Goal: Task Accomplishment & Management: Complete application form

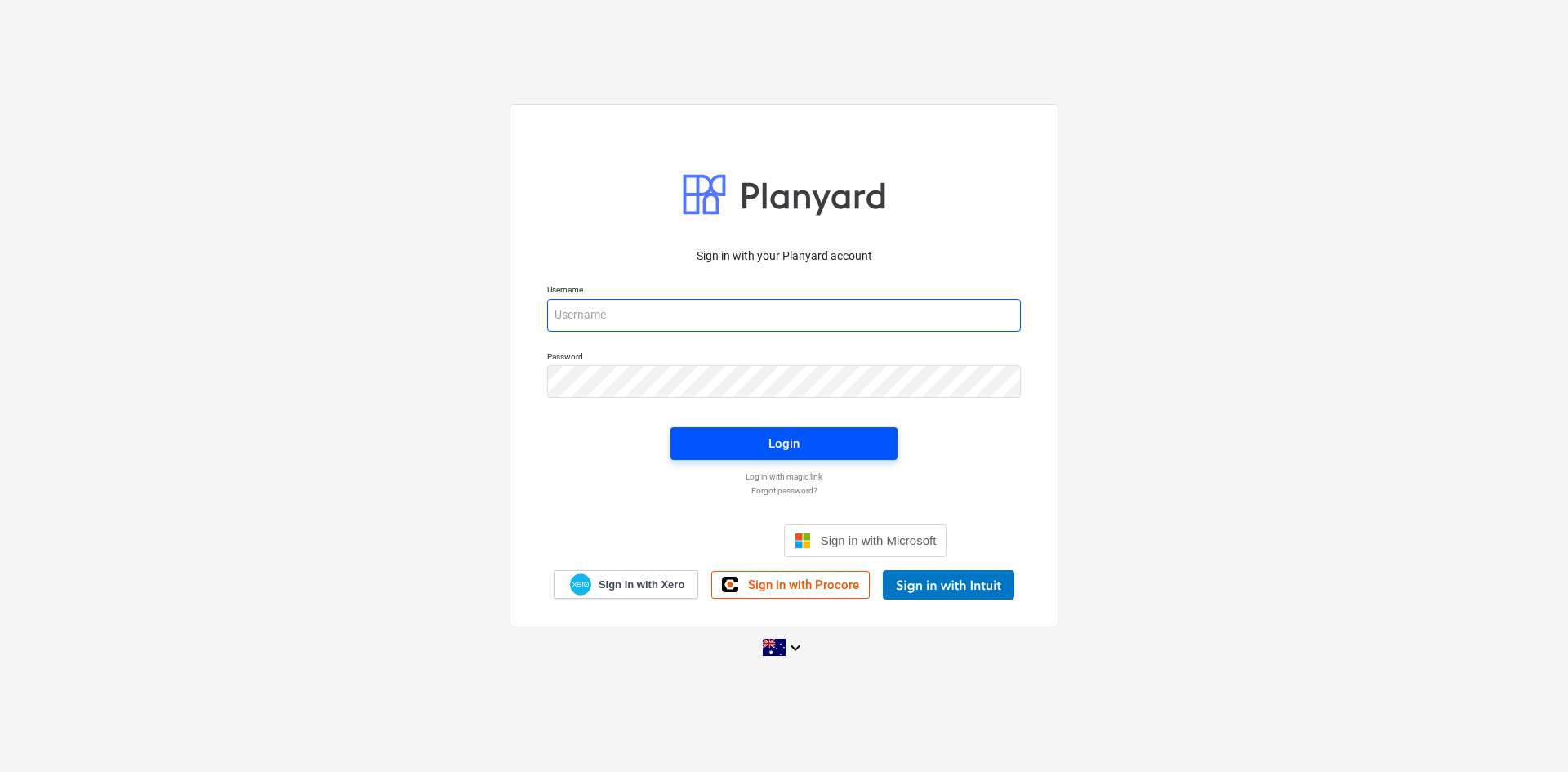
type input "[EMAIL_ADDRESS][DOMAIN_NAME]"
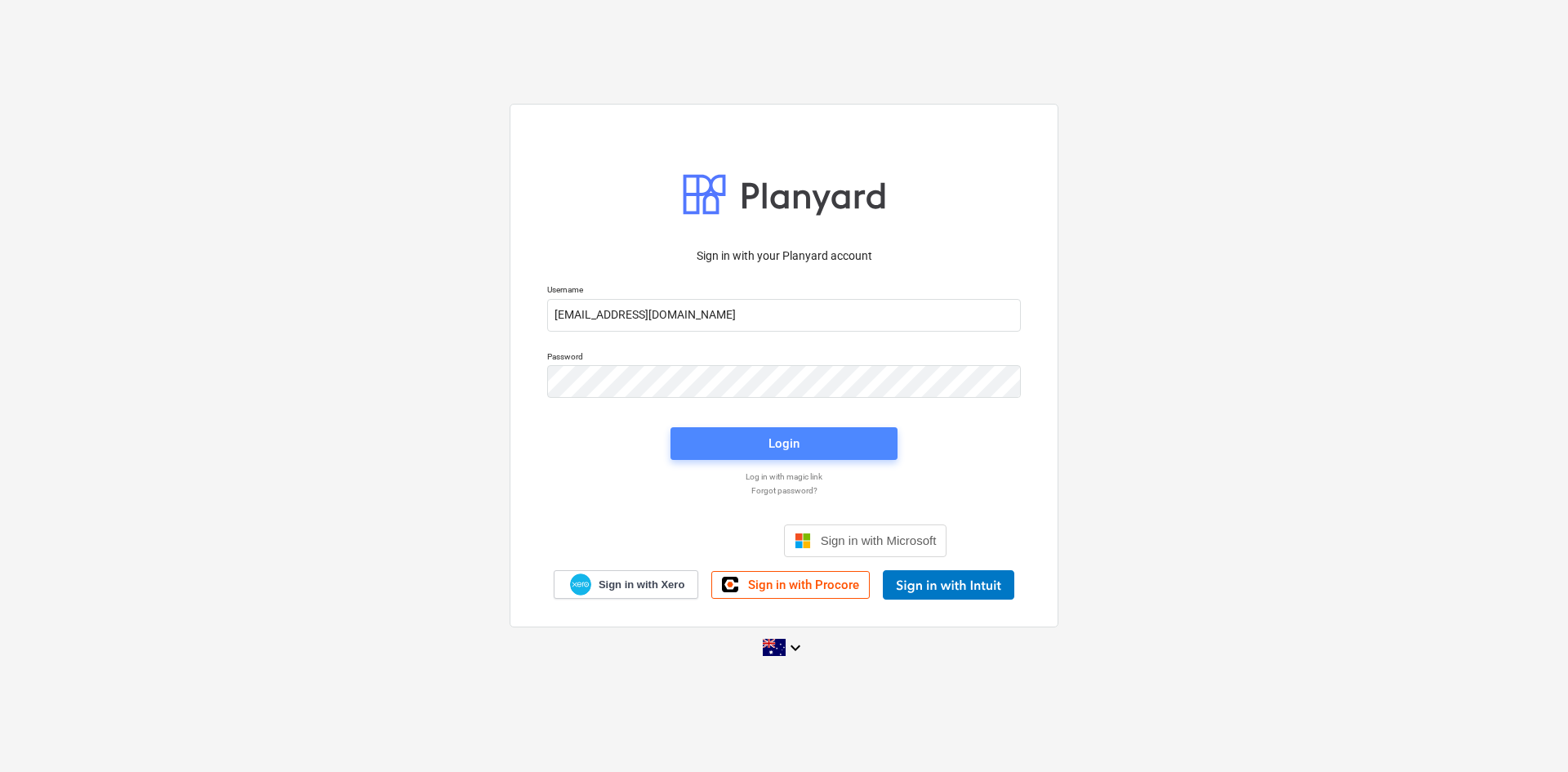
click at [712, 437] on span "Login" at bounding box center [784, 444] width 188 height 21
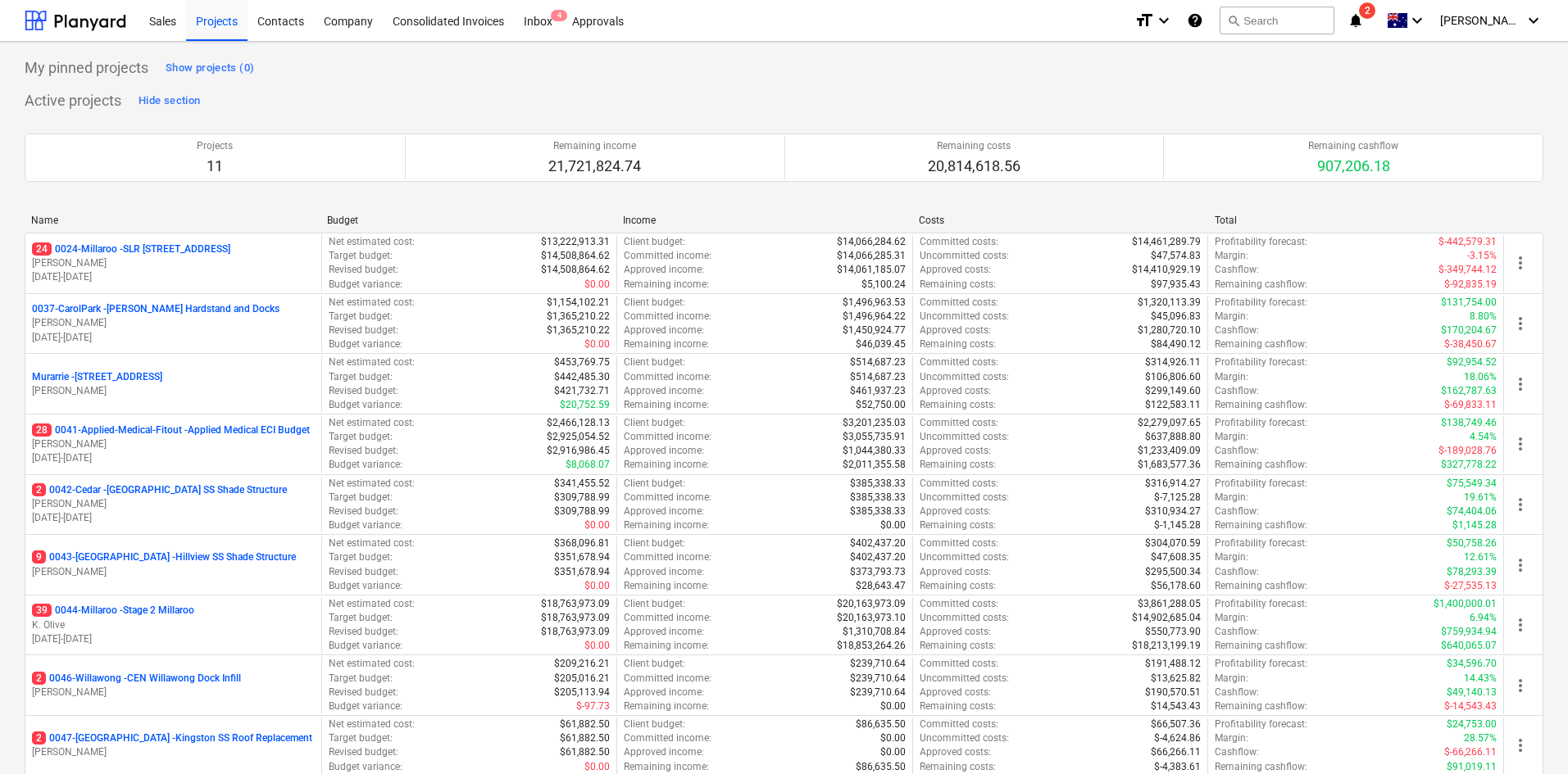
click at [835, 125] on html "Sales Projects Contacts Company Consolidated Invoices Inbox 4 Approvals format_…" at bounding box center [784, 387] width 1568 height 774
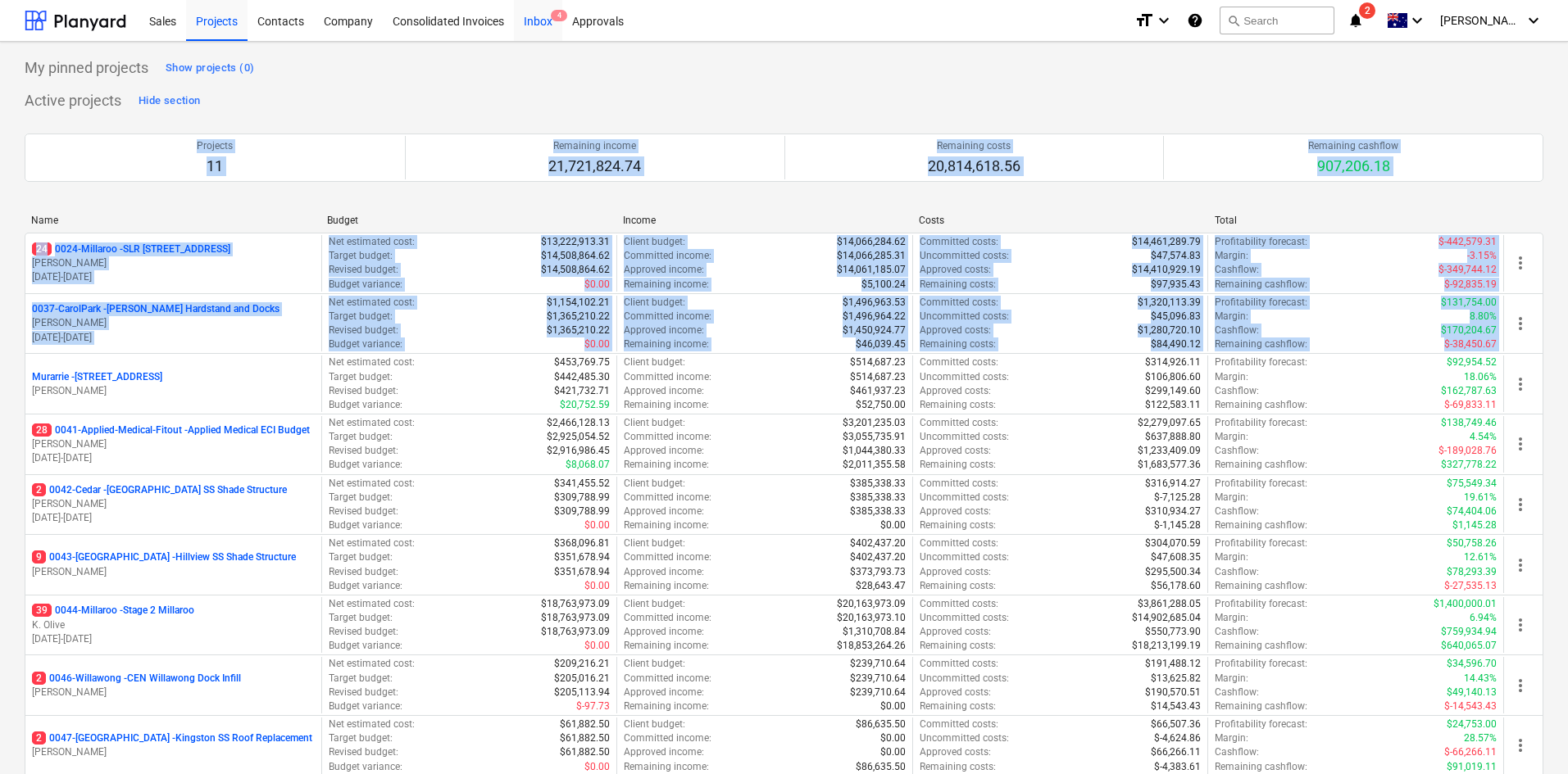
click at [533, 19] on div "Inbox 4" at bounding box center [538, 20] width 48 height 42
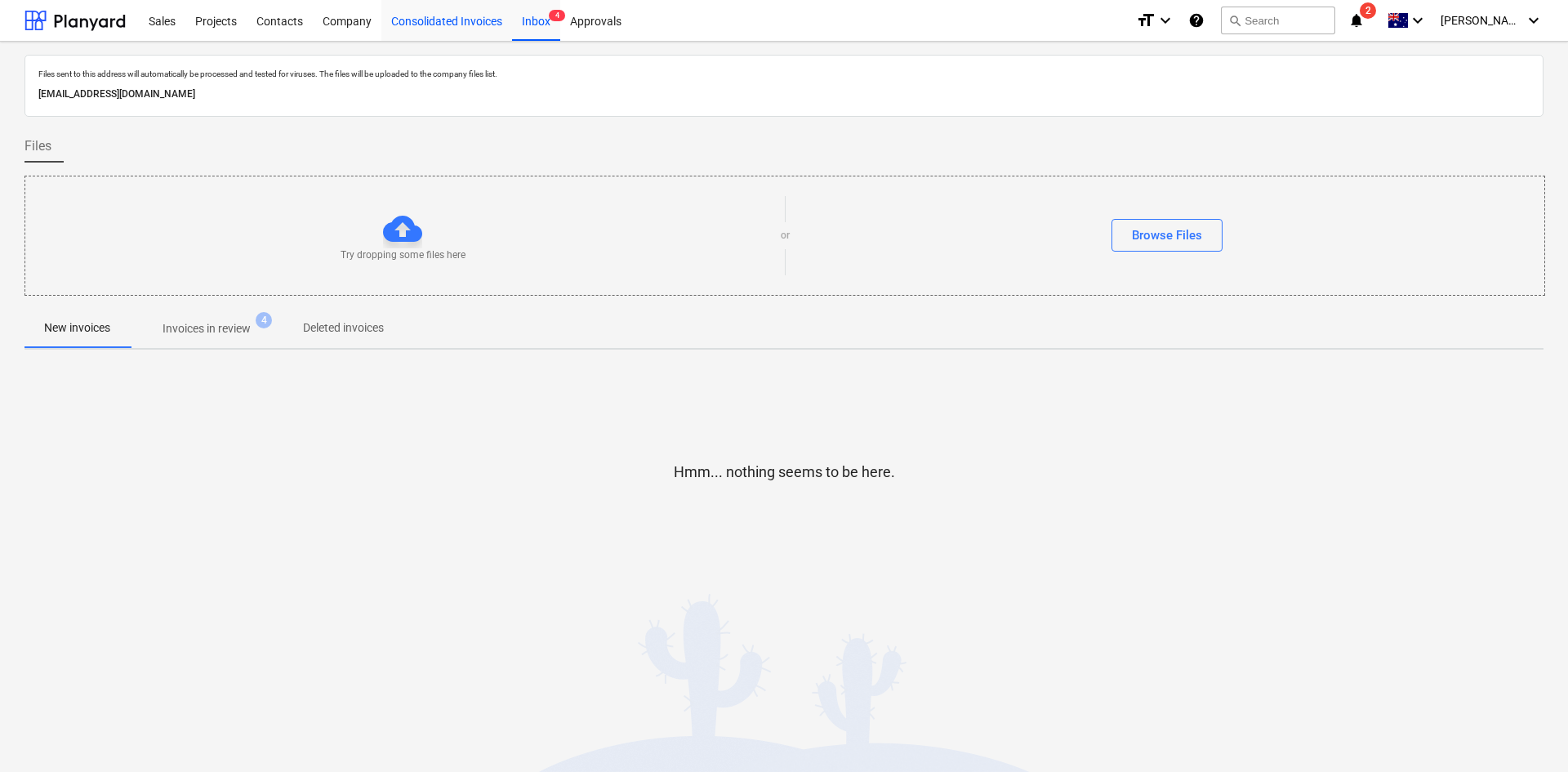
click at [425, 31] on div "Consolidated Invoices" at bounding box center [447, 20] width 131 height 42
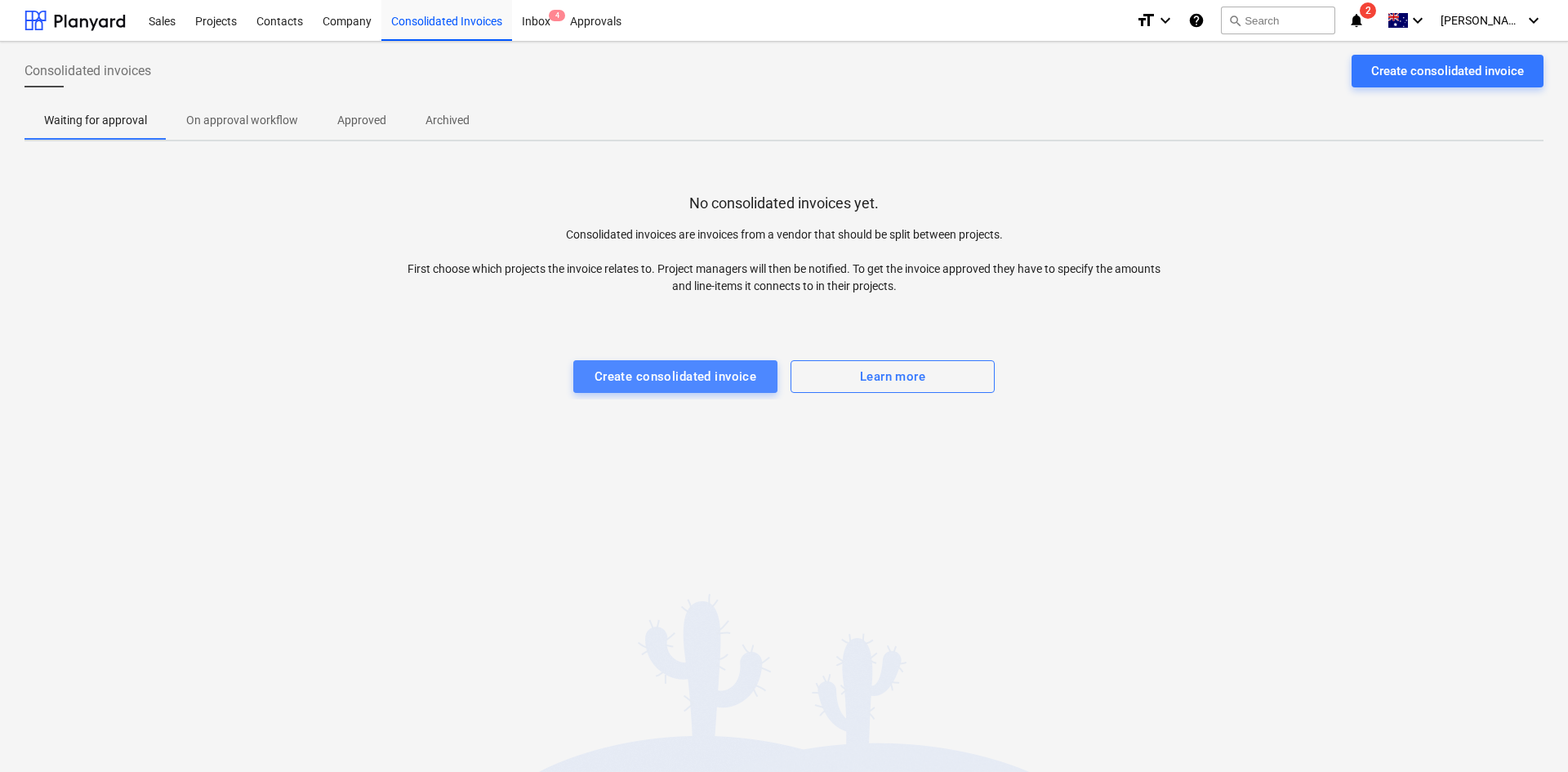
click at [716, 371] on div "Create consolidated invoice" at bounding box center [676, 376] width 162 height 21
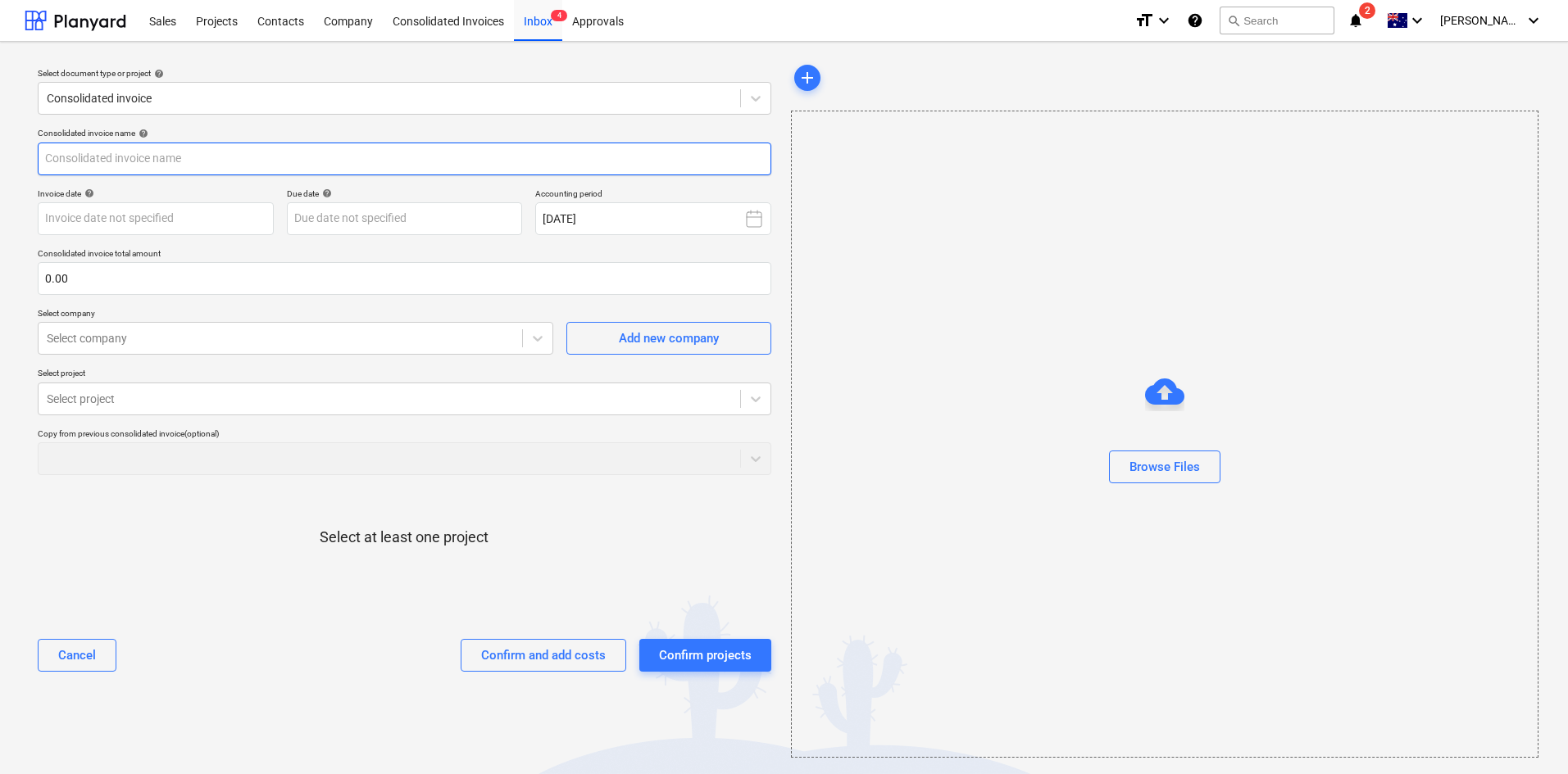
click at [223, 156] on input "text" at bounding box center [404, 158] width 733 height 32
click at [131, 159] on input "Wages" at bounding box center [404, 158] width 733 height 32
type input "Wages [DATE] - [DATE]"
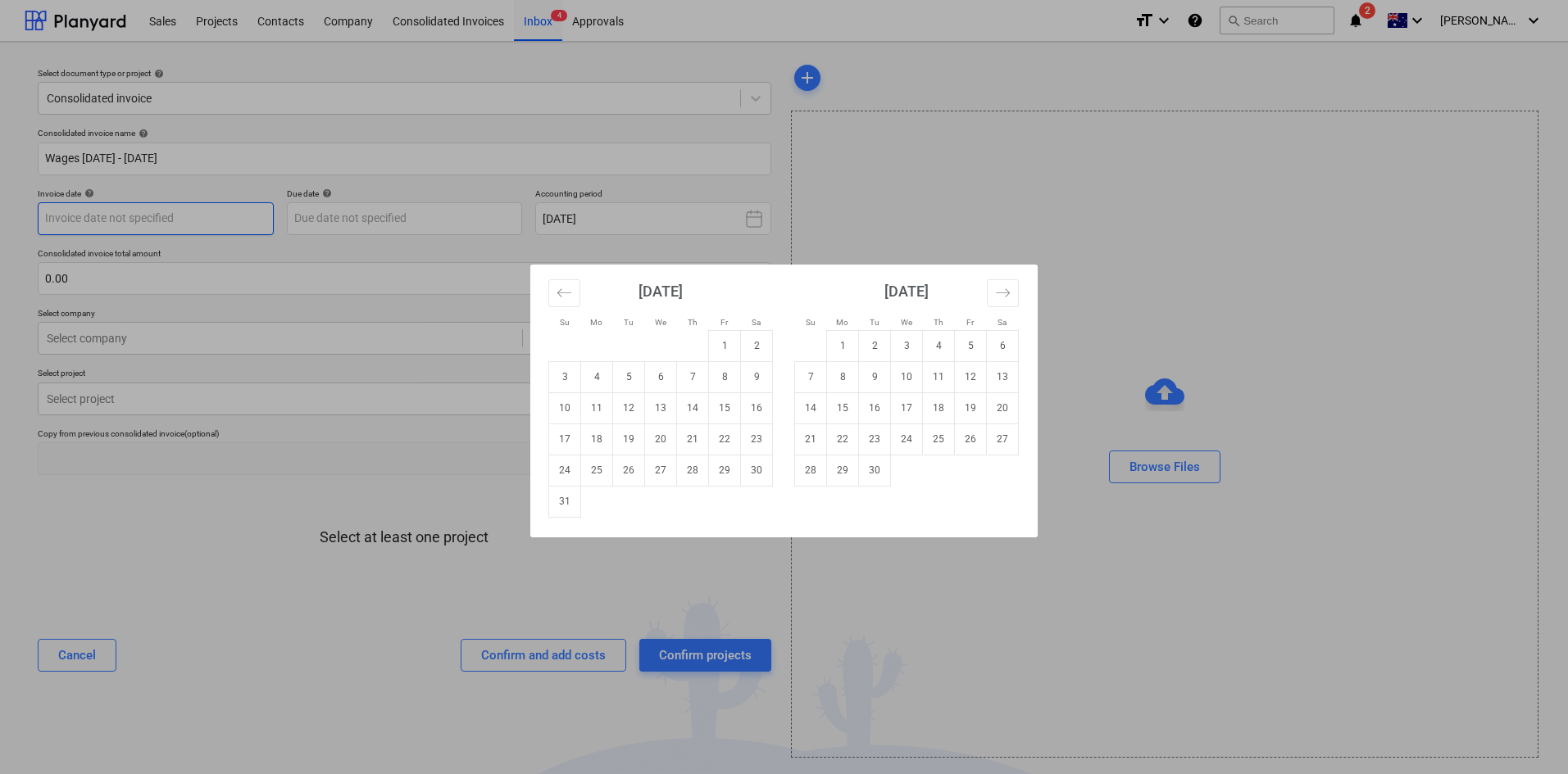
click at [134, 210] on body "Sales Projects Contacts Company Consolidated Invoices Inbox 4 Approvals format_…" at bounding box center [784, 387] width 1568 height 774
click at [570, 436] on td "17" at bounding box center [565, 440] width 32 height 32
type input "[DATE]"
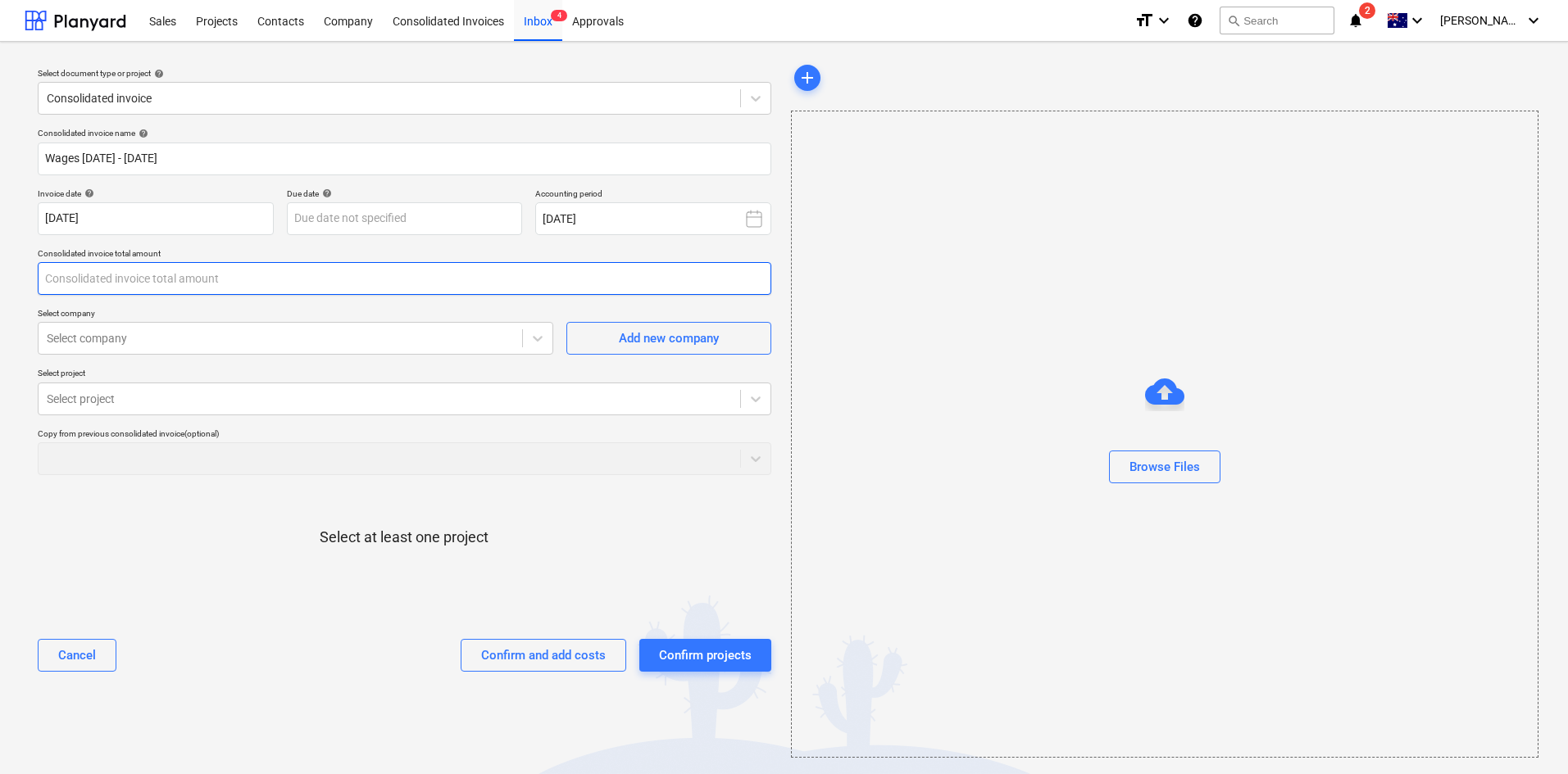
click at [88, 285] on input "text" at bounding box center [404, 278] width 733 height 32
type input "58,000.00"
click at [533, 335] on icon at bounding box center [537, 338] width 17 height 17
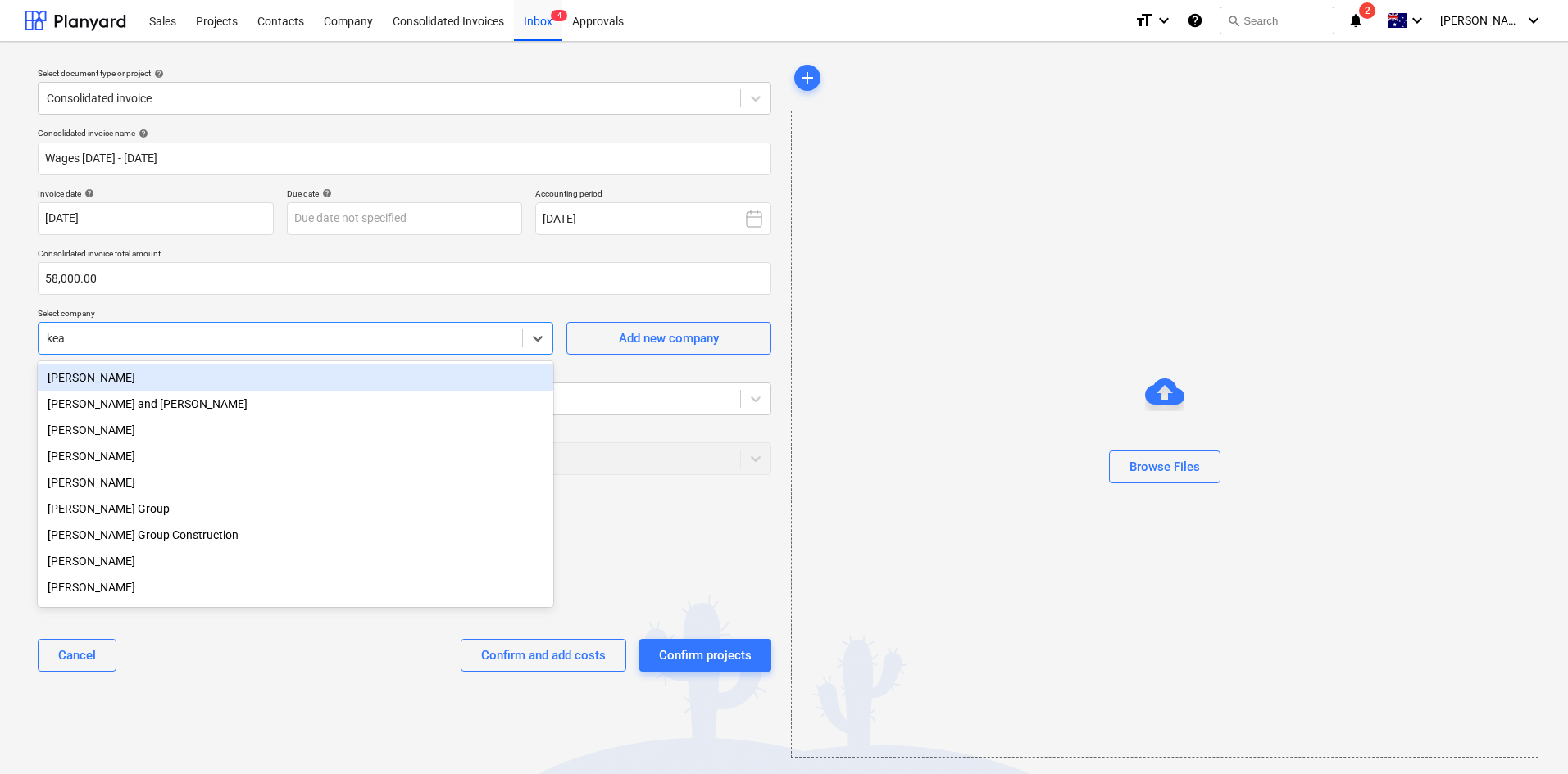
type input "[PERSON_NAME]"
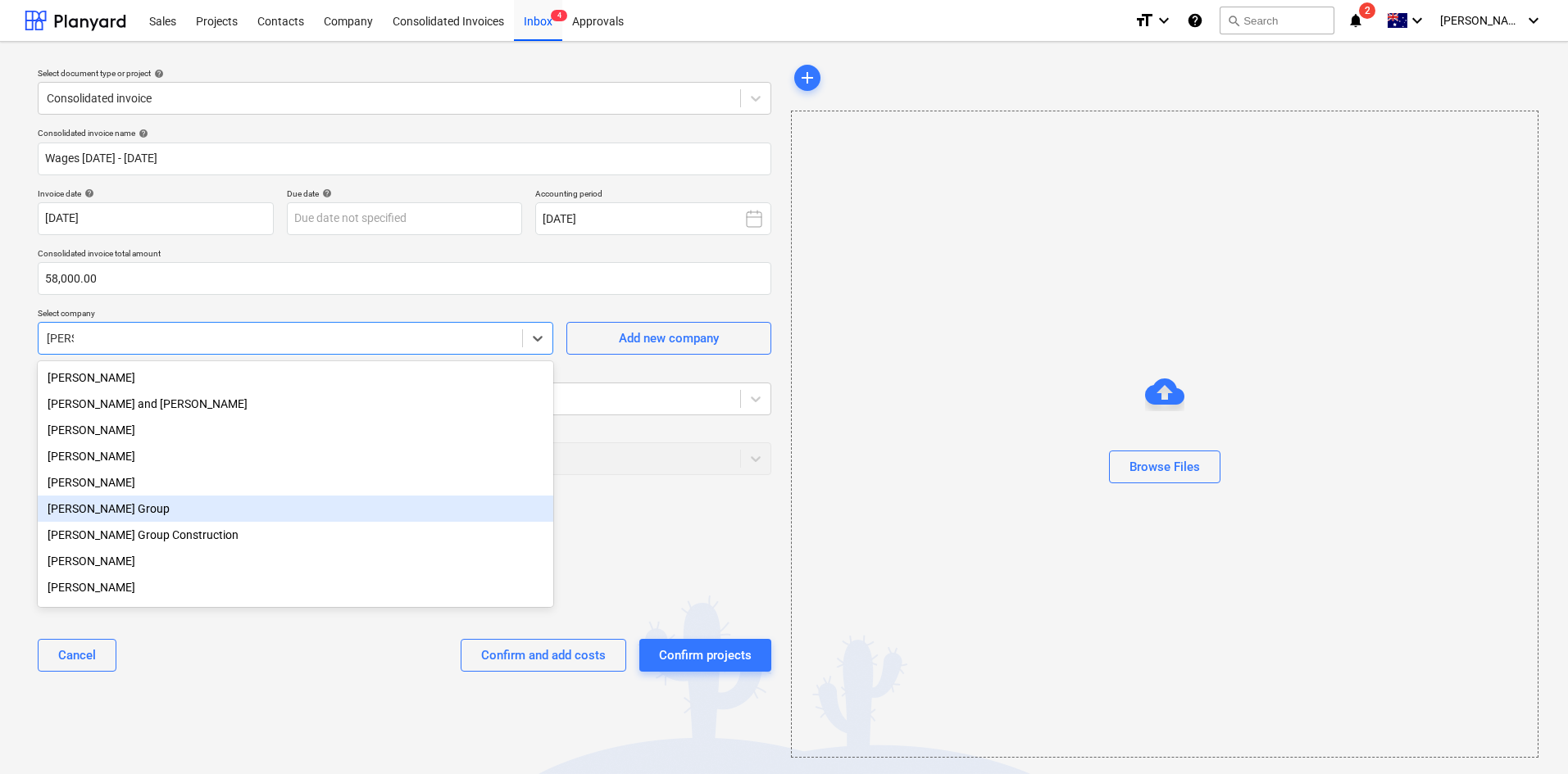
click at [70, 510] on div "[PERSON_NAME] Group" at bounding box center [295, 509] width 516 height 26
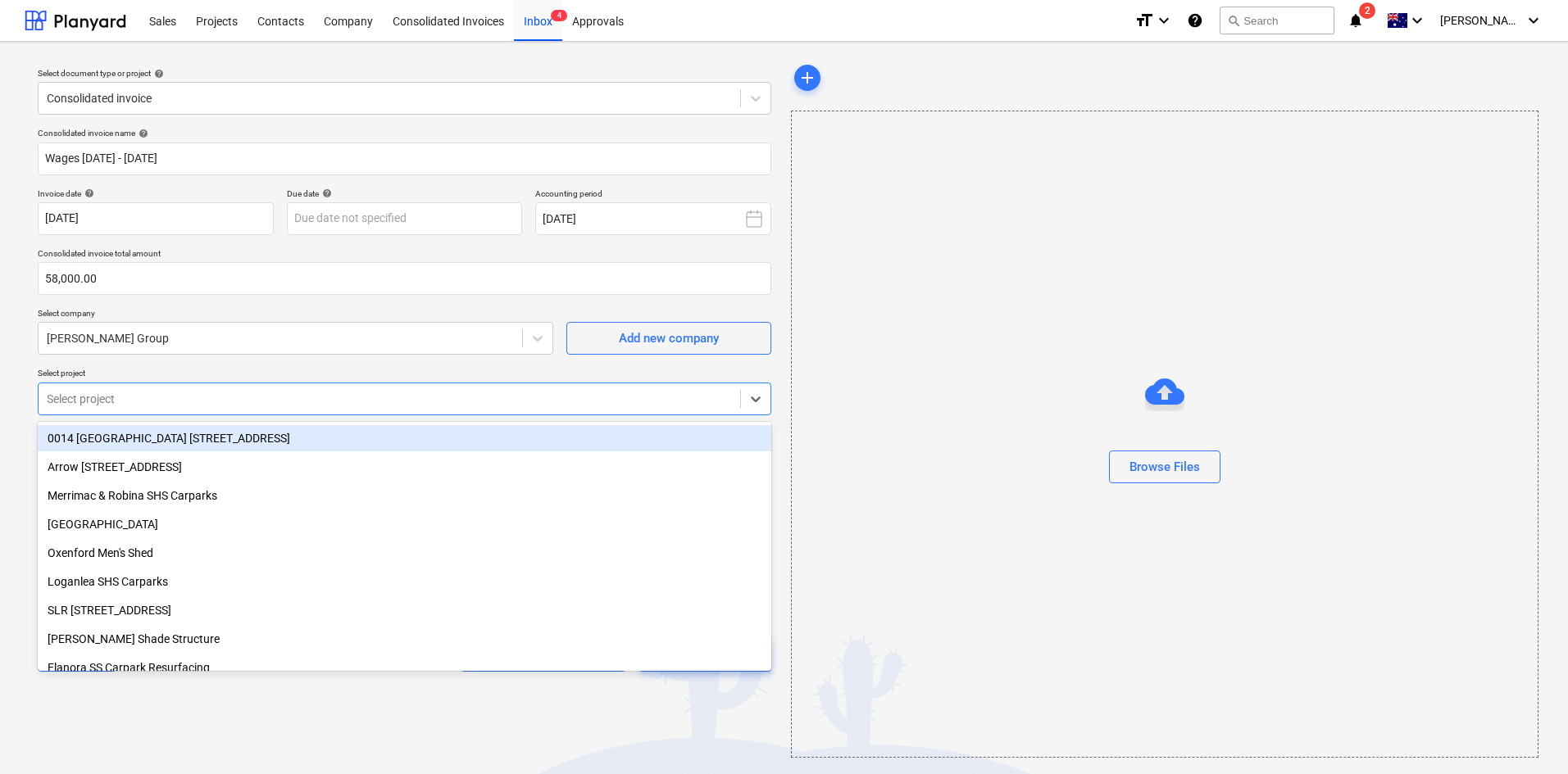
click at [176, 396] on div at bounding box center [389, 398] width 685 height 17
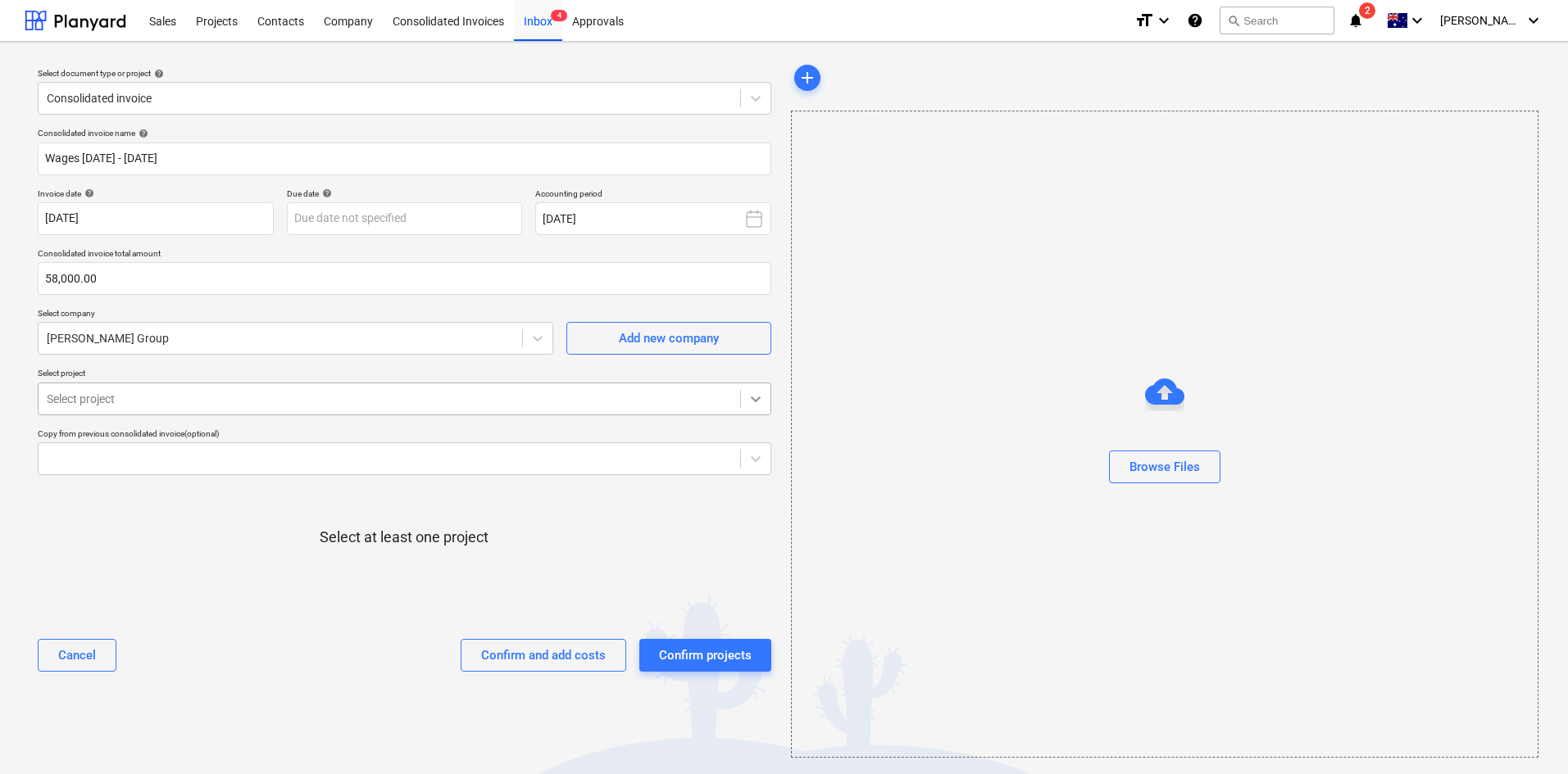
click at [756, 404] on icon at bounding box center [755, 398] width 17 height 17
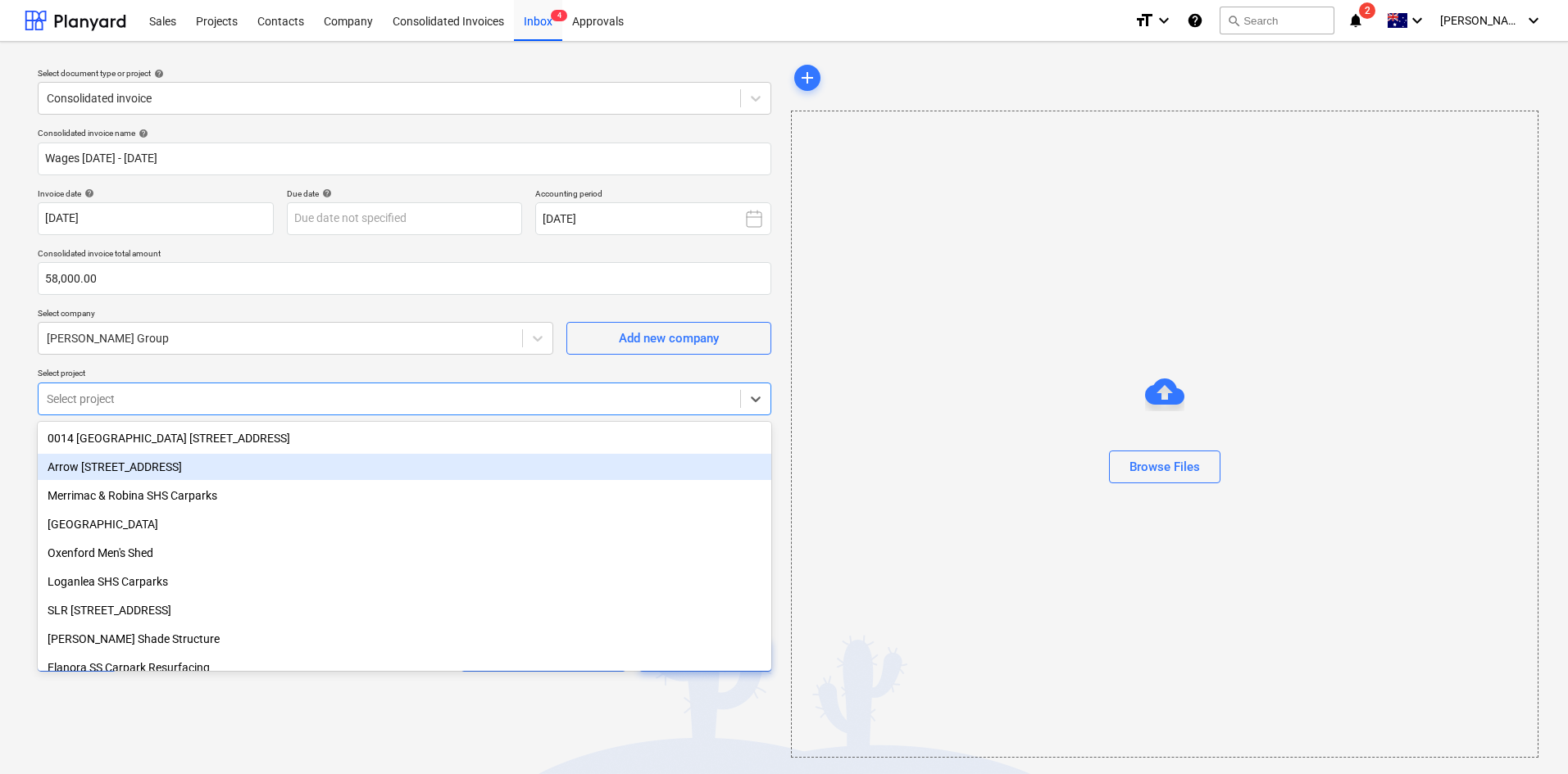
click at [161, 463] on div "Arrow [STREET_ADDRESS]" at bounding box center [404, 467] width 733 height 26
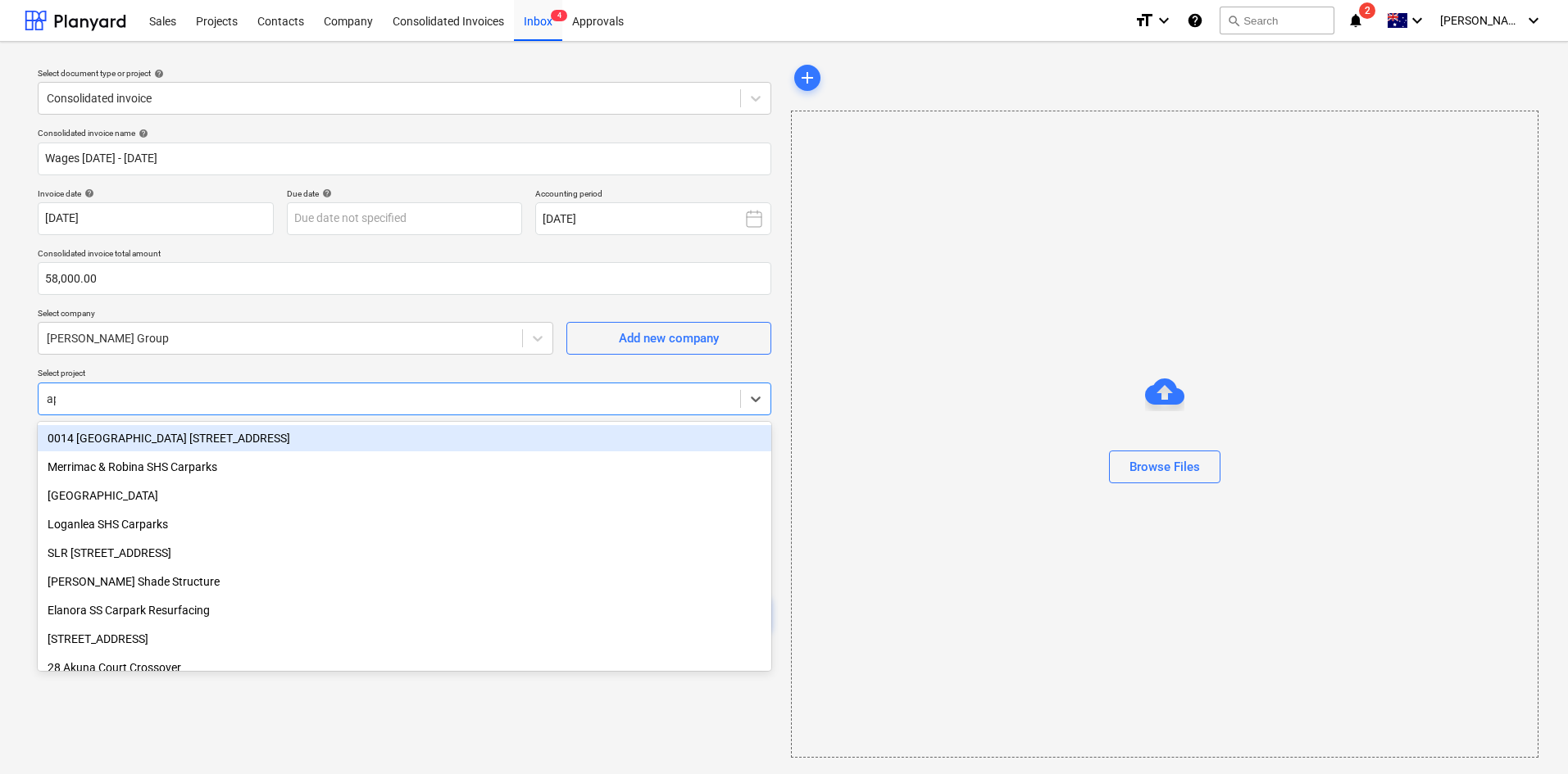
type input "app"
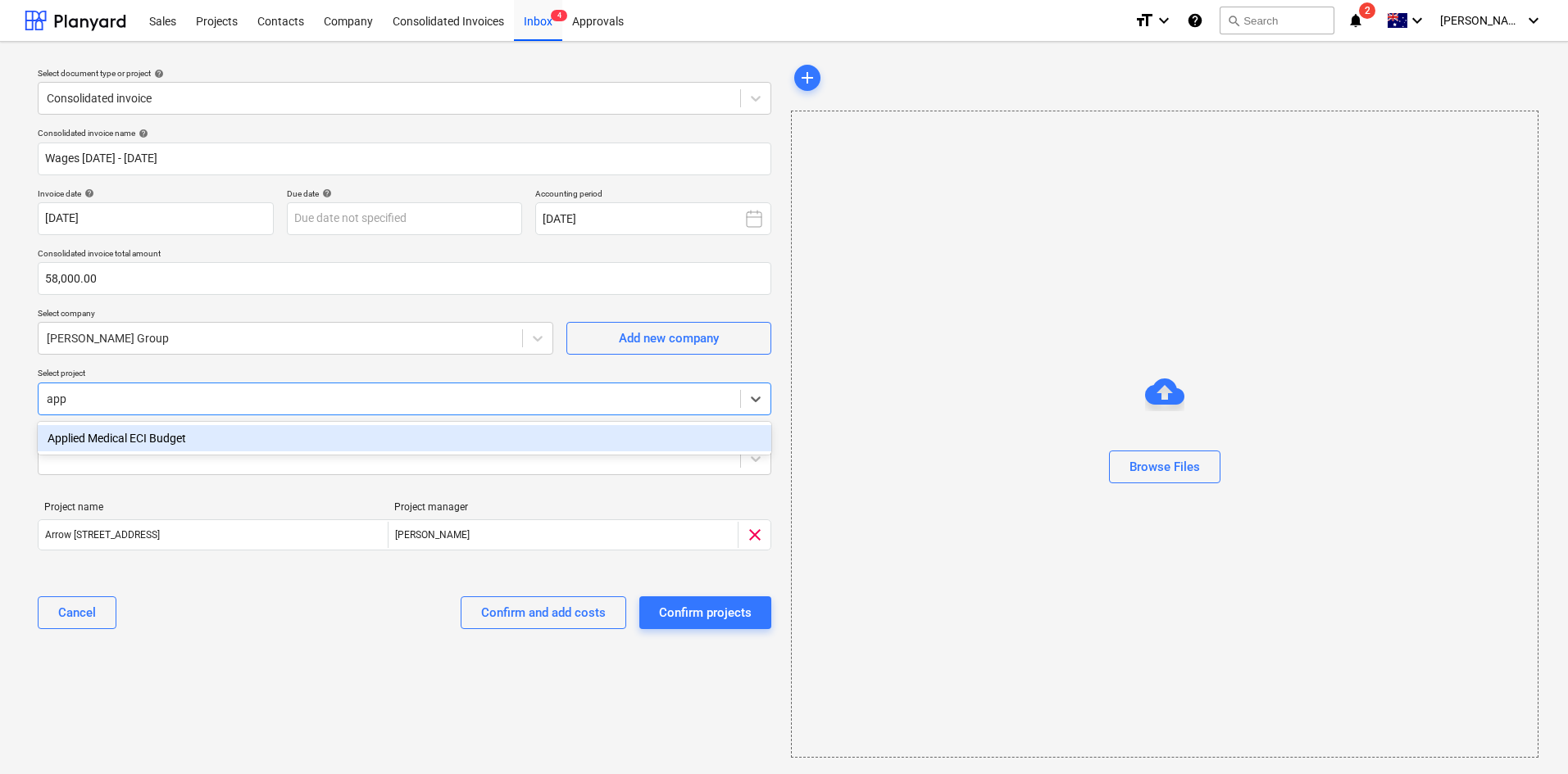
click at [140, 445] on div "Applied Medical ECI Budget" at bounding box center [404, 439] width 733 height 26
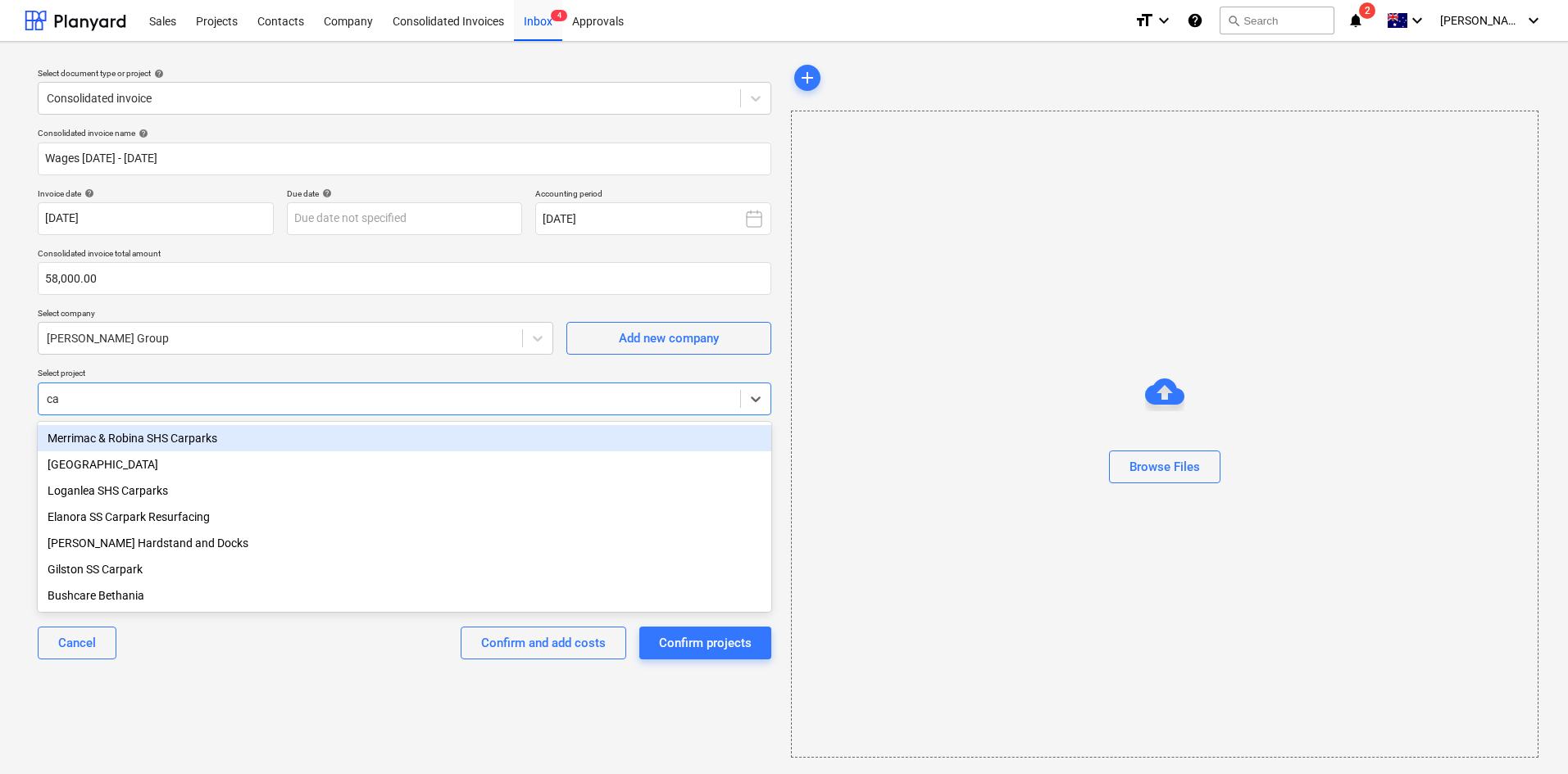
type input "car"
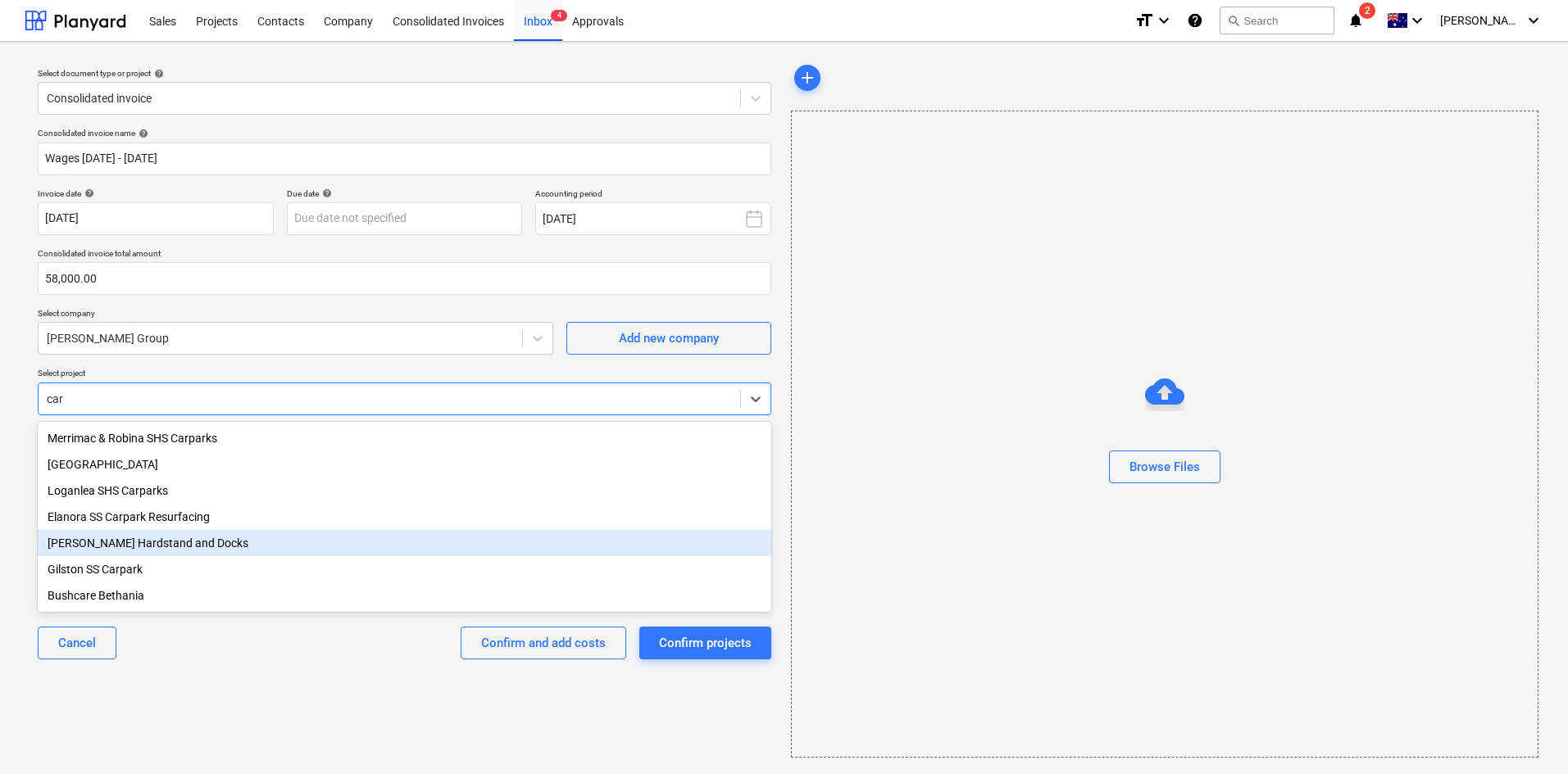
click at [173, 539] on div "[PERSON_NAME] Hardstand and Docks" at bounding box center [404, 543] width 733 height 26
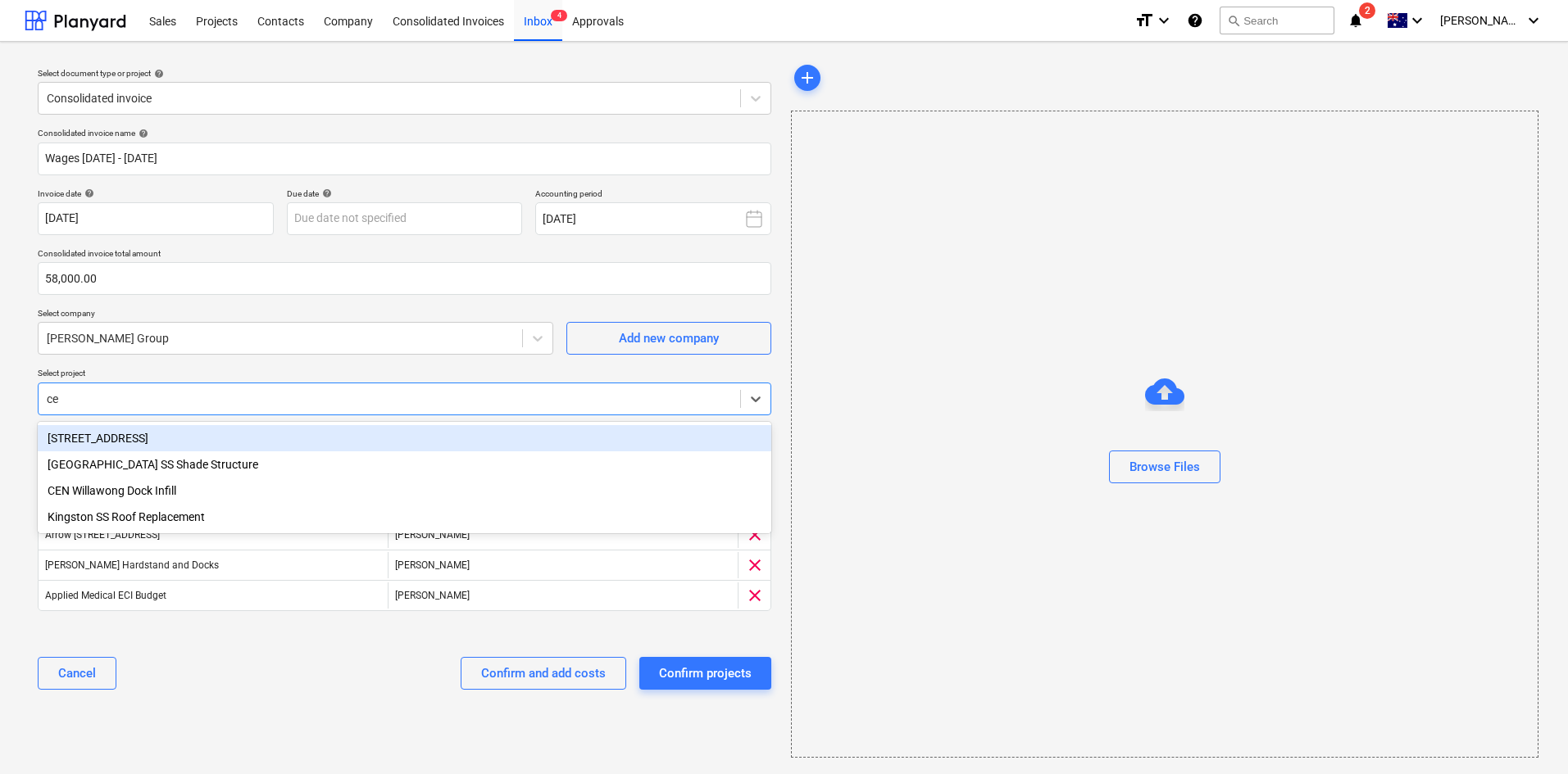
type input "ced"
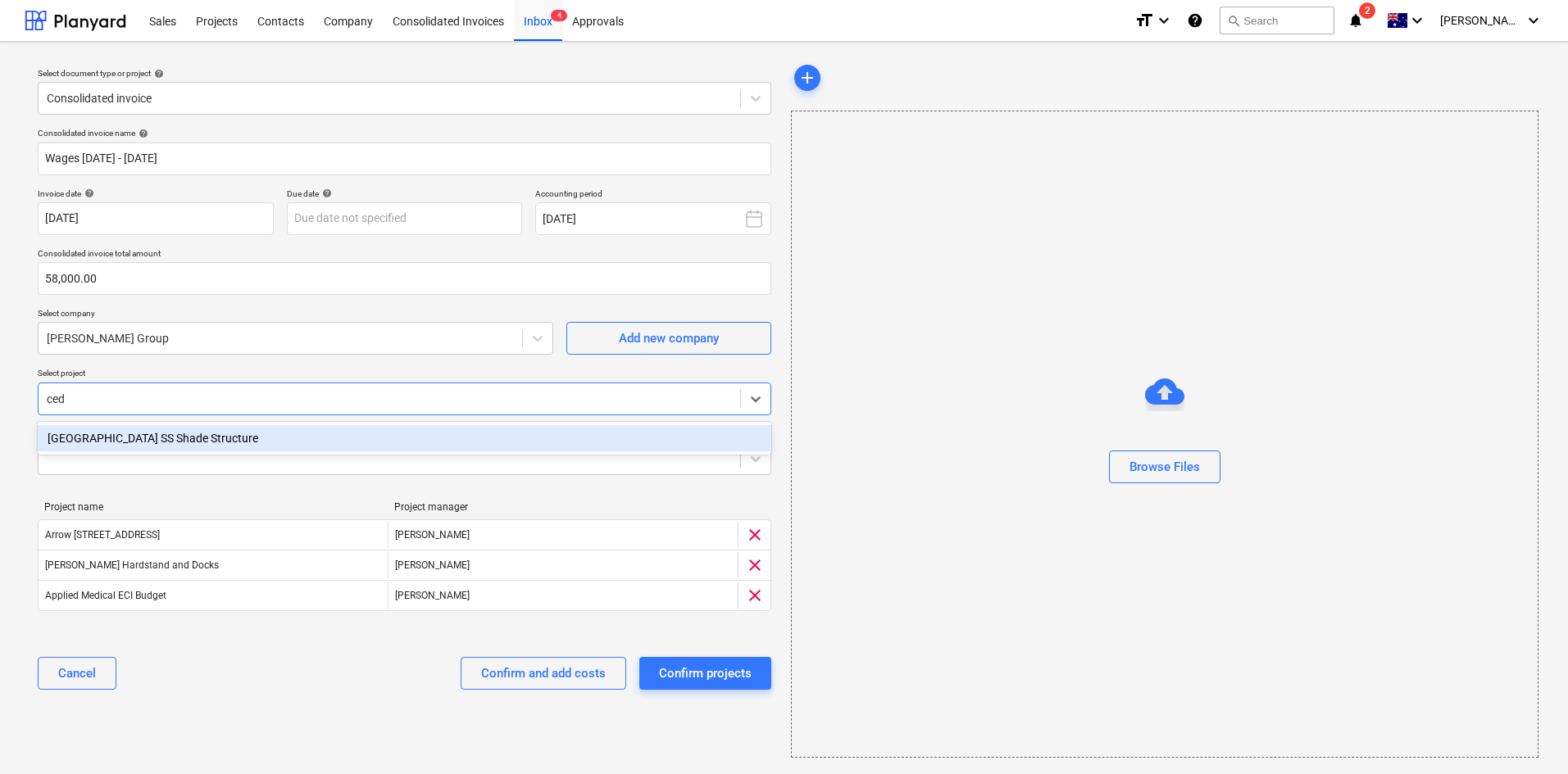
click at [159, 433] on div "[GEOGRAPHIC_DATA] SS Shade Structure" at bounding box center [404, 439] width 733 height 26
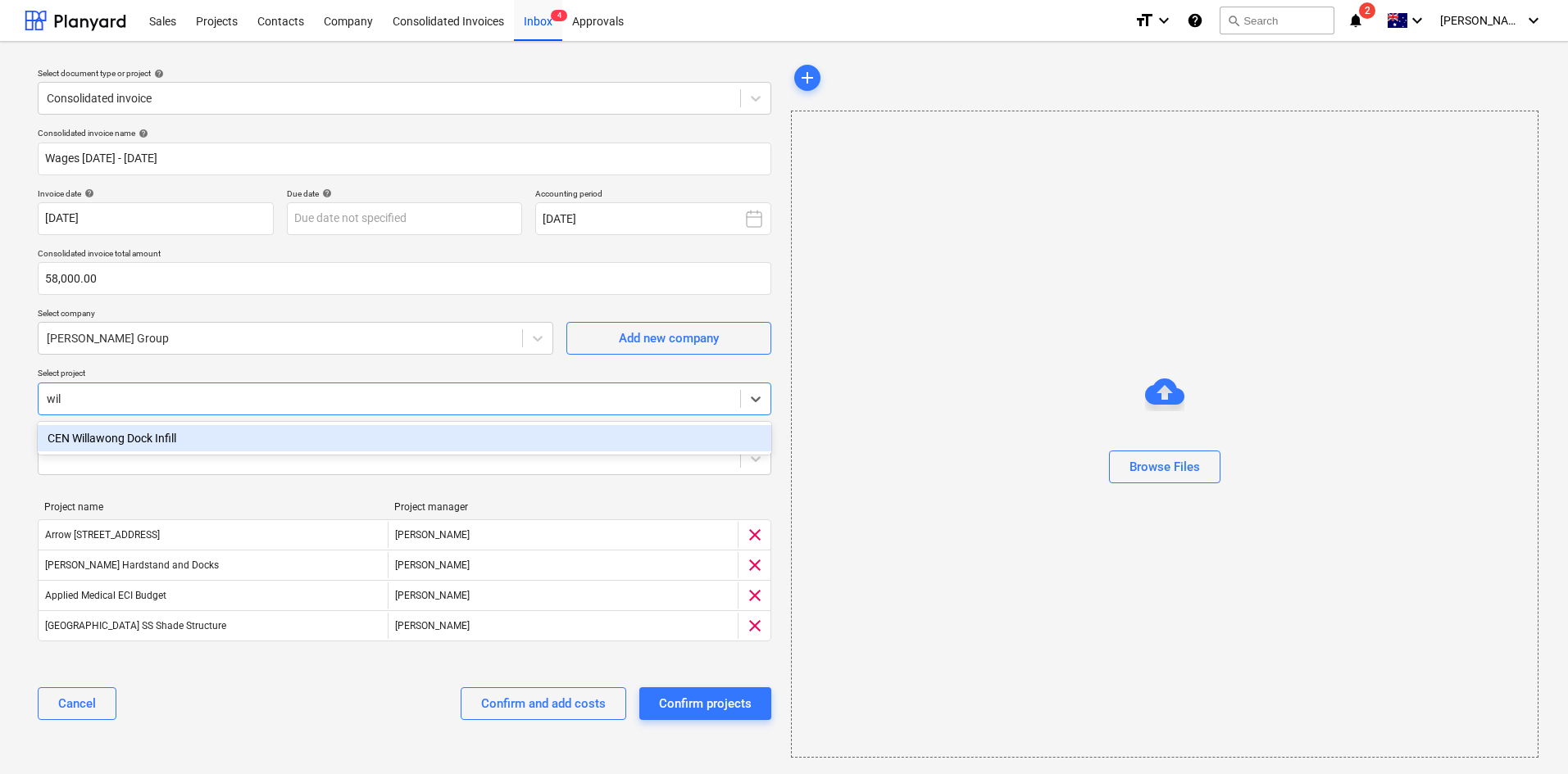
type input "will"
click at [145, 441] on div "CEN Willawong Dock Infill" at bounding box center [404, 439] width 733 height 26
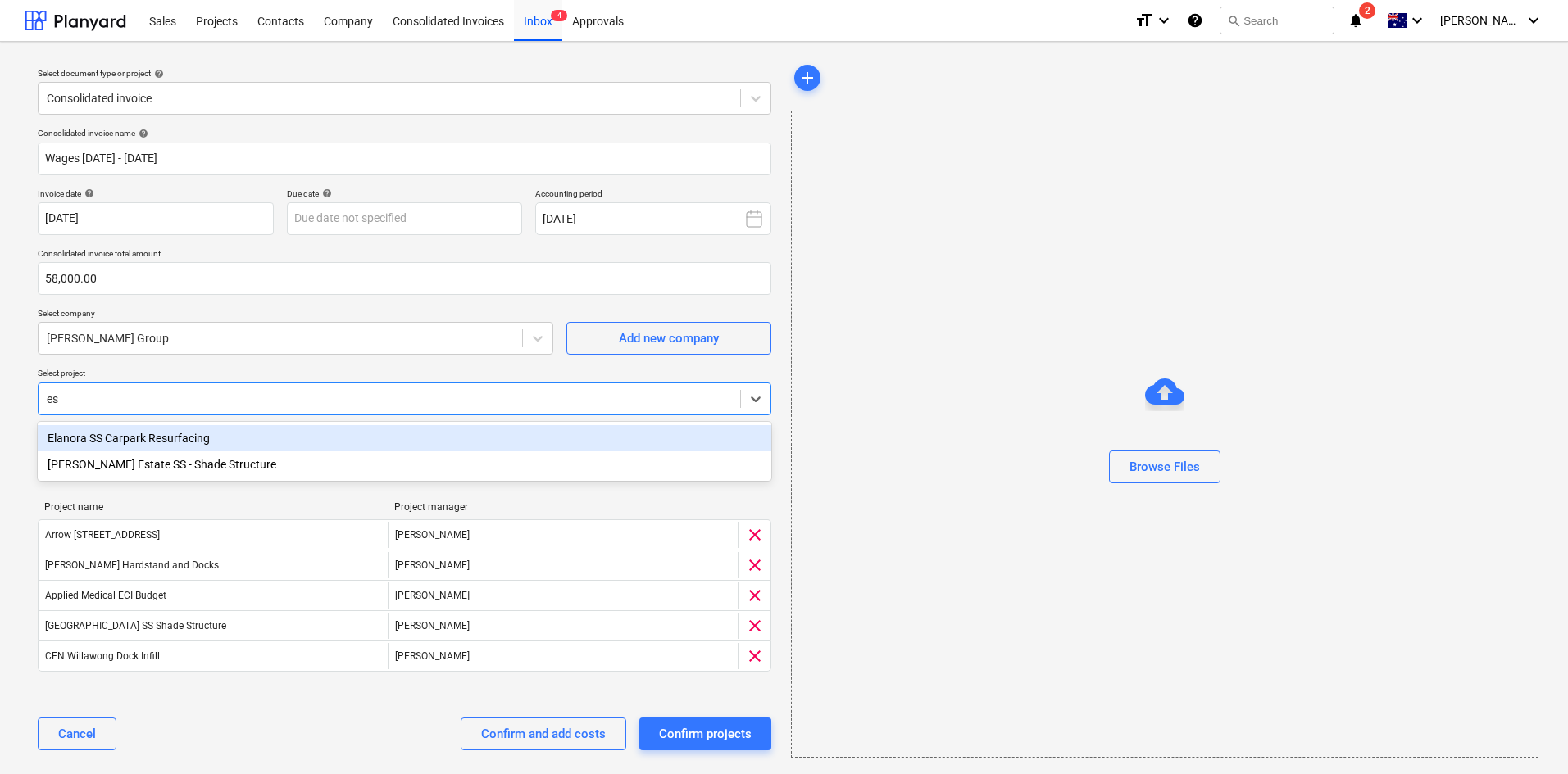
type input "e"
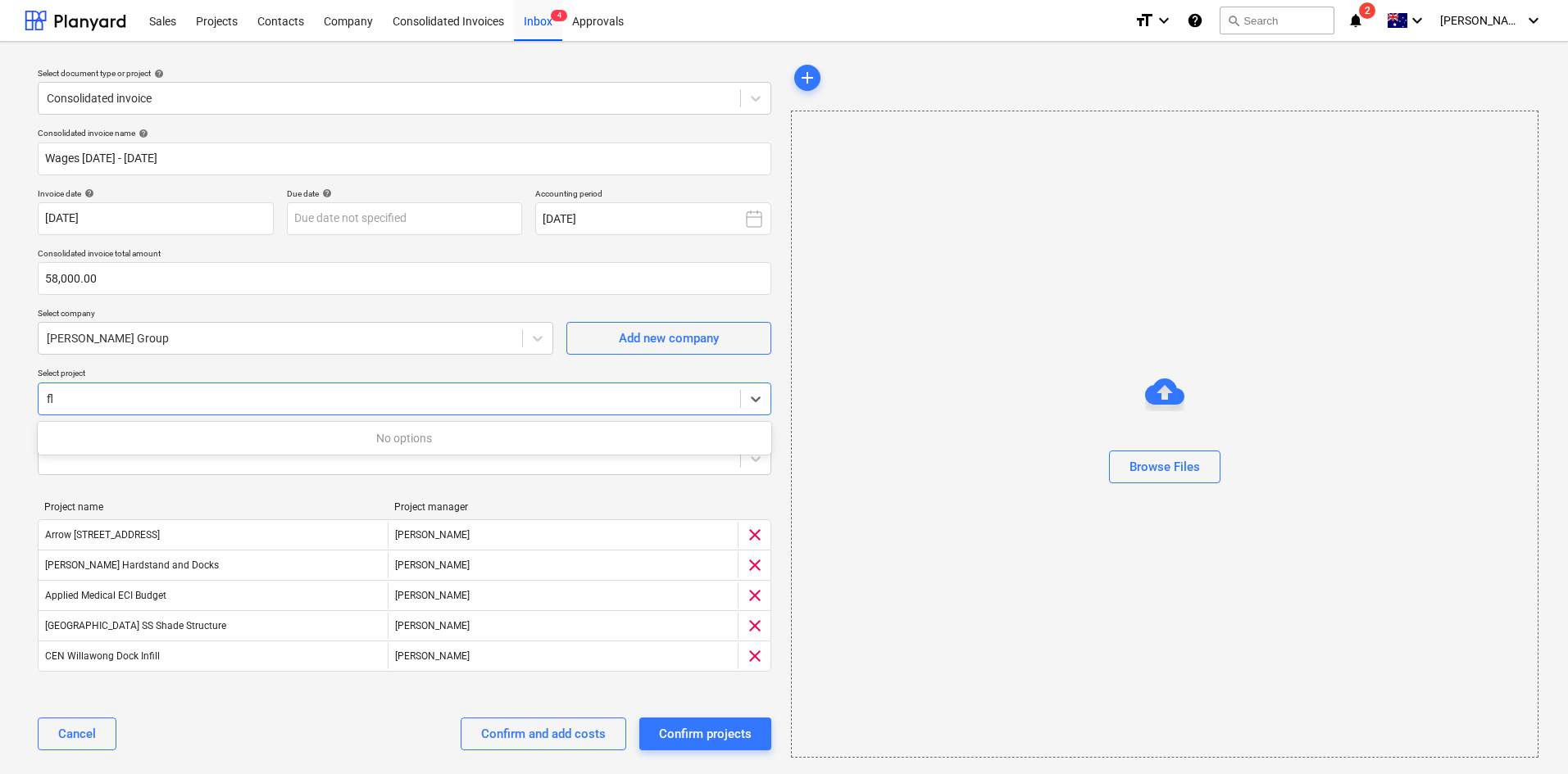
type input "f"
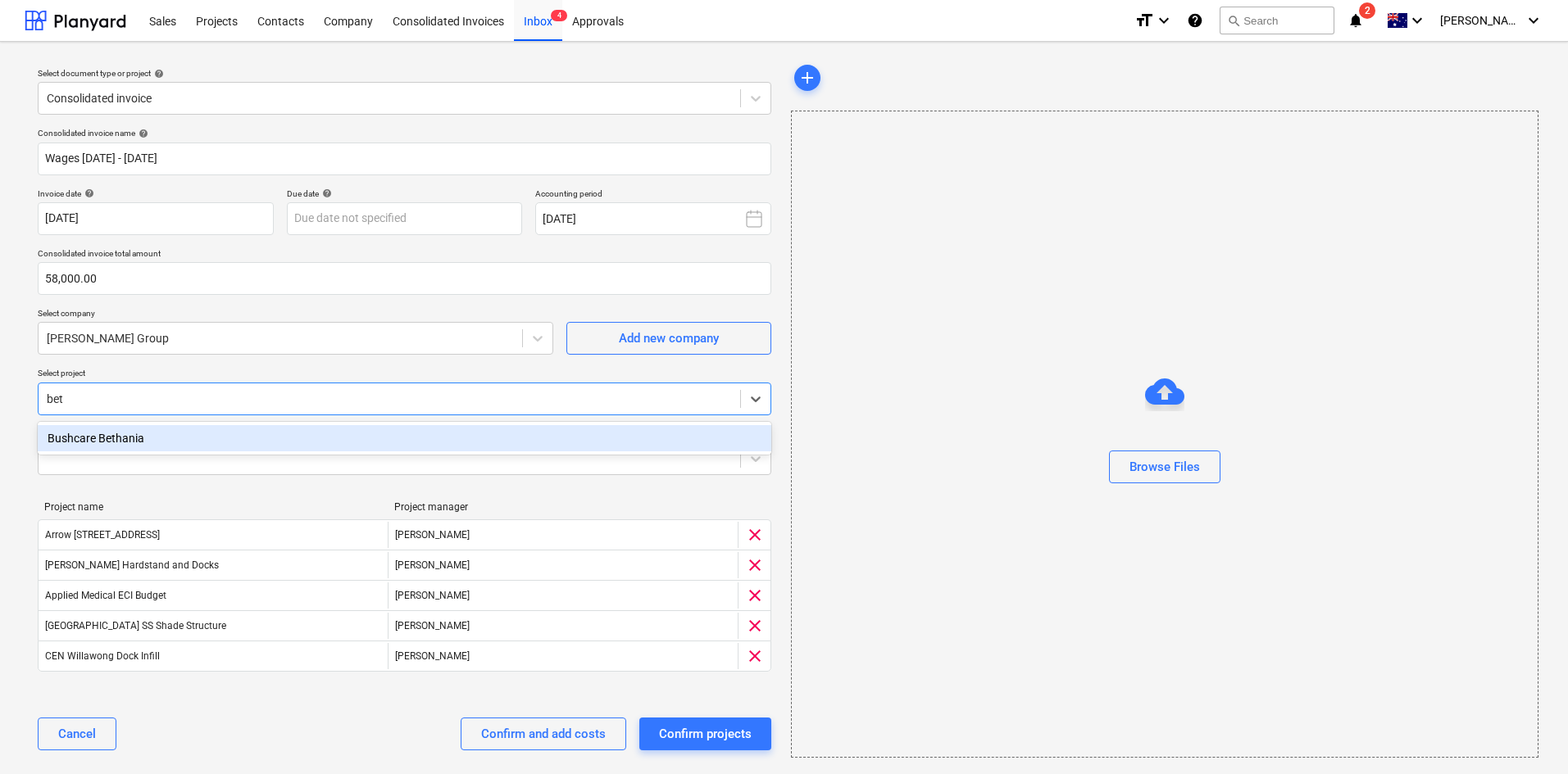
type input "[PERSON_NAME]"
click at [172, 437] on div "Bushcare Bethania" at bounding box center [404, 439] width 733 height 26
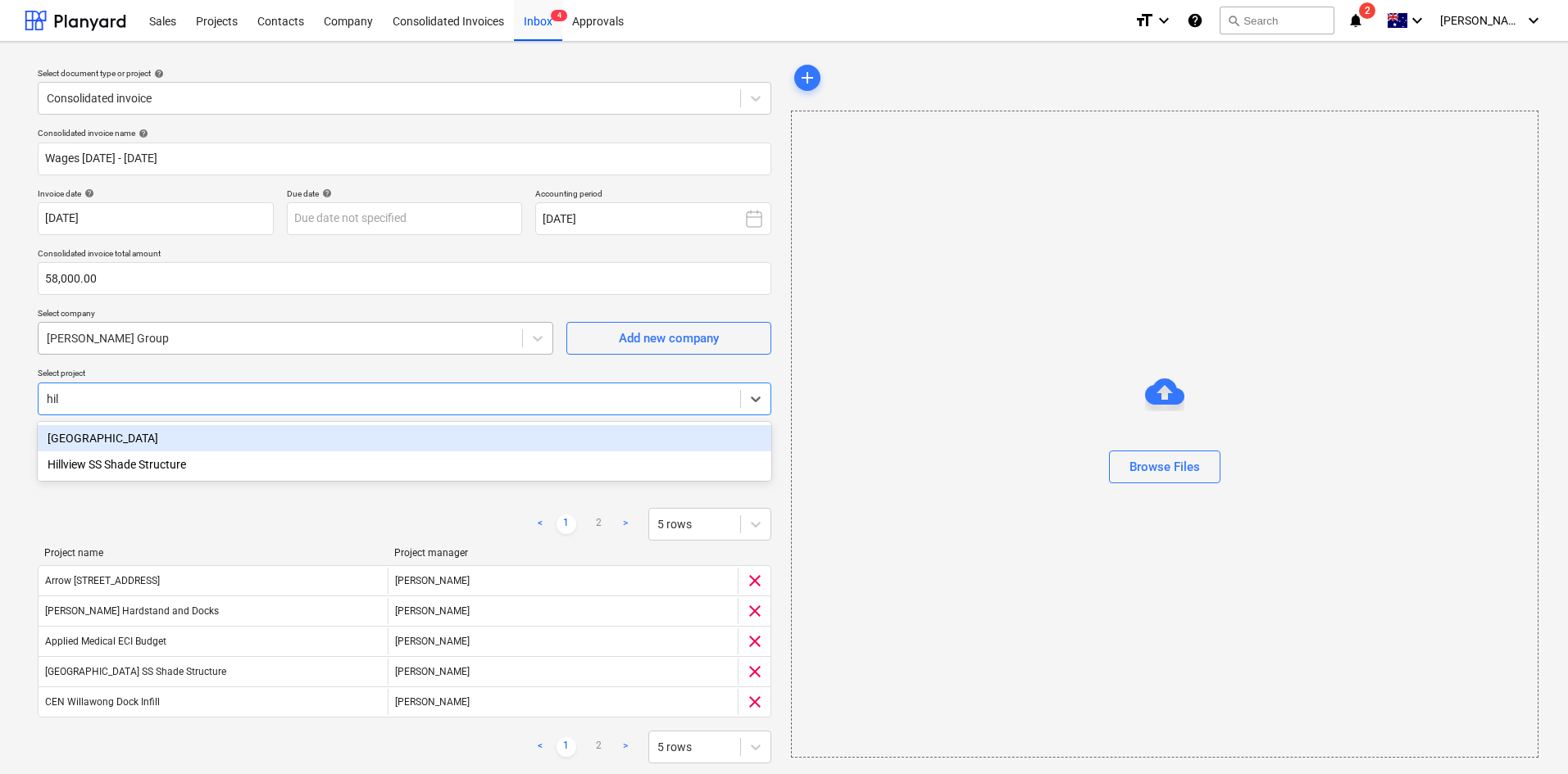
type input "hill"
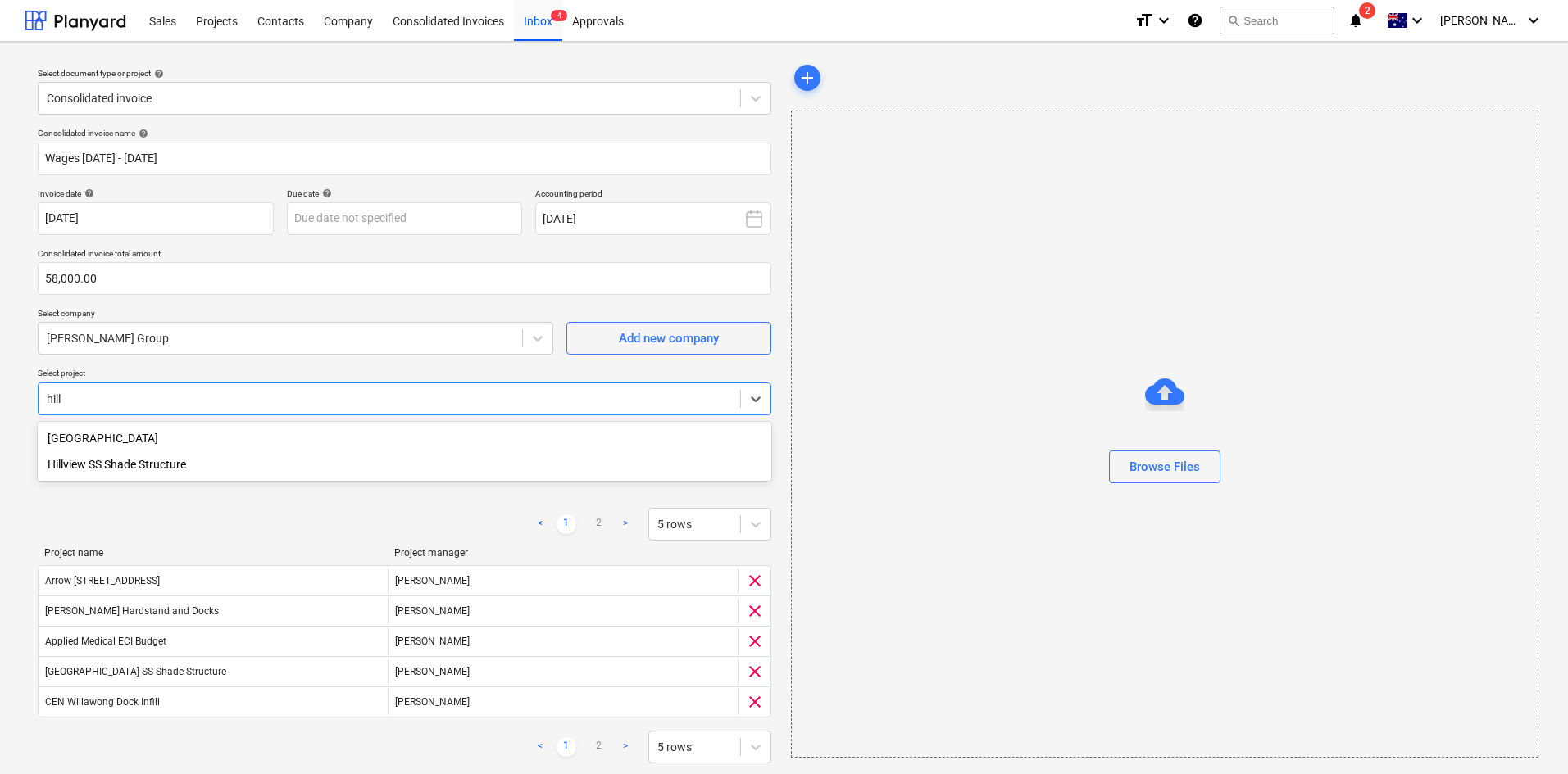
click at [117, 464] on div "Hillview SS Shade Structure" at bounding box center [404, 465] width 733 height 26
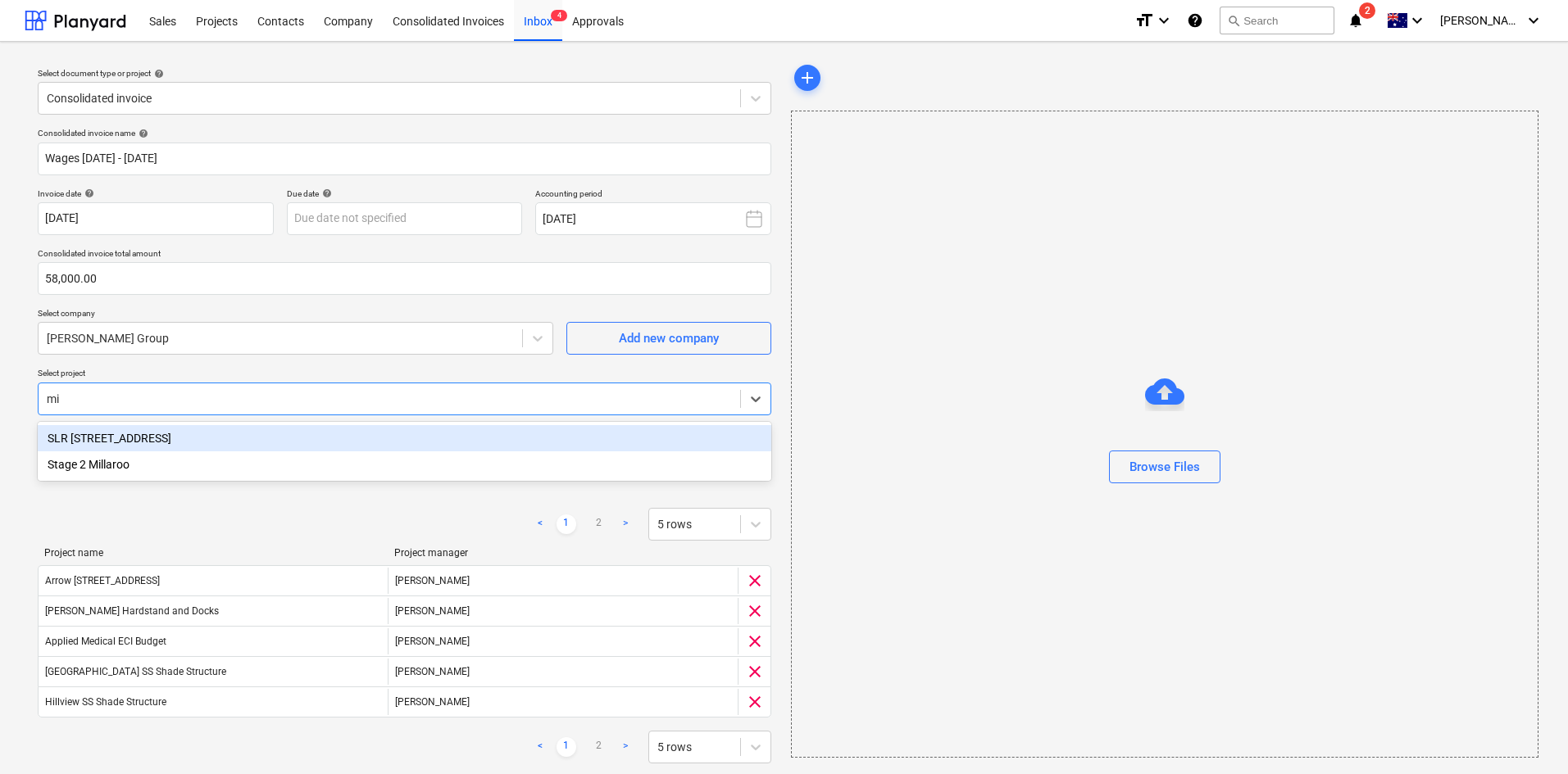
type input "mil"
click at [97, 438] on div "SLR [STREET_ADDRESS]" at bounding box center [404, 439] width 733 height 26
type input "stage"
click at [162, 440] on div "Stage 2 Millaroo" at bounding box center [404, 439] width 733 height 26
type input "patr"
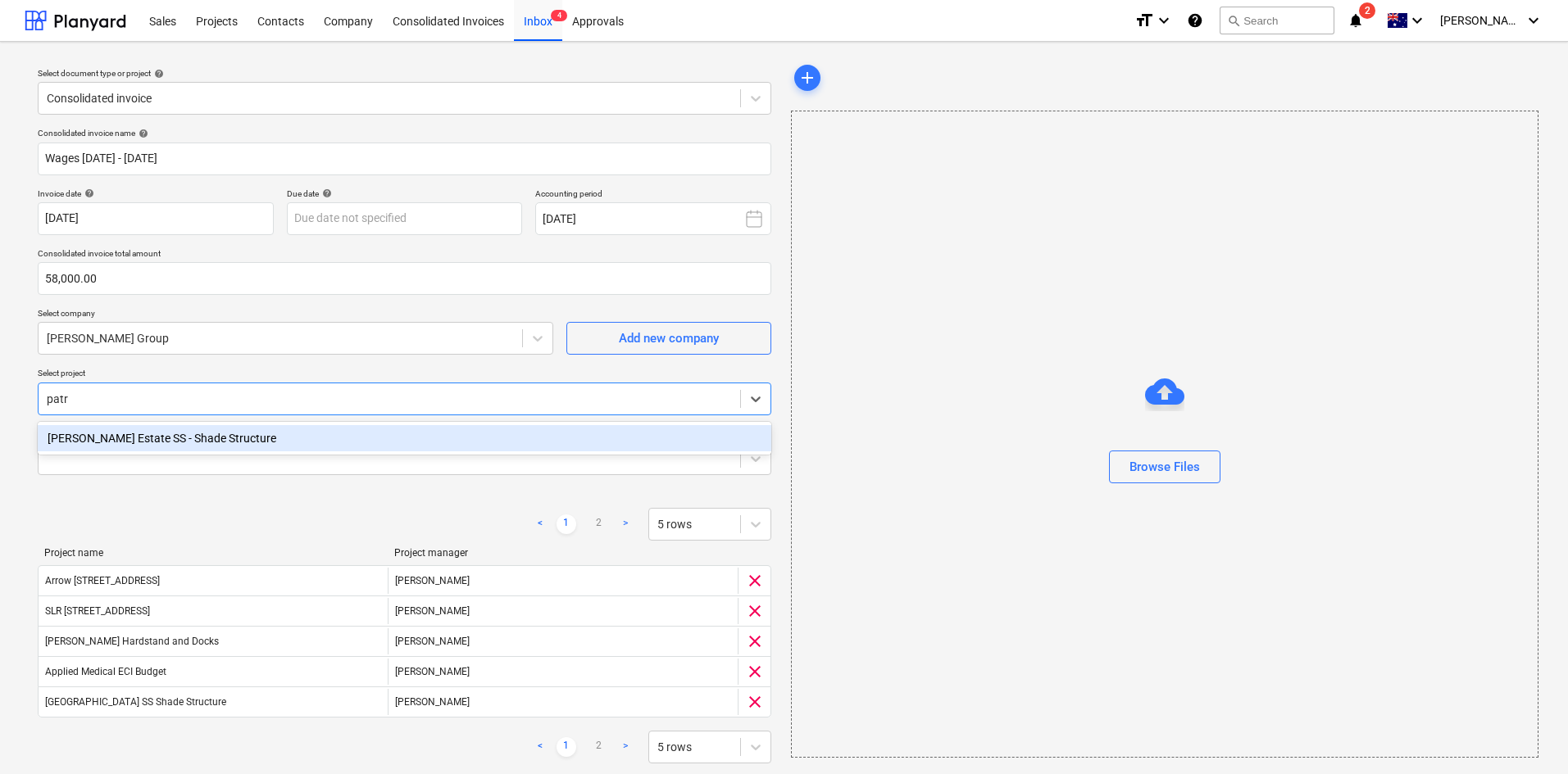
click at [198, 439] on div "[PERSON_NAME] Estate SS - Shade Structure" at bounding box center [404, 439] width 733 height 26
type input "quee"
click at [198, 439] on div "[STREET_ADDRESS]" at bounding box center [404, 439] width 733 height 26
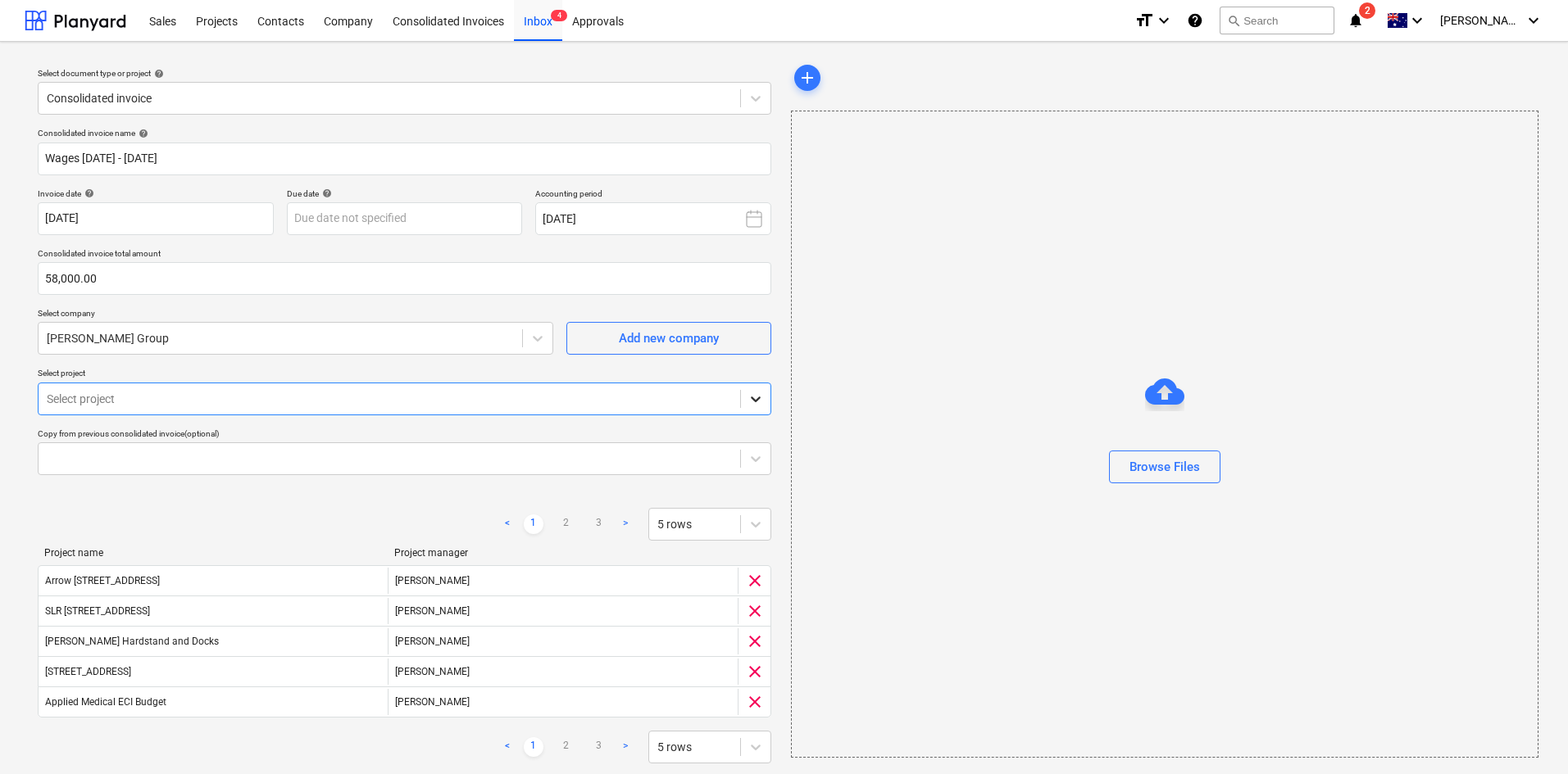
click at [755, 387] on div at bounding box center [756, 399] width 30 height 30
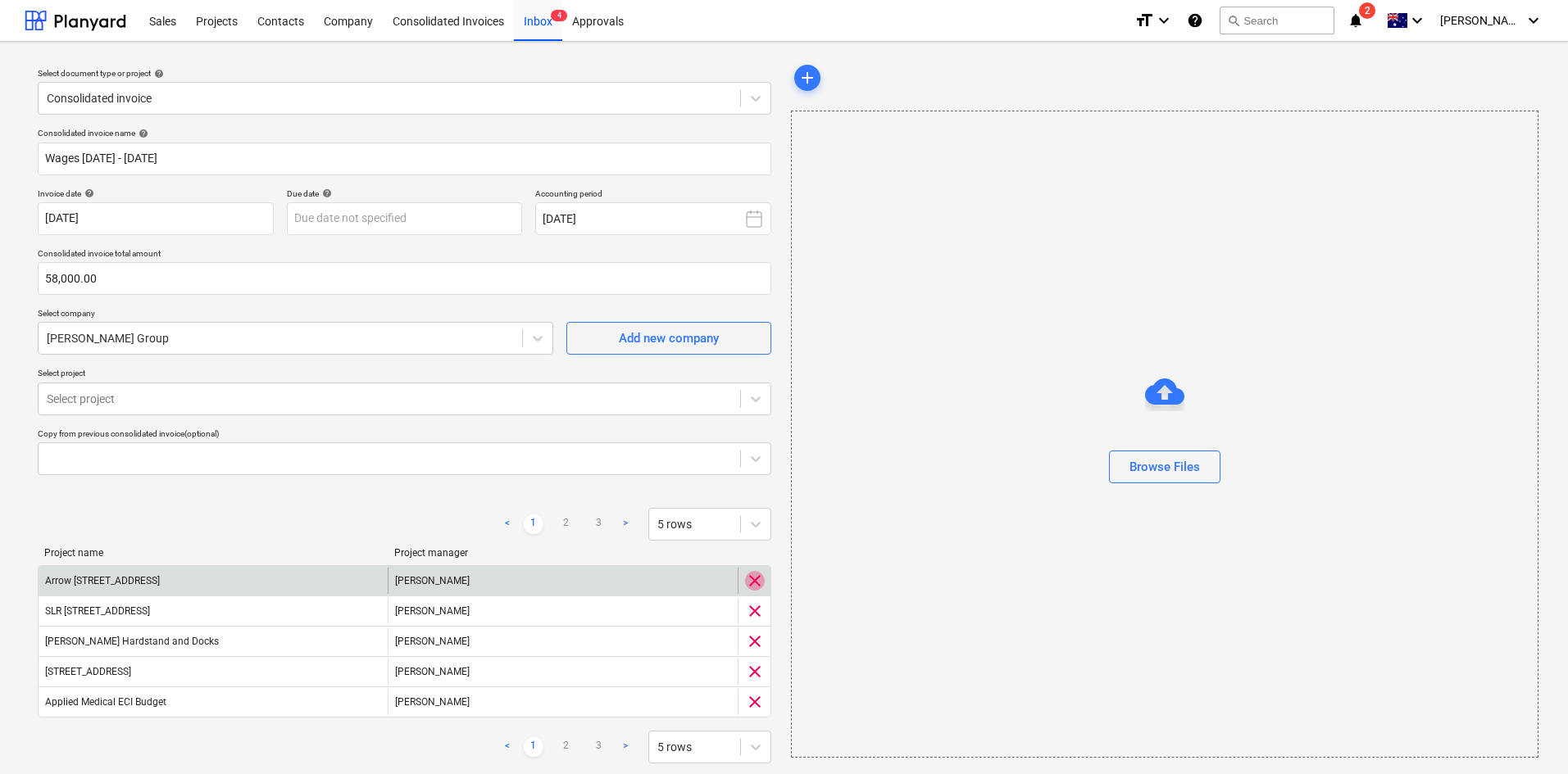
click at [750, 539] on span "clear" at bounding box center [755, 580] width 19 height 19
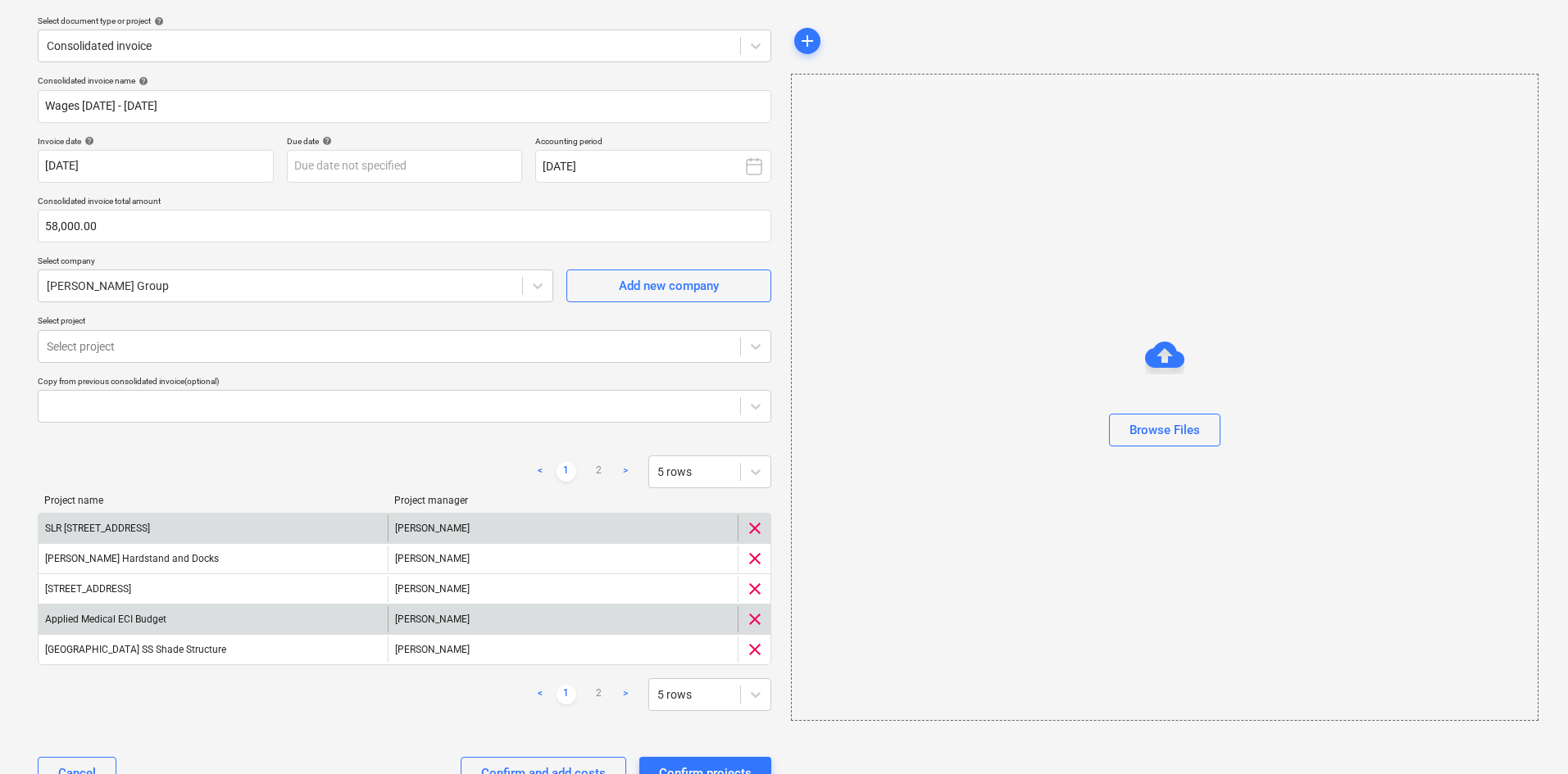
scroll to position [108, 0]
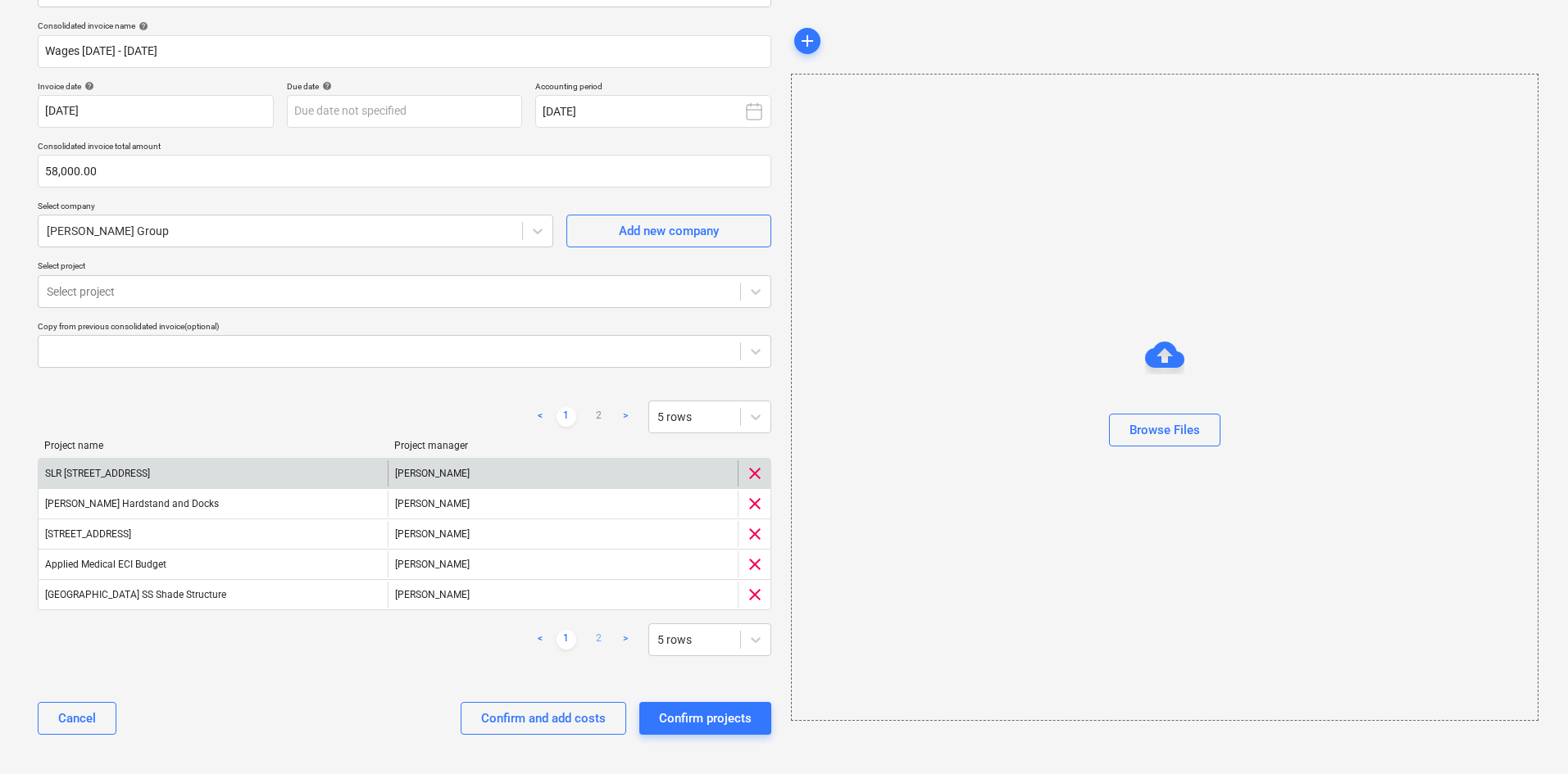
click at [594, 539] on link "2" at bounding box center [599, 640] width 19 height 19
click at [567, 539] on link "1" at bounding box center [566, 640] width 19 height 19
click at [565, 539] on div "Confirm and add costs" at bounding box center [543, 718] width 124 height 21
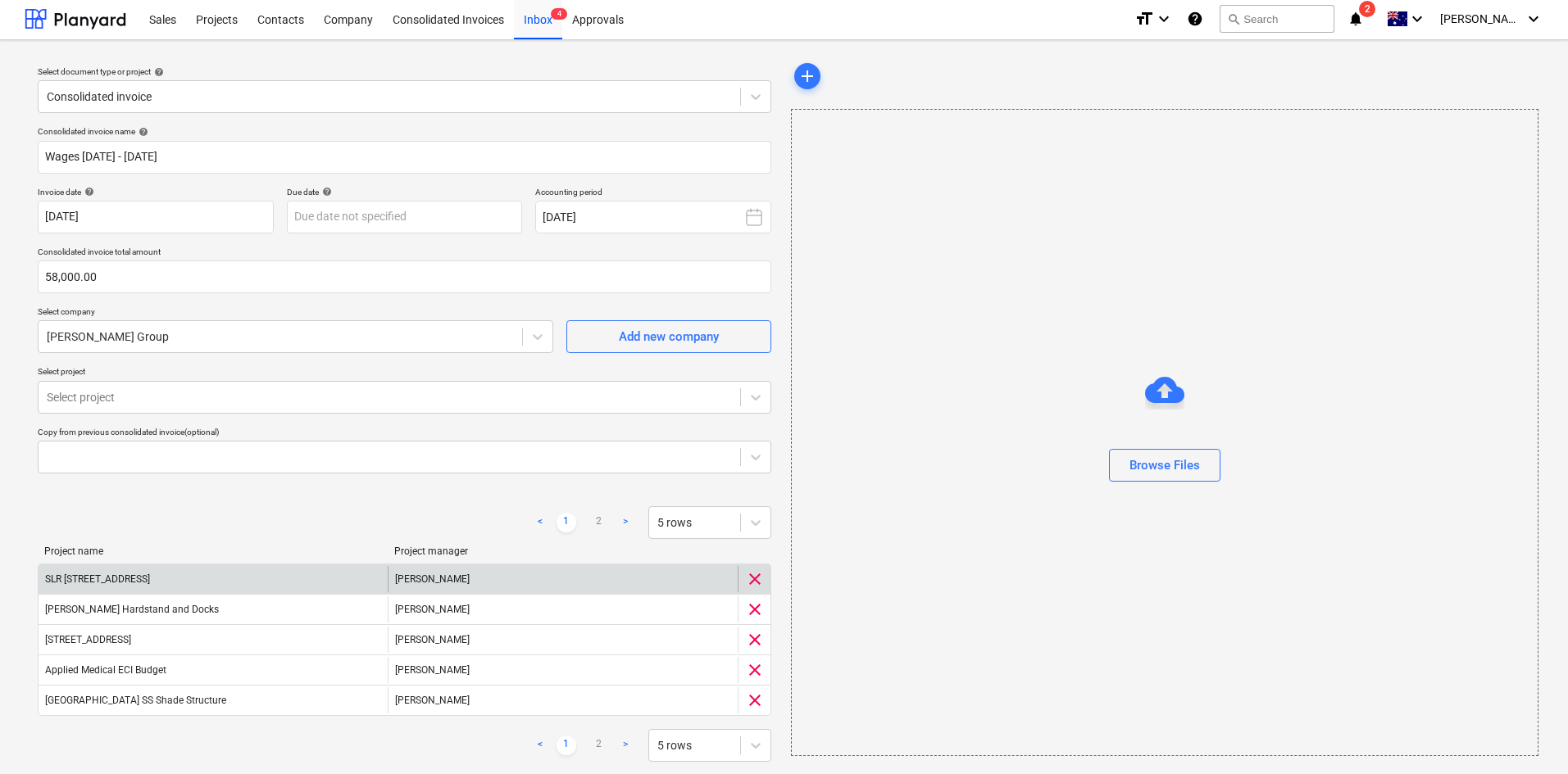
scroll to position [0, 0]
click at [306, 464] on div at bounding box center [389, 459] width 685 height 17
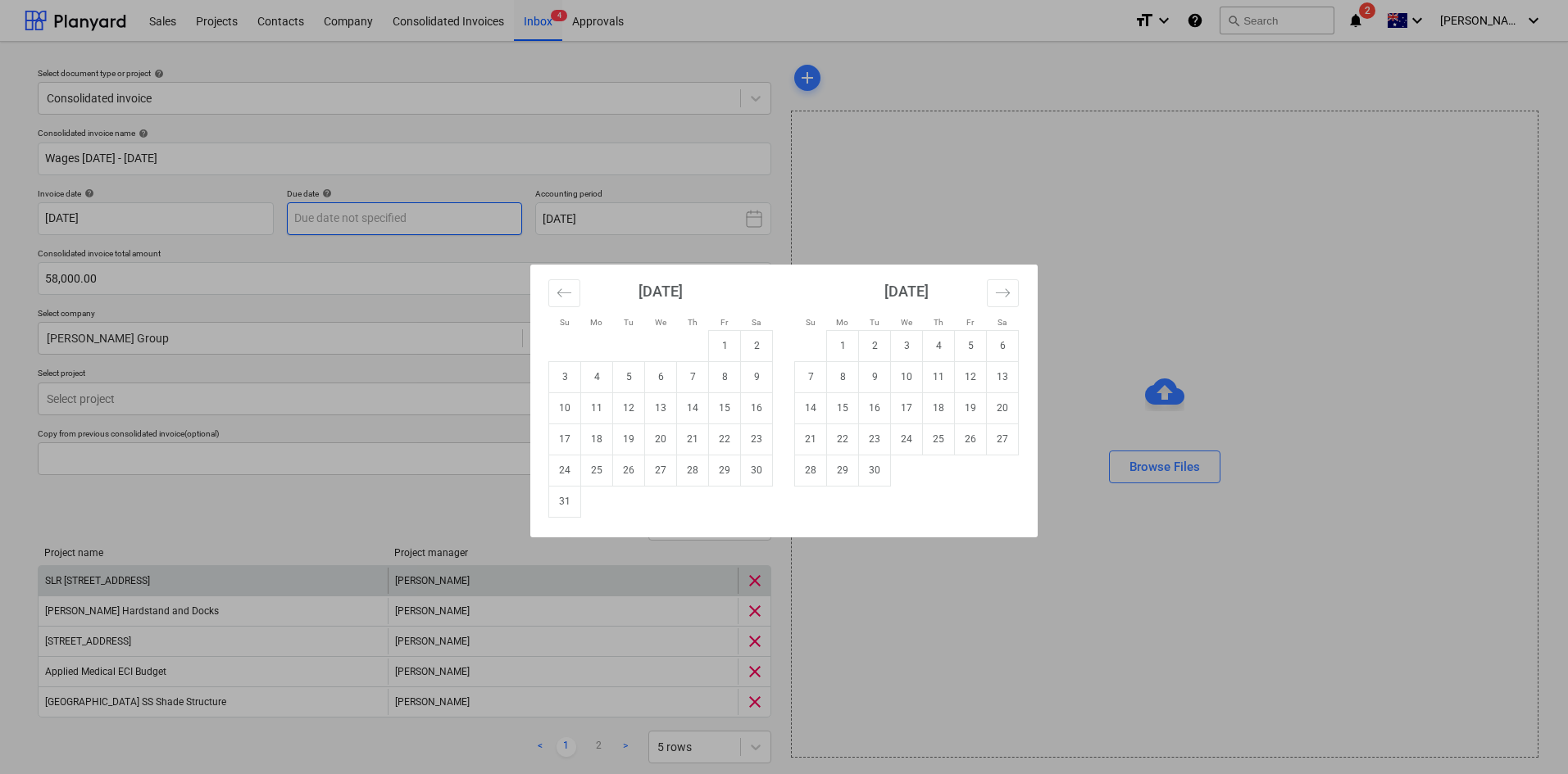
click at [372, 223] on body "Sales Projects Contacts Company Consolidated Invoices Inbox 4 Approvals format_…" at bounding box center [784, 387] width 1568 height 774
click at [554, 433] on td "17" at bounding box center [565, 440] width 32 height 32
type input "[DATE]"
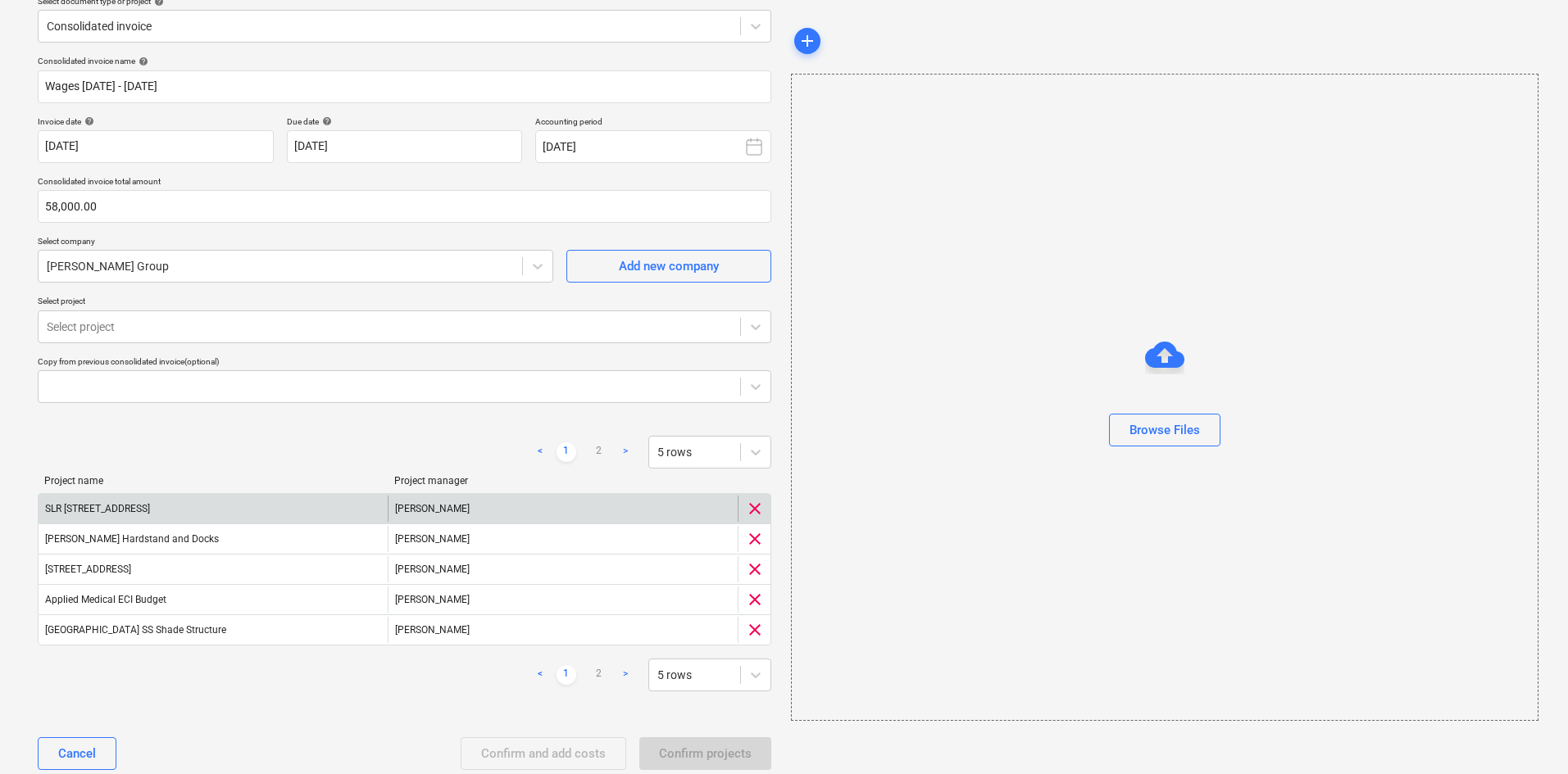
scroll to position [108, 0]
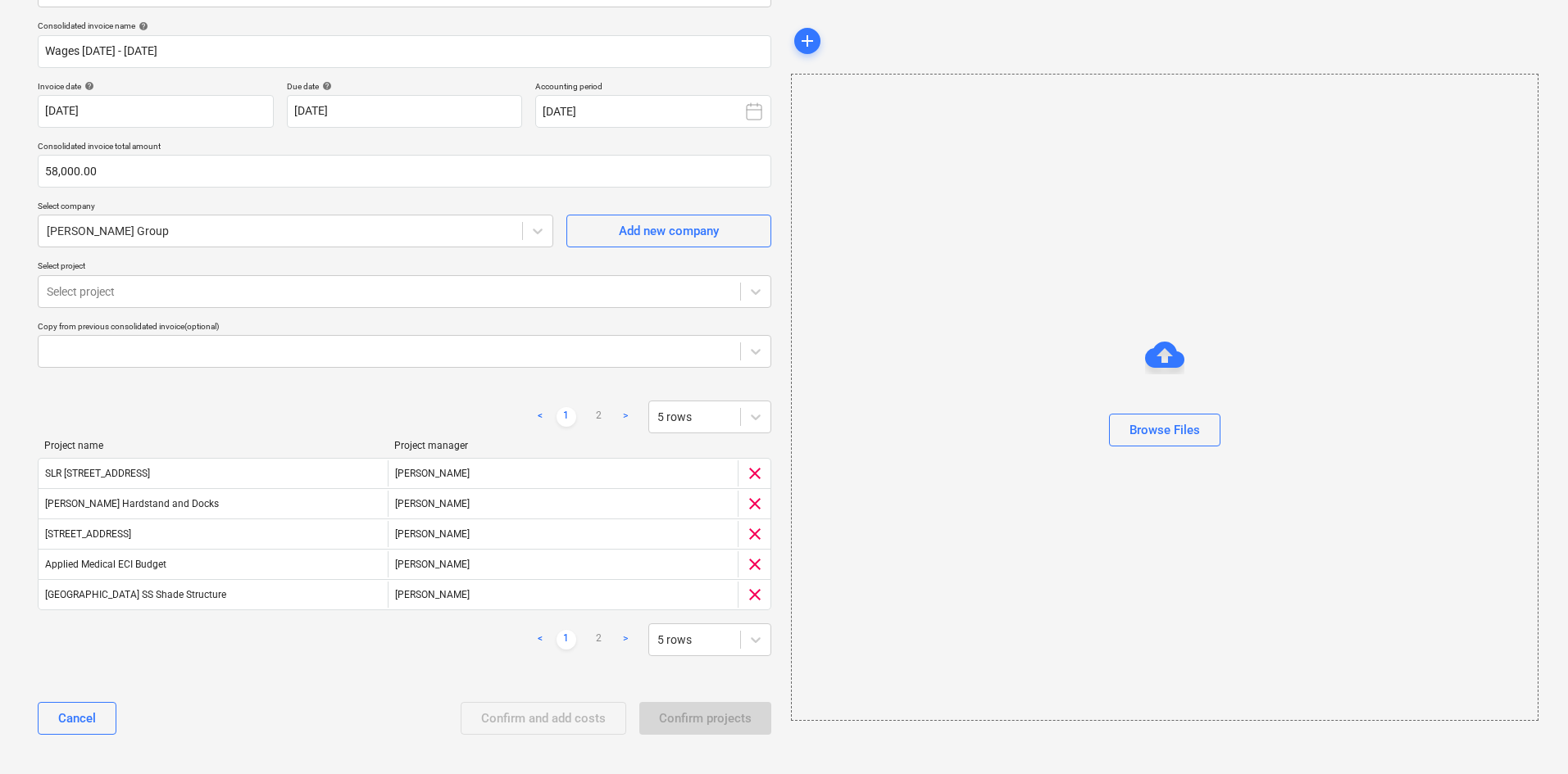
click at [557, 539] on div "Confirm and add costs Confirm projects" at bounding box center [616, 718] width 311 height 32
click at [593, 539] on link "2" at bounding box center [599, 640] width 19 height 19
click at [568, 539] on link "1" at bounding box center [566, 640] width 19 height 19
click at [570, 539] on link "1" at bounding box center [566, 640] width 19 height 19
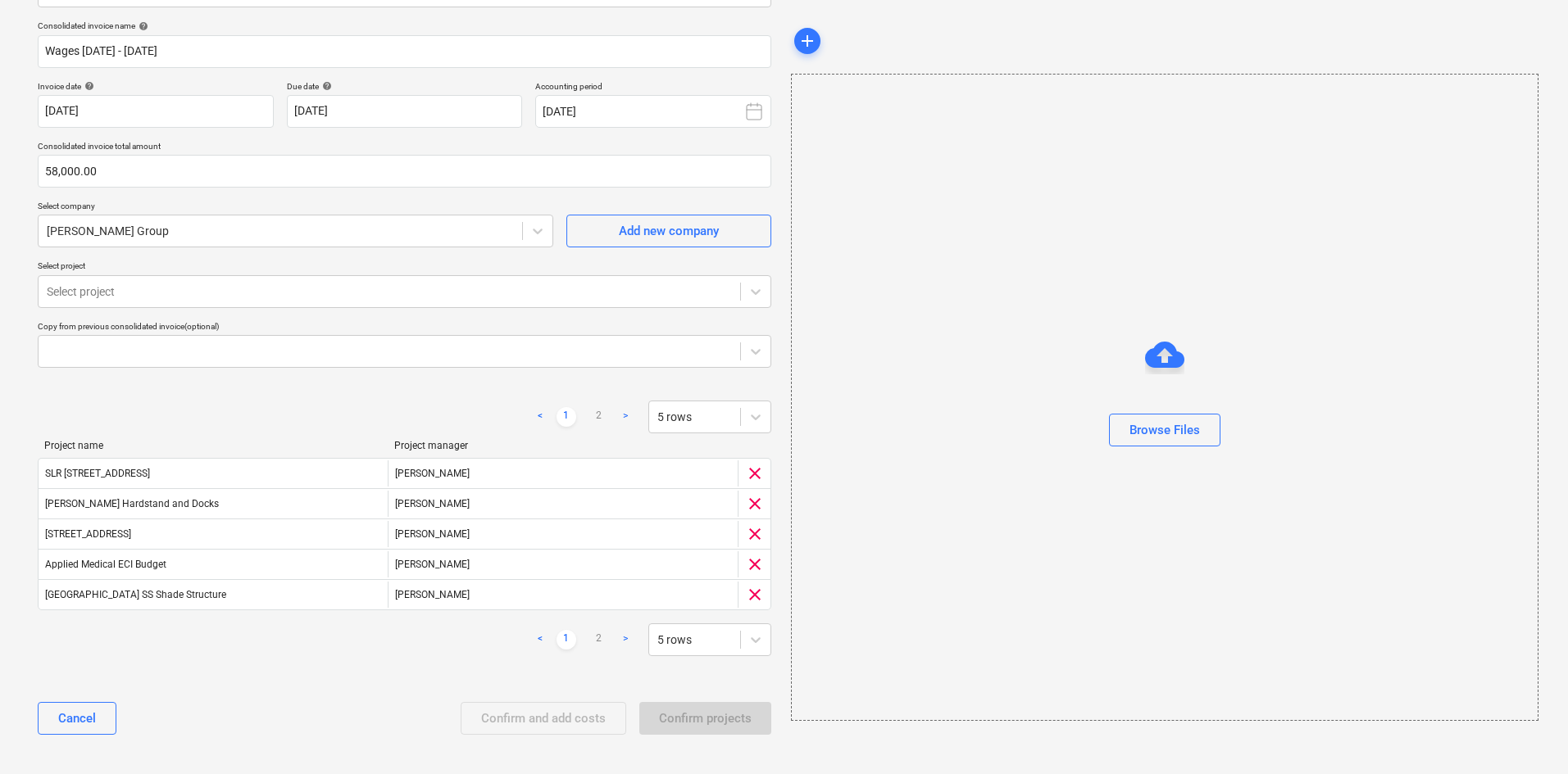
click at [699, 539] on div "Confirm and add costs Confirm projects" at bounding box center [616, 718] width 311 height 32
click at [700, 539] on div "Confirm and add costs Confirm projects" at bounding box center [616, 718] width 311 height 32
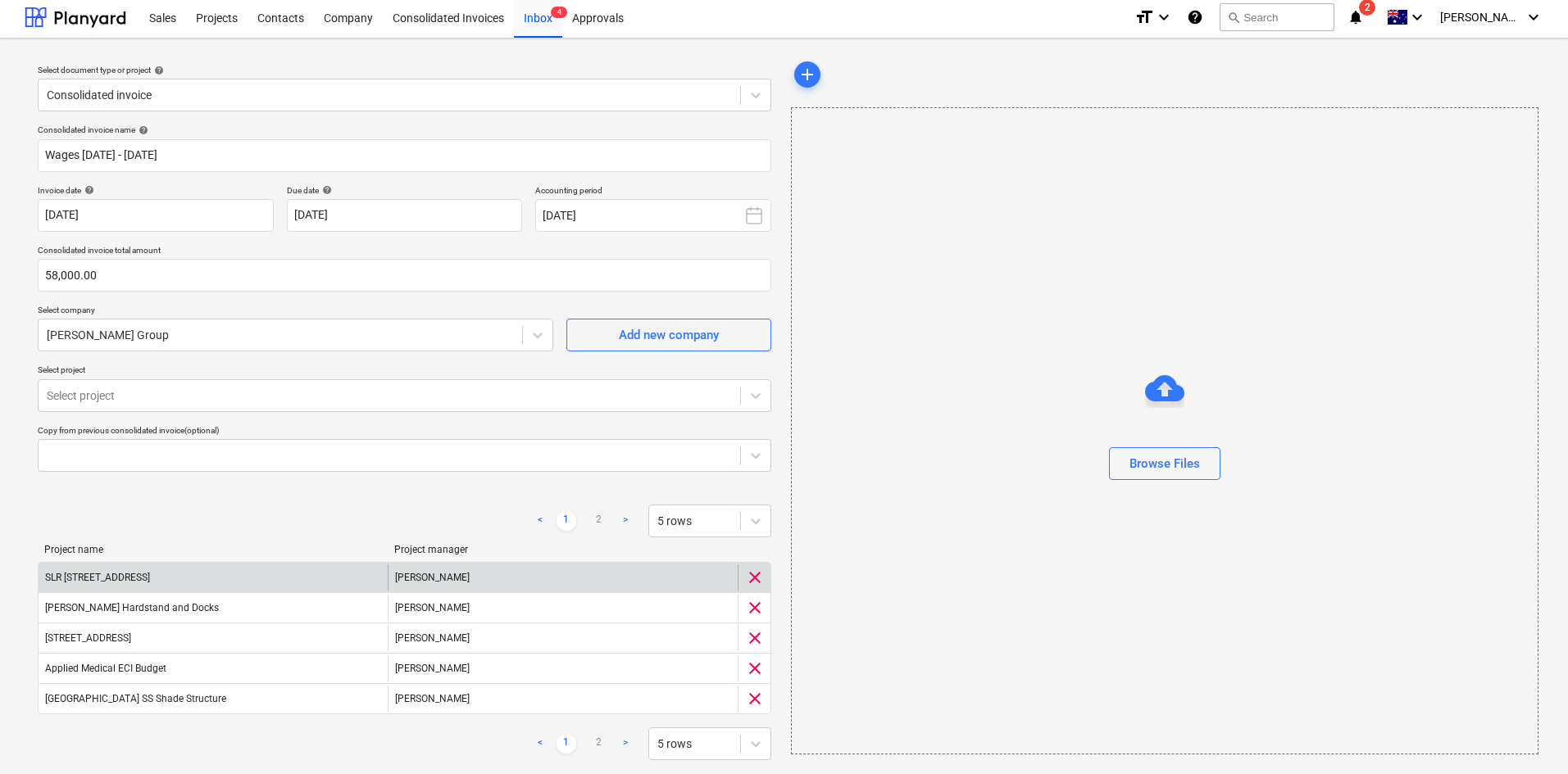
scroll to position [0, 0]
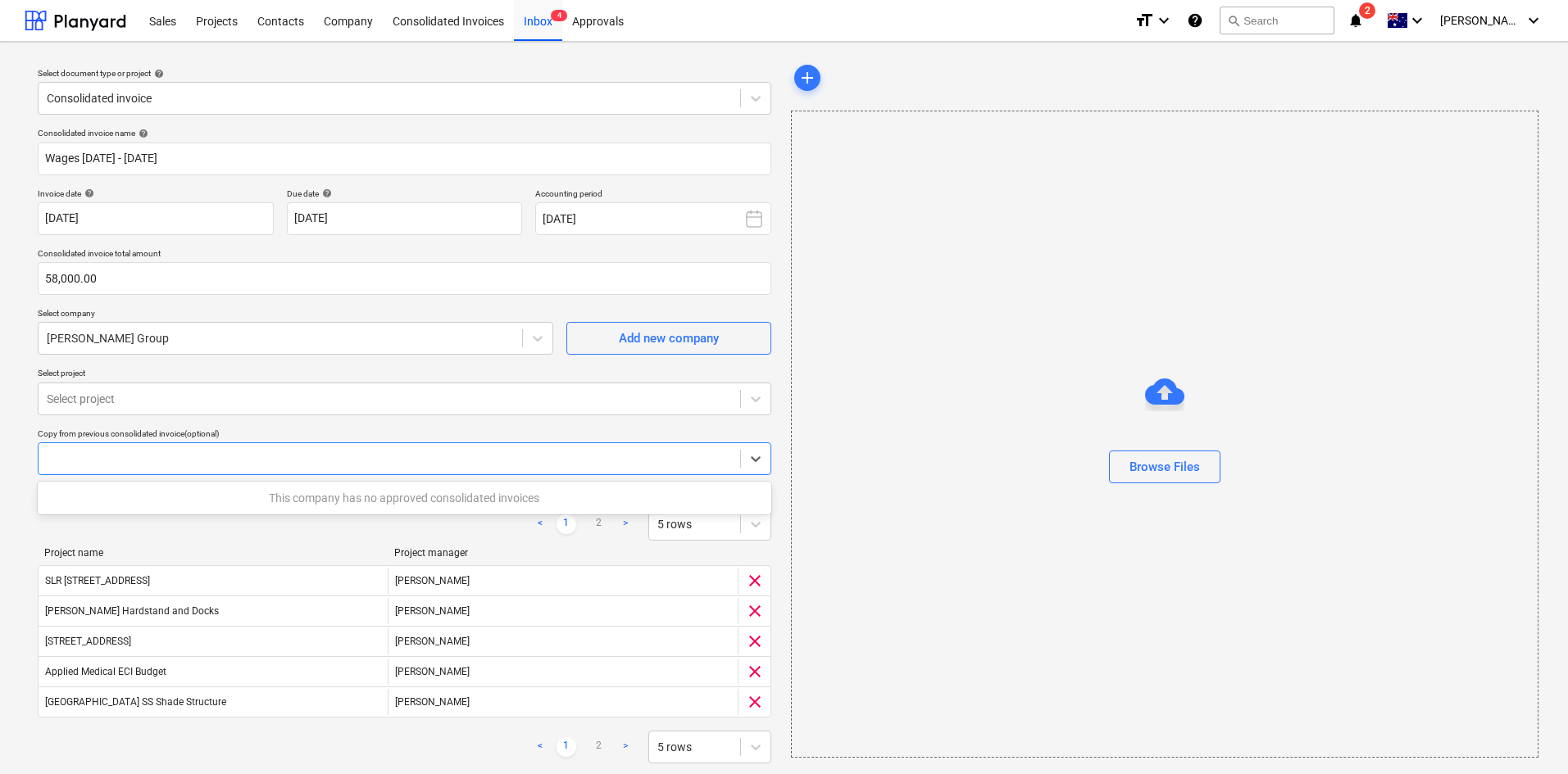
click at [290, 459] on div at bounding box center [389, 459] width 685 height 17
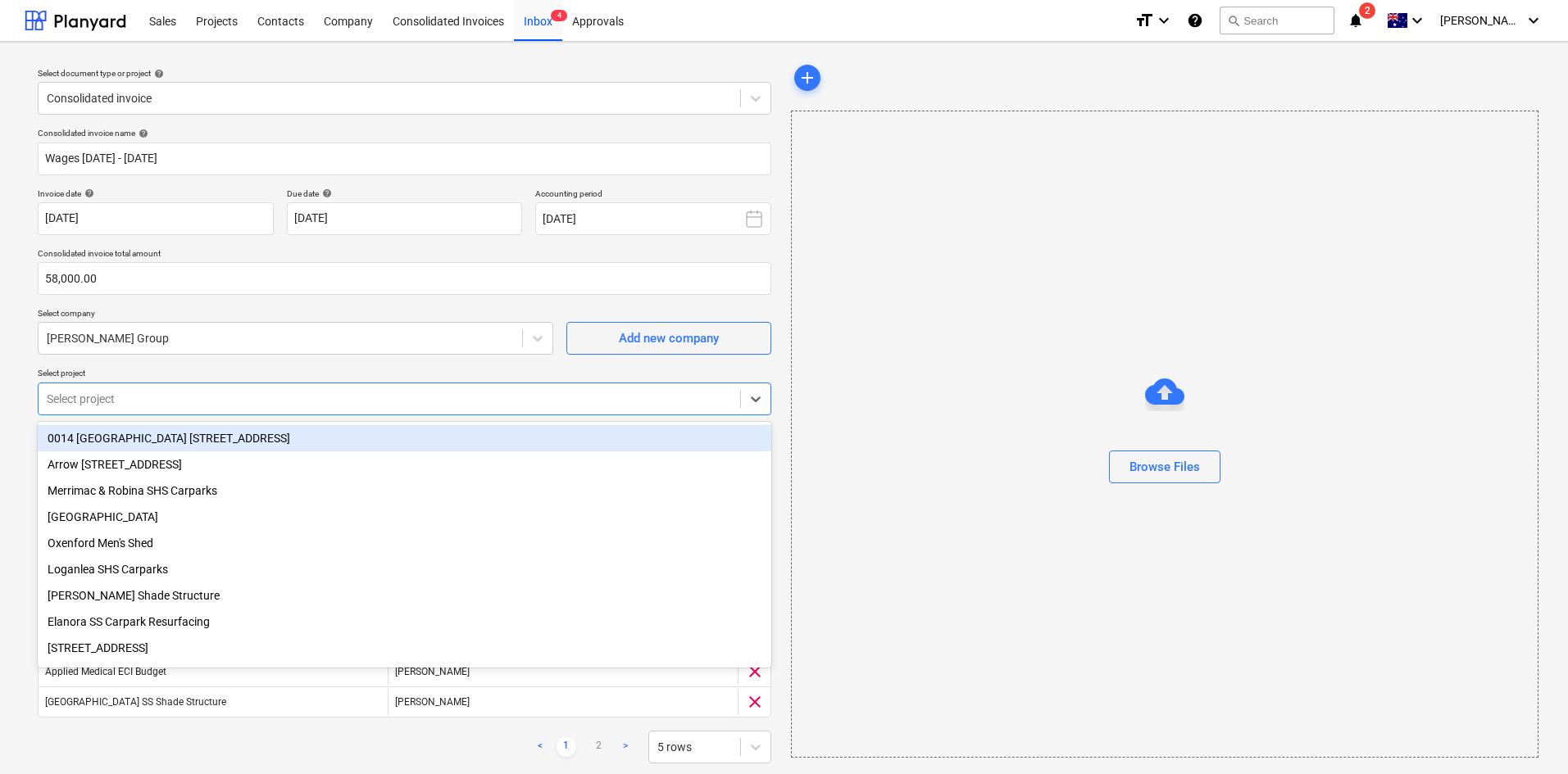
click at [237, 391] on div at bounding box center [389, 398] width 685 height 17
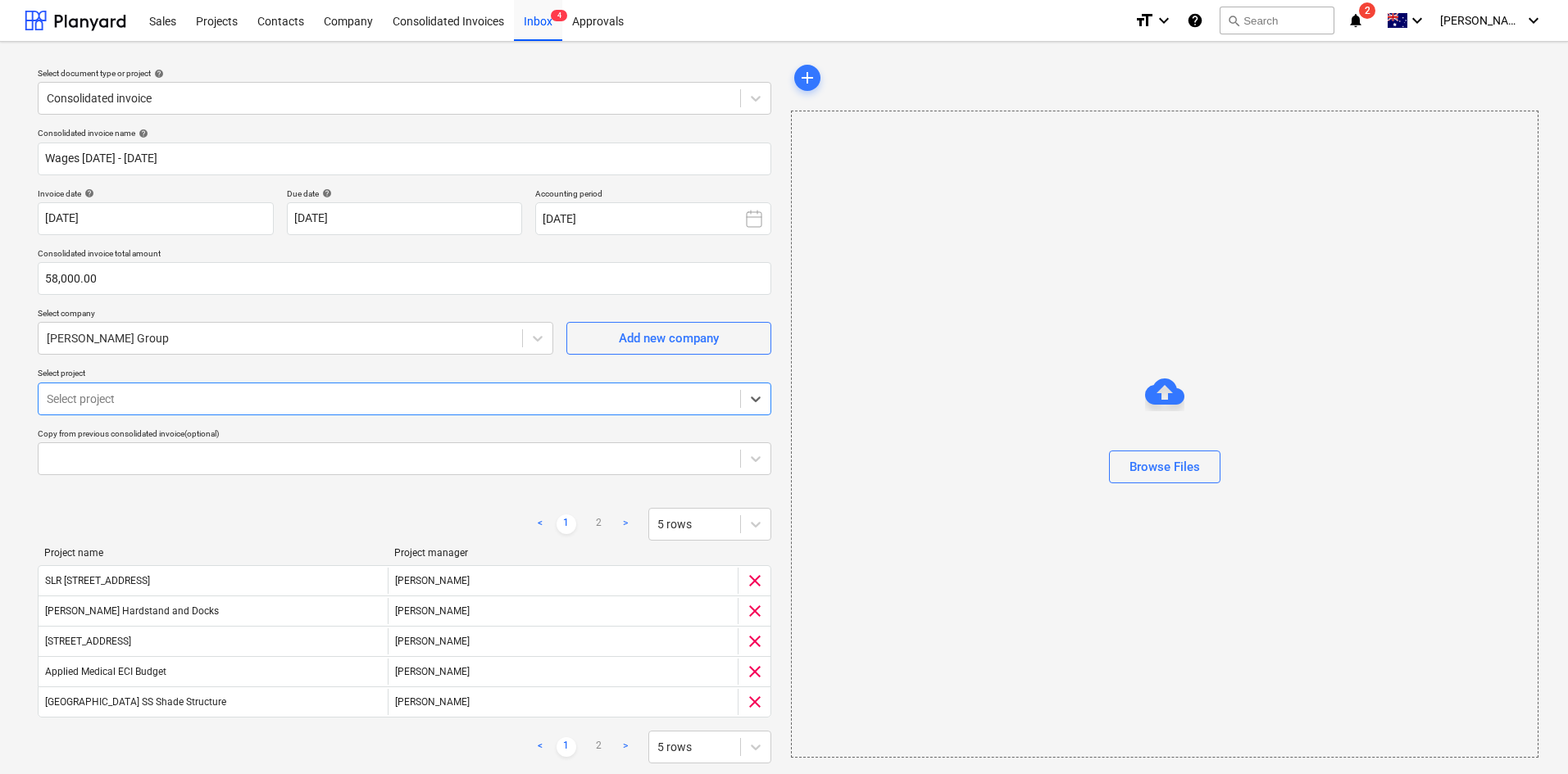
click at [237, 391] on div at bounding box center [389, 398] width 685 height 17
click at [243, 391] on div at bounding box center [389, 398] width 685 height 17
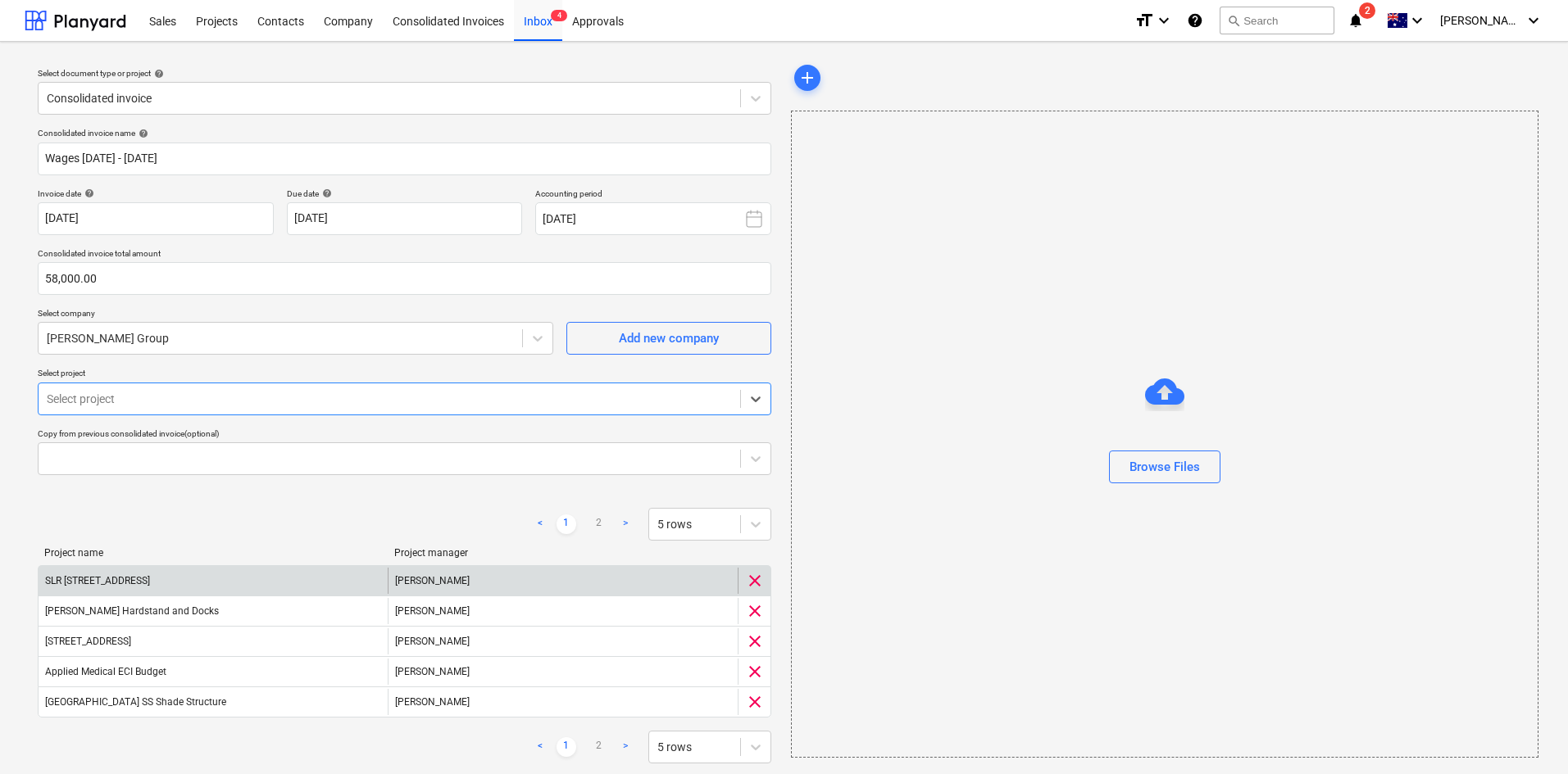
click at [440, 539] on div "[PERSON_NAME]" at bounding box center [562, 580] width 350 height 26
click at [484, 539] on div "[PERSON_NAME]" at bounding box center [562, 580] width 350 height 26
drag, startPoint x: 484, startPoint y: 578, endPoint x: 283, endPoint y: 564, distance: 201.5
click at [481, 539] on div "[PERSON_NAME]" at bounding box center [562, 580] width 350 height 26
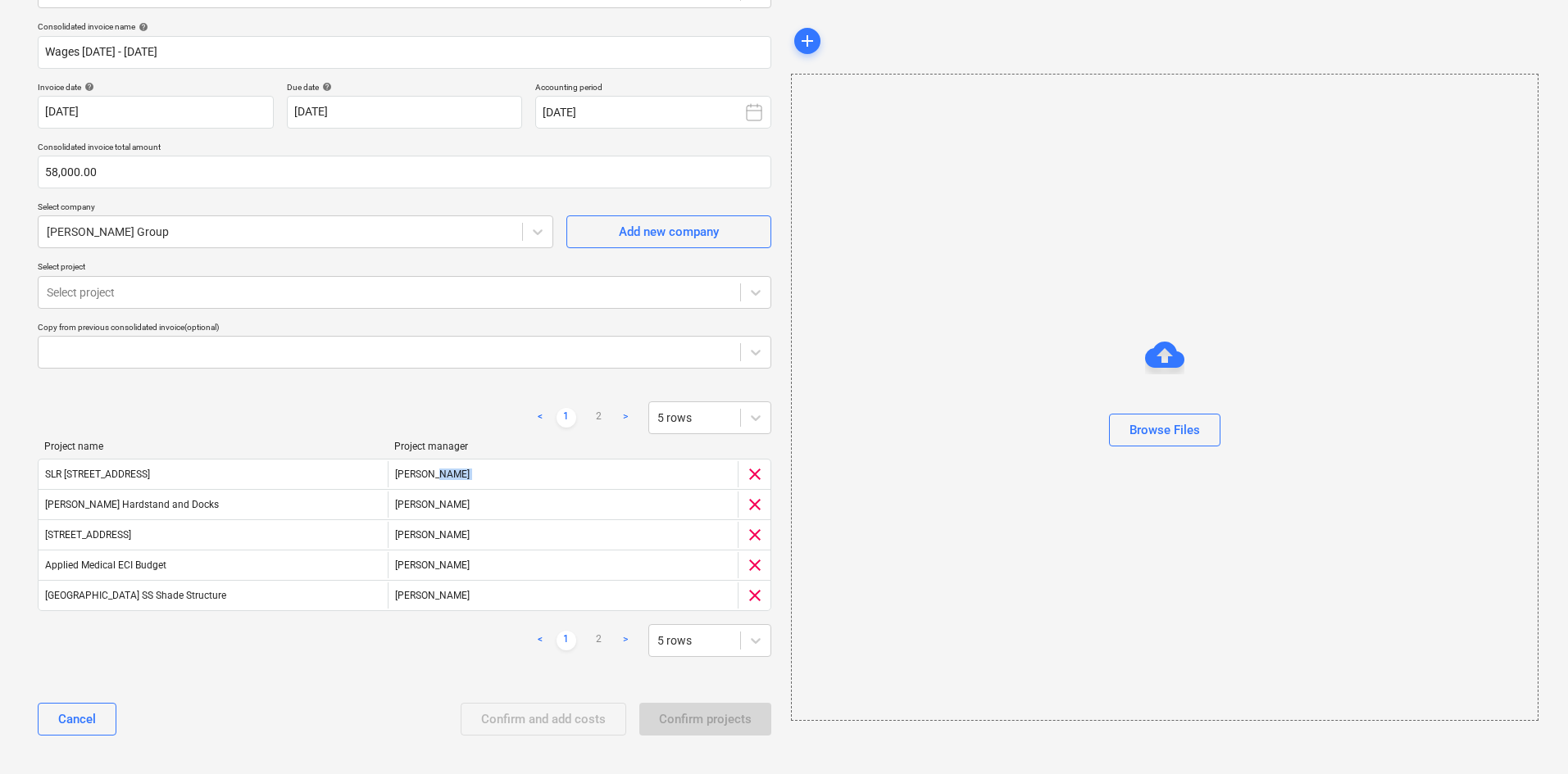
scroll to position [108, 0]
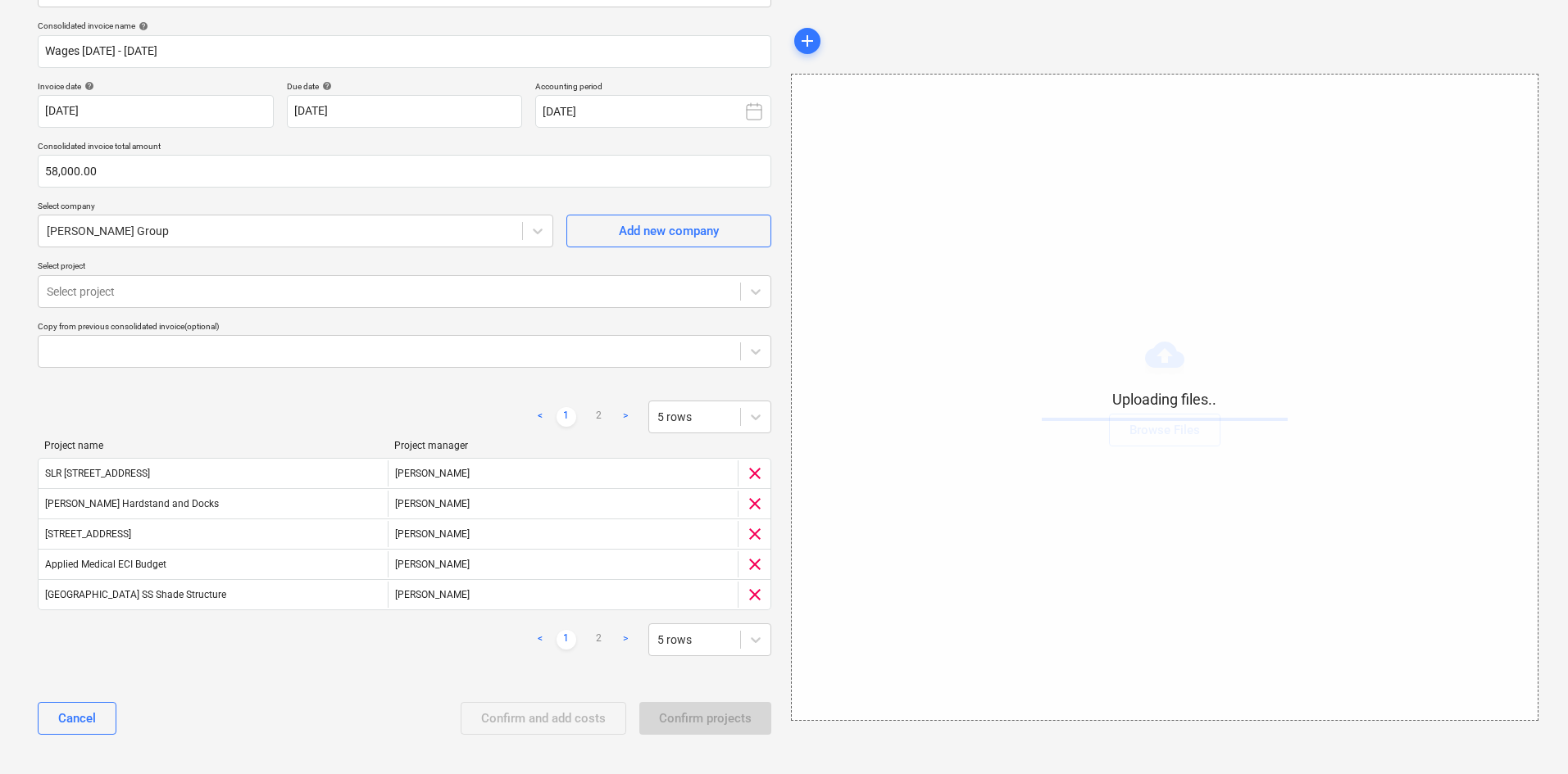
click at [442, 414] on div "< 1 2 > 5 rows" at bounding box center [404, 417] width 733 height 32
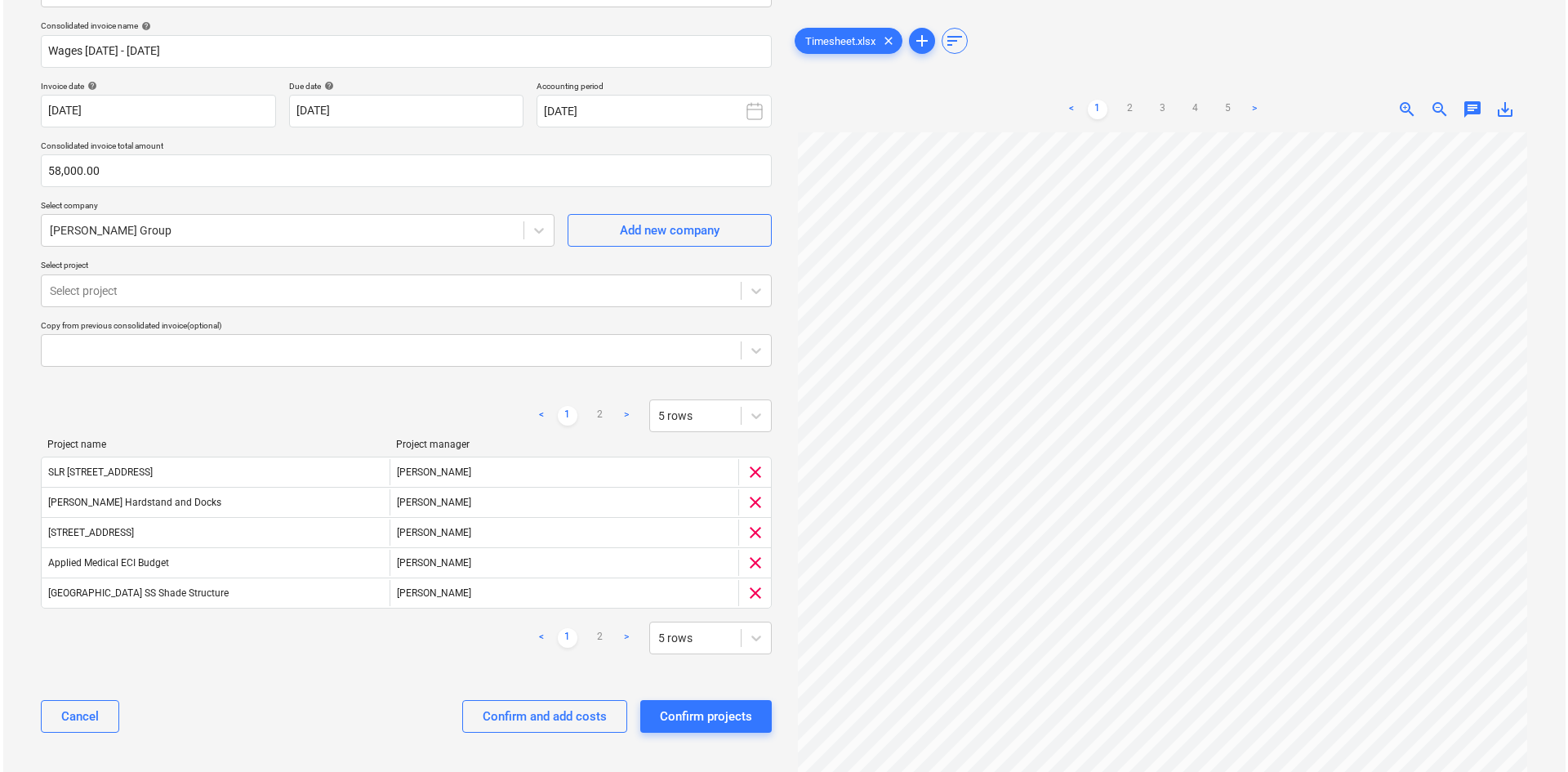
scroll to position [309, 0]
click at [549, 538] on div "Confirm and add costs" at bounding box center [541, 716] width 124 height 21
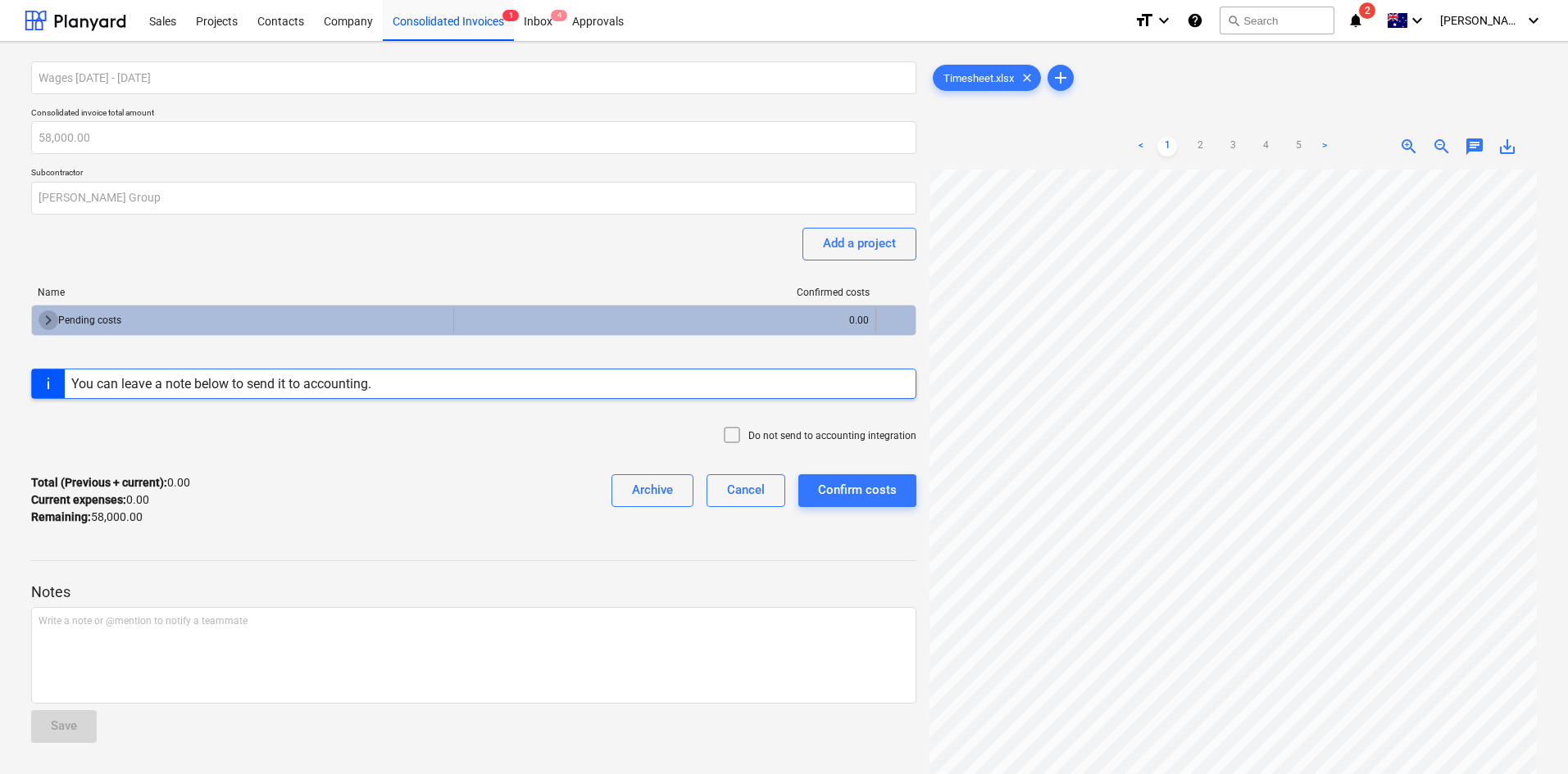
click at [48, 316] on span "keyboard_arrow_right" at bounding box center [48, 320] width 19 height 19
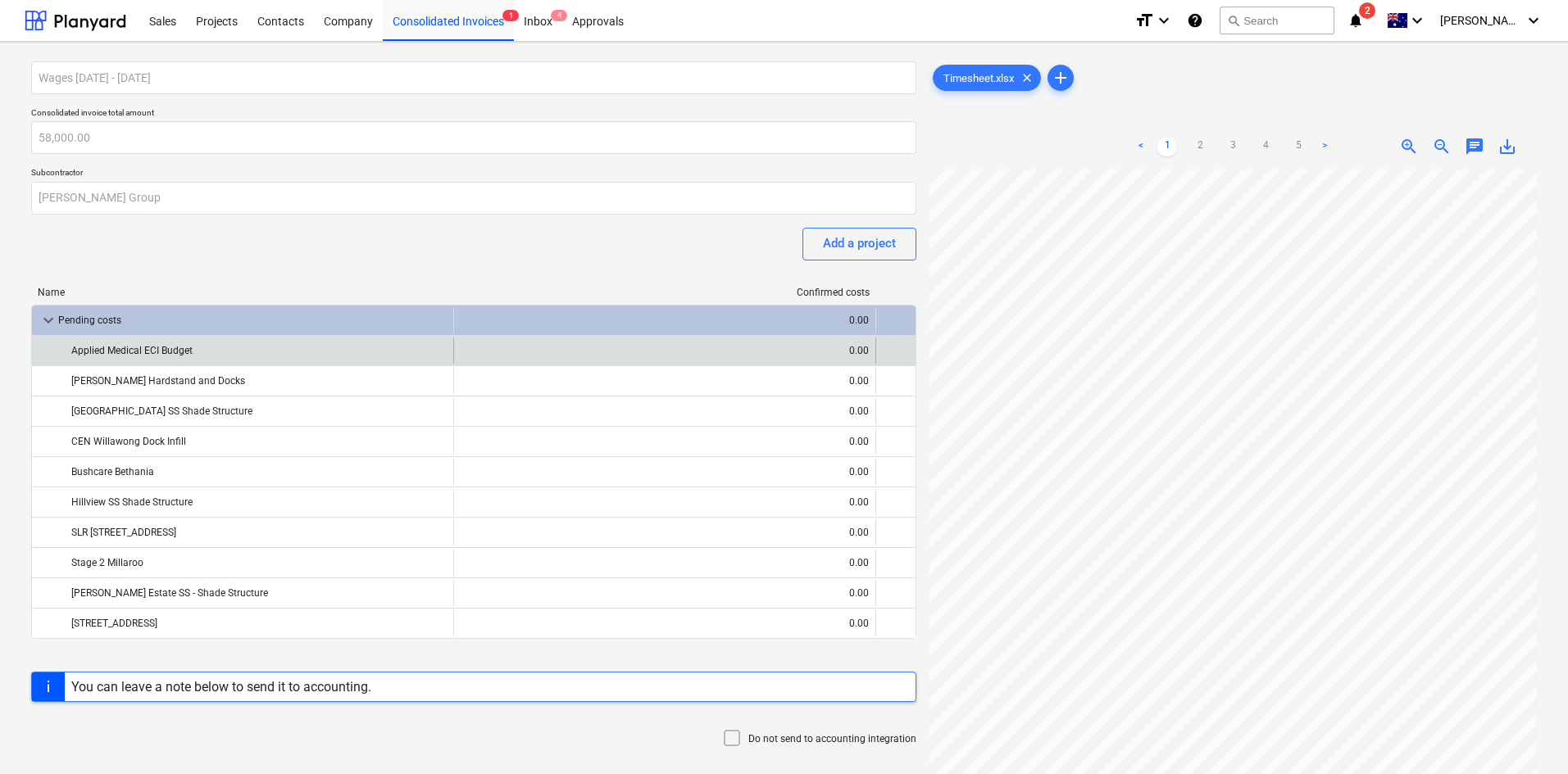
click at [577, 350] on div "0.00" at bounding box center [665, 350] width 408 height 26
click at [743, 347] on div "0.00" at bounding box center [665, 350] width 408 height 26
drag, startPoint x: 840, startPoint y: 345, endPoint x: 878, endPoint y: 350, distance: 38.3
click at [835, 345] on div "0.00" at bounding box center [665, 350] width 408 height 26
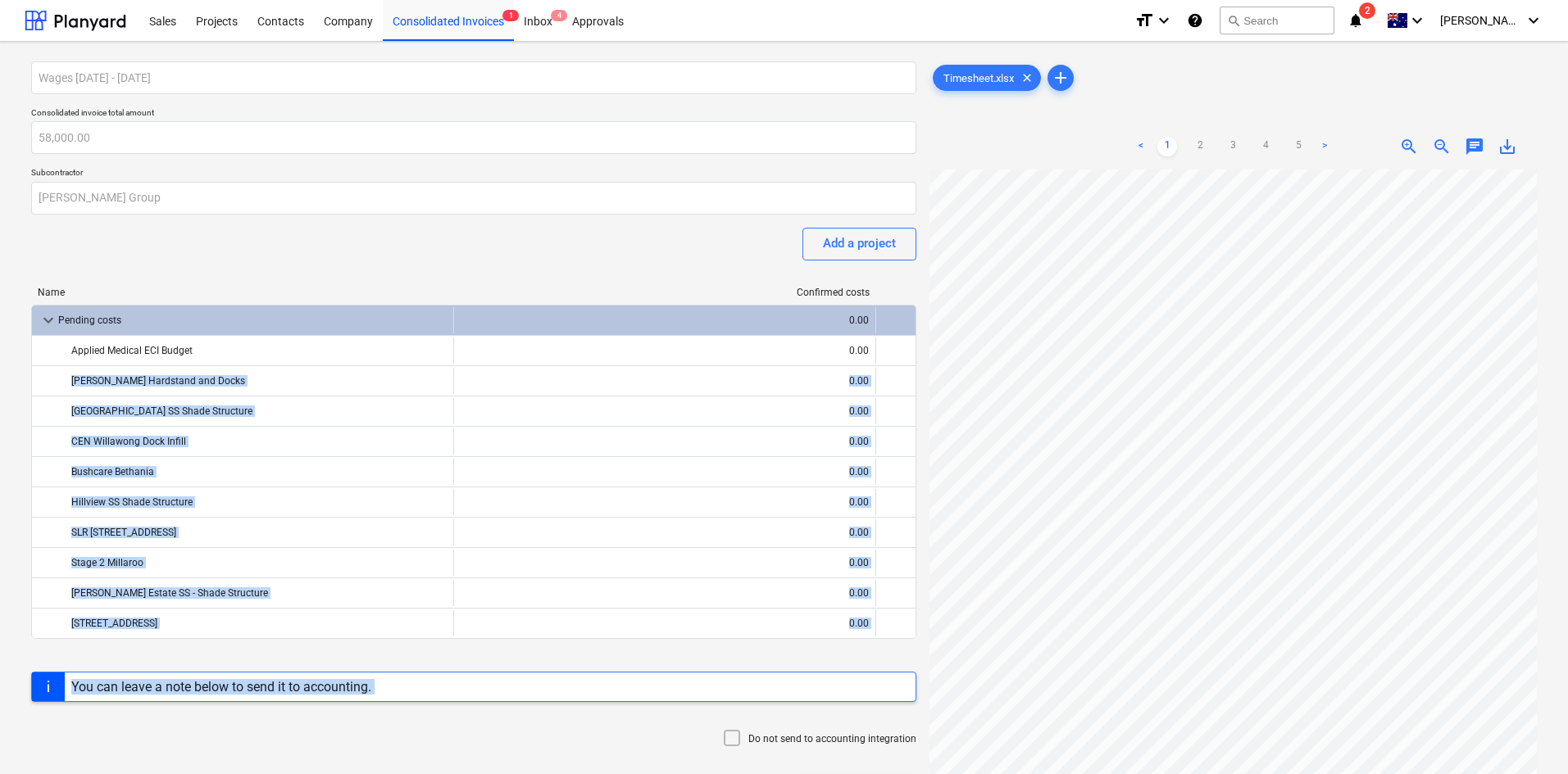
click at [835, 355] on div "Wages [DATE] - [DATE] Consolidated invoice total amount 58,000.00 Subcontractor…" at bounding box center [784, 560] width 1519 height 1011
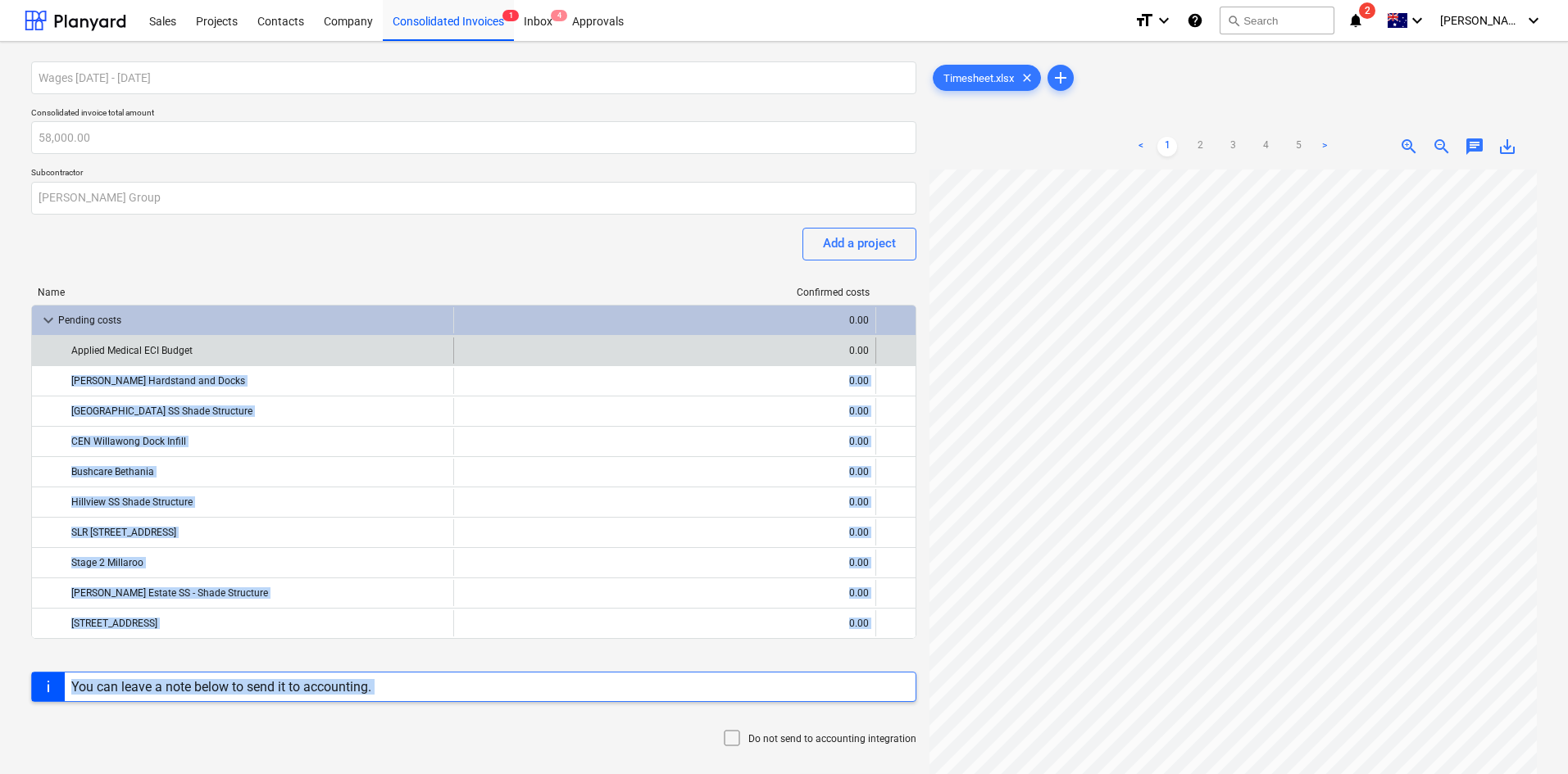
click at [835, 346] on div at bounding box center [896, 350] width 26 height 26
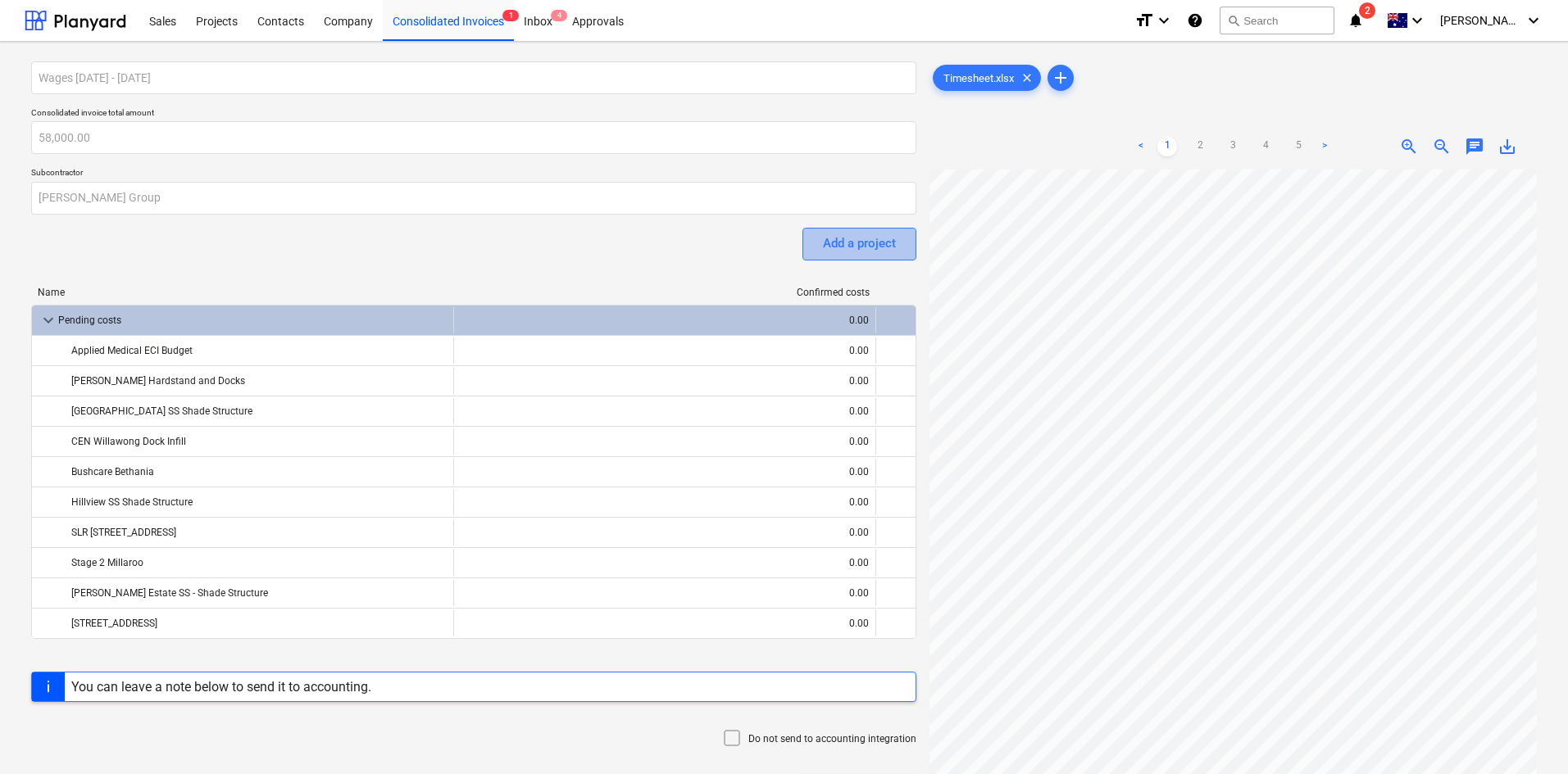
click at [814, 253] on button "Add a project" at bounding box center [859, 243] width 114 height 32
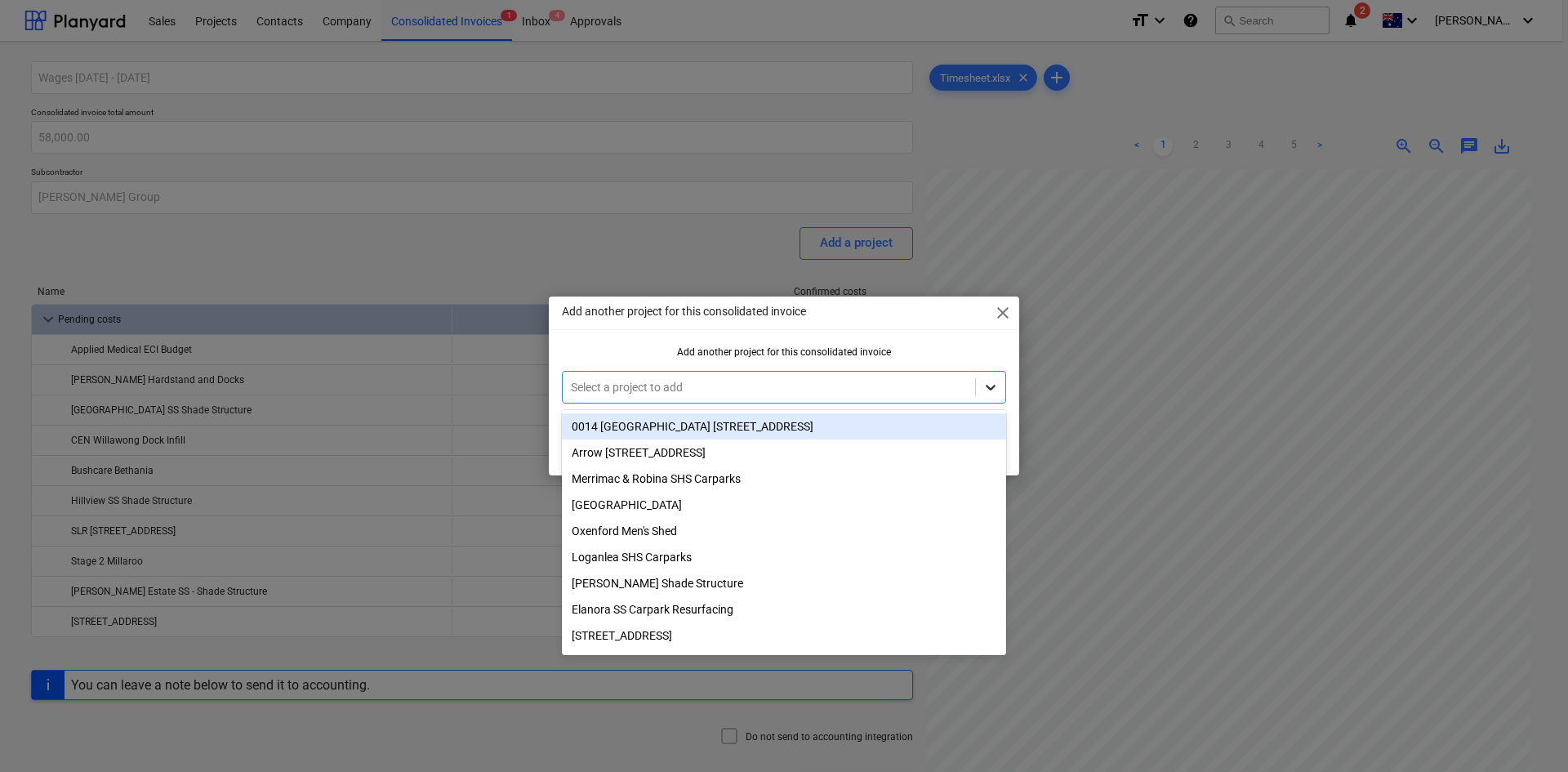
click at [832, 388] on div at bounding box center [991, 388] width 30 height 30
click at [732, 421] on div "0014 [GEOGRAPHIC_DATA] [STREET_ADDRESS]" at bounding box center [784, 426] width 444 height 26
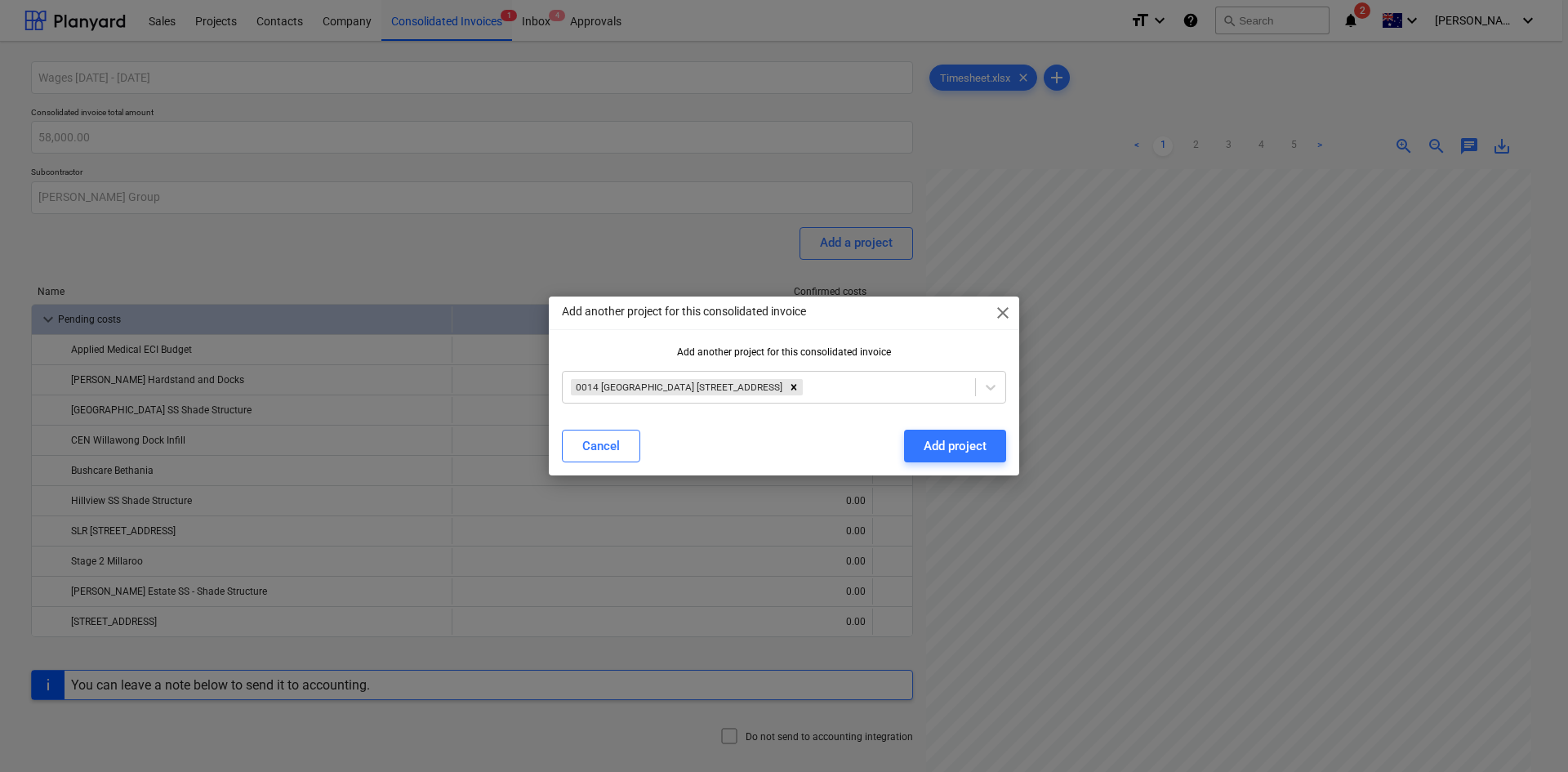
click at [832, 342] on div "Add another project for this consolidated invoice close Add another project for…" at bounding box center [784, 386] width 471 height 179
click at [832, 437] on div "Add project" at bounding box center [955, 446] width 63 height 21
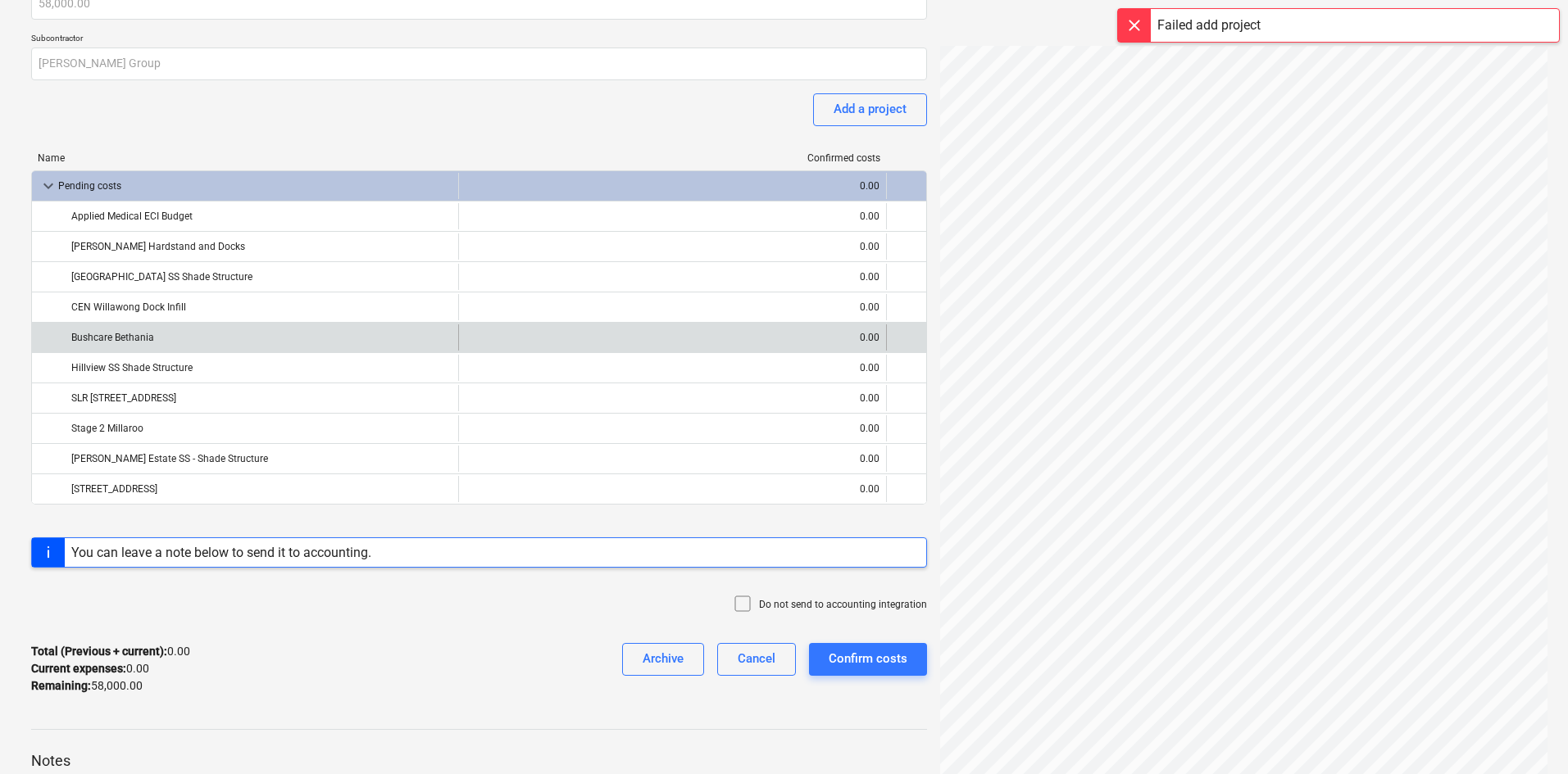
scroll to position [305, 0]
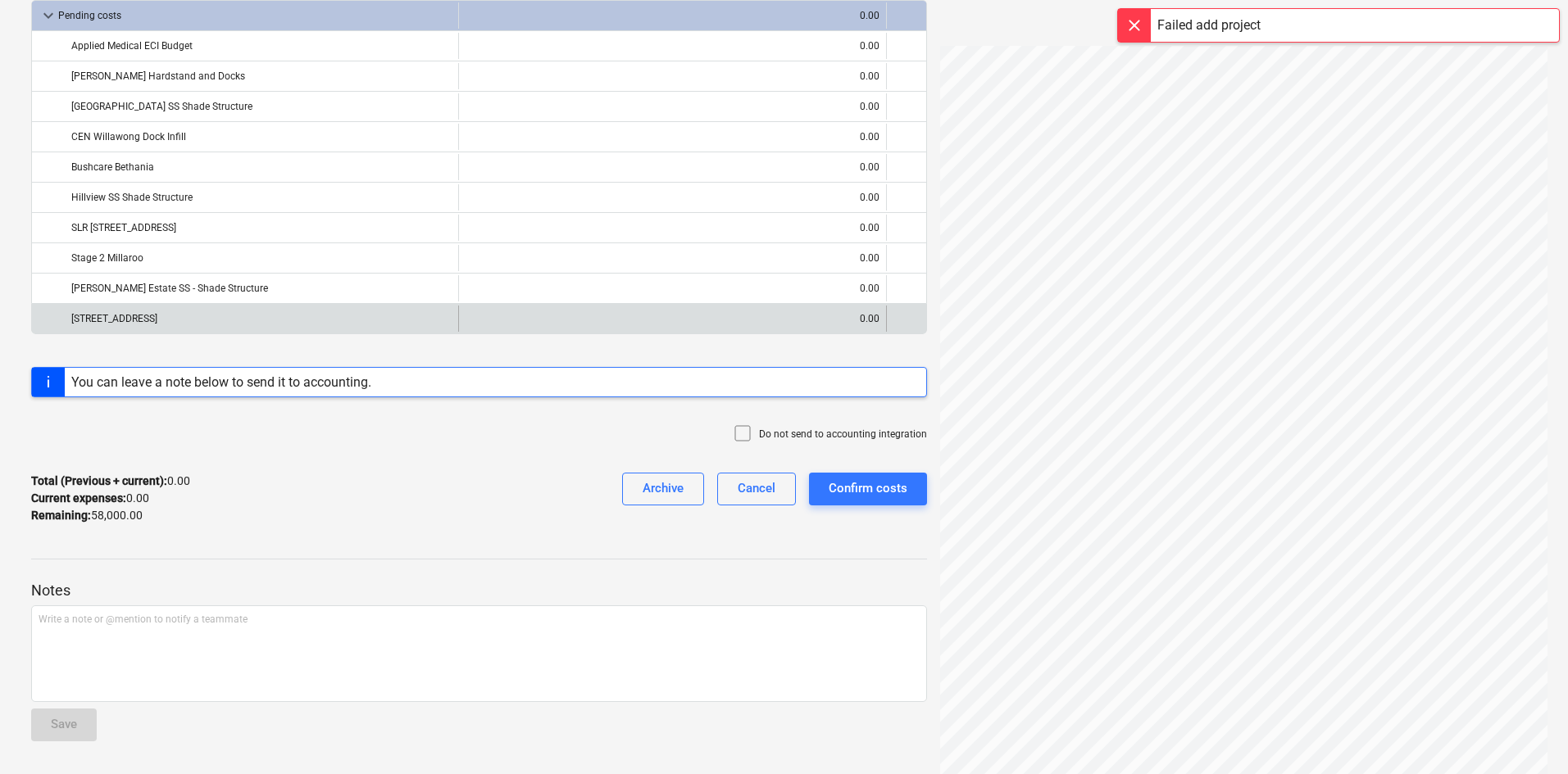
click at [668, 330] on div "0.00" at bounding box center [672, 319] width 413 height 26
click at [669, 330] on div "0.00" at bounding box center [672, 319] width 413 height 26
click at [829, 313] on div "0.00" at bounding box center [672, 319] width 413 height 26
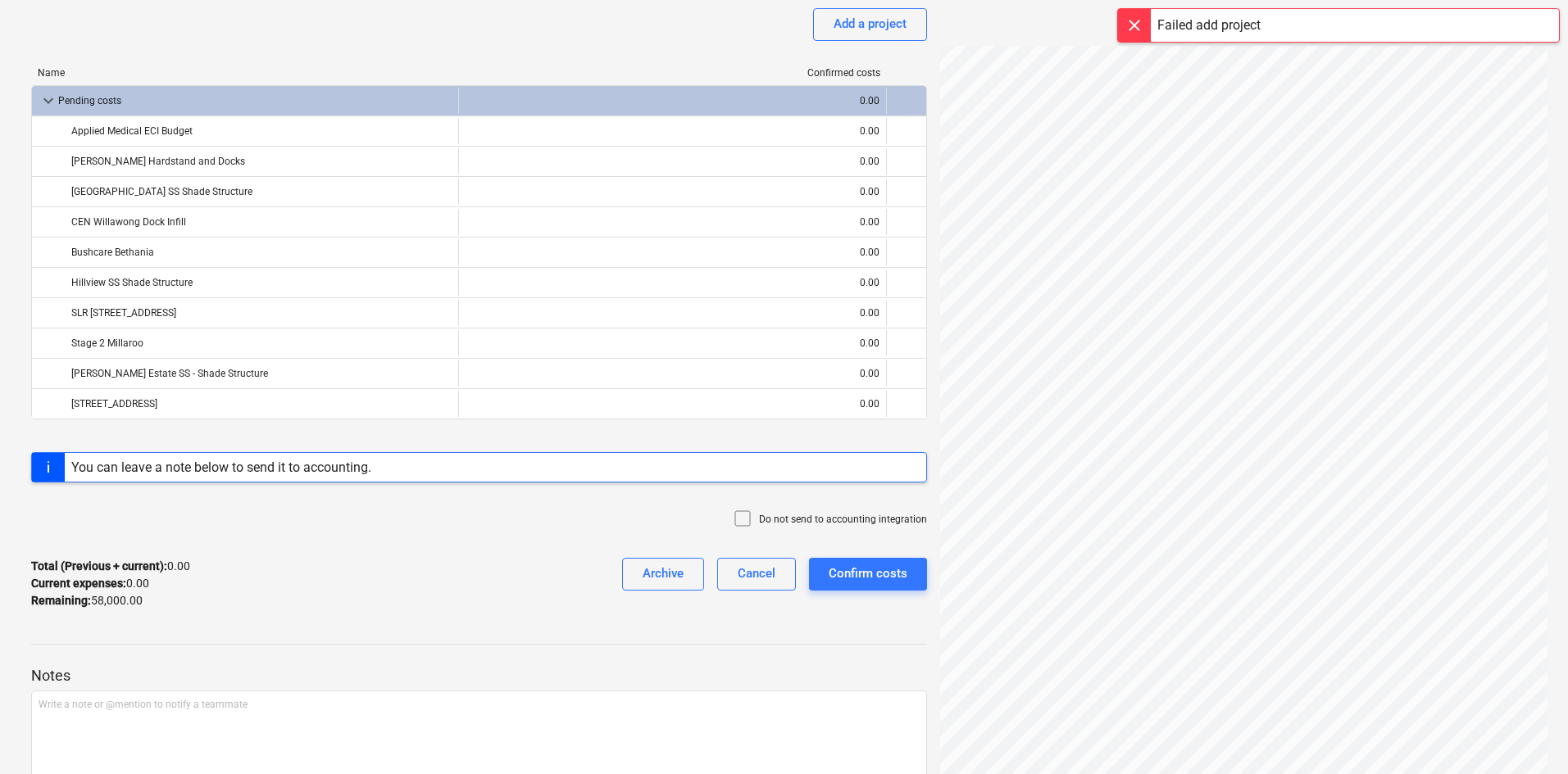
scroll to position [141, 0]
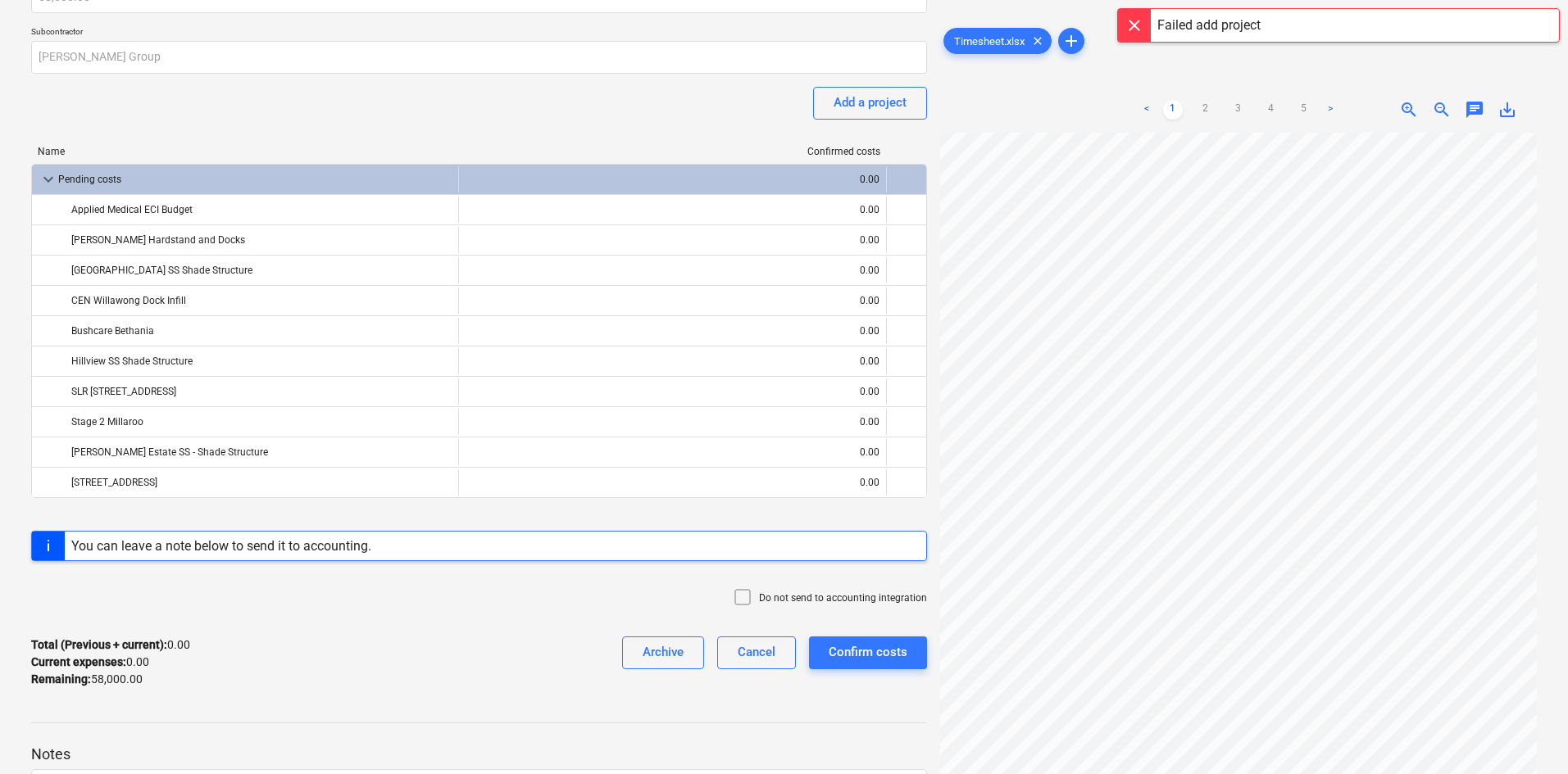
click at [347, 539] on div "Do not send to accounting integration" at bounding box center [479, 599] width 896 height 49
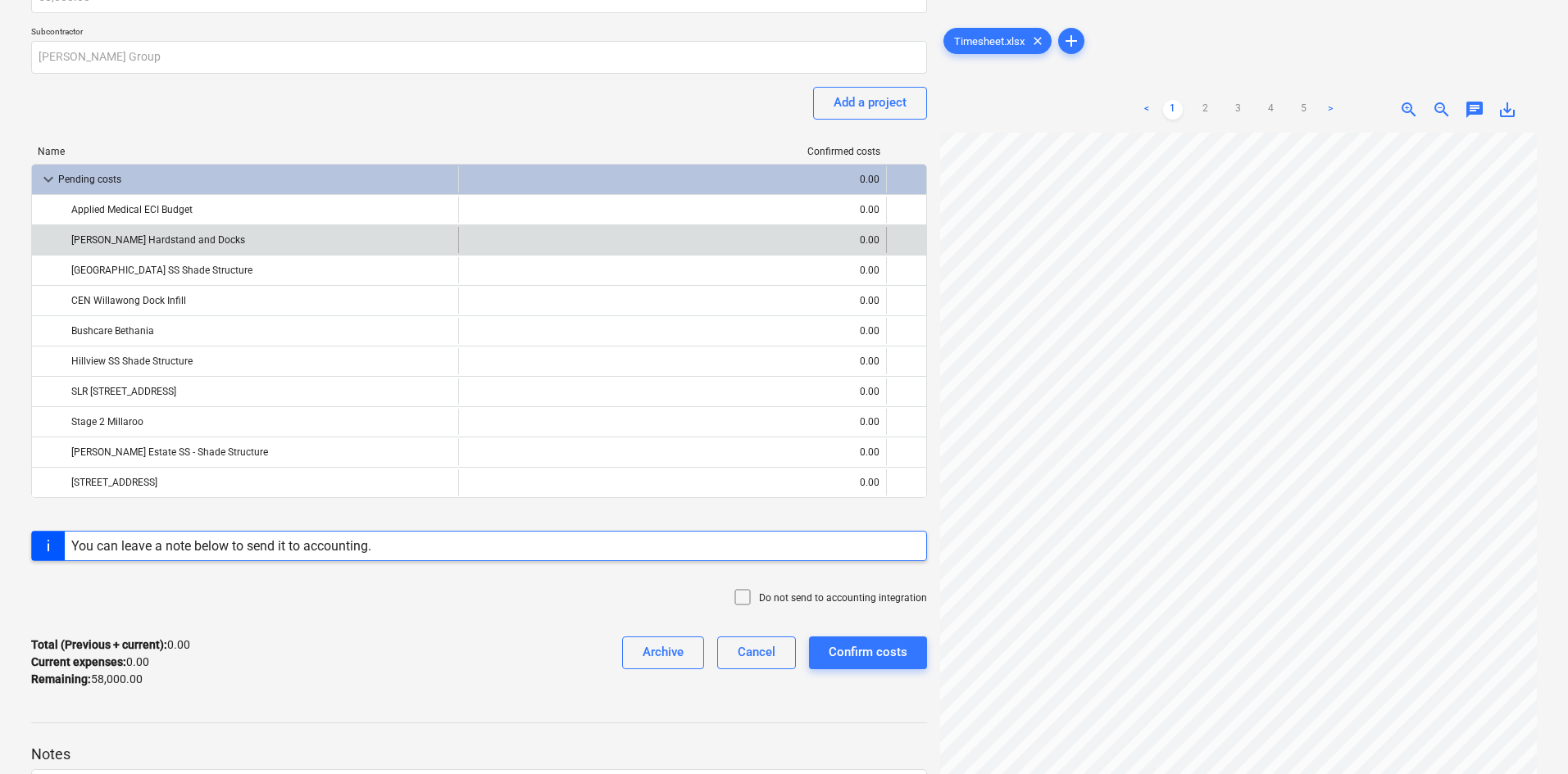
click at [632, 231] on div "0.00" at bounding box center [672, 240] width 413 height 26
drag, startPoint x: 430, startPoint y: 223, endPoint x: 364, endPoint y: 225, distance: 66.0
click at [428, 223] on div "Applied Medical ECI Budget 0.00" at bounding box center [478, 210] width 894 height 30
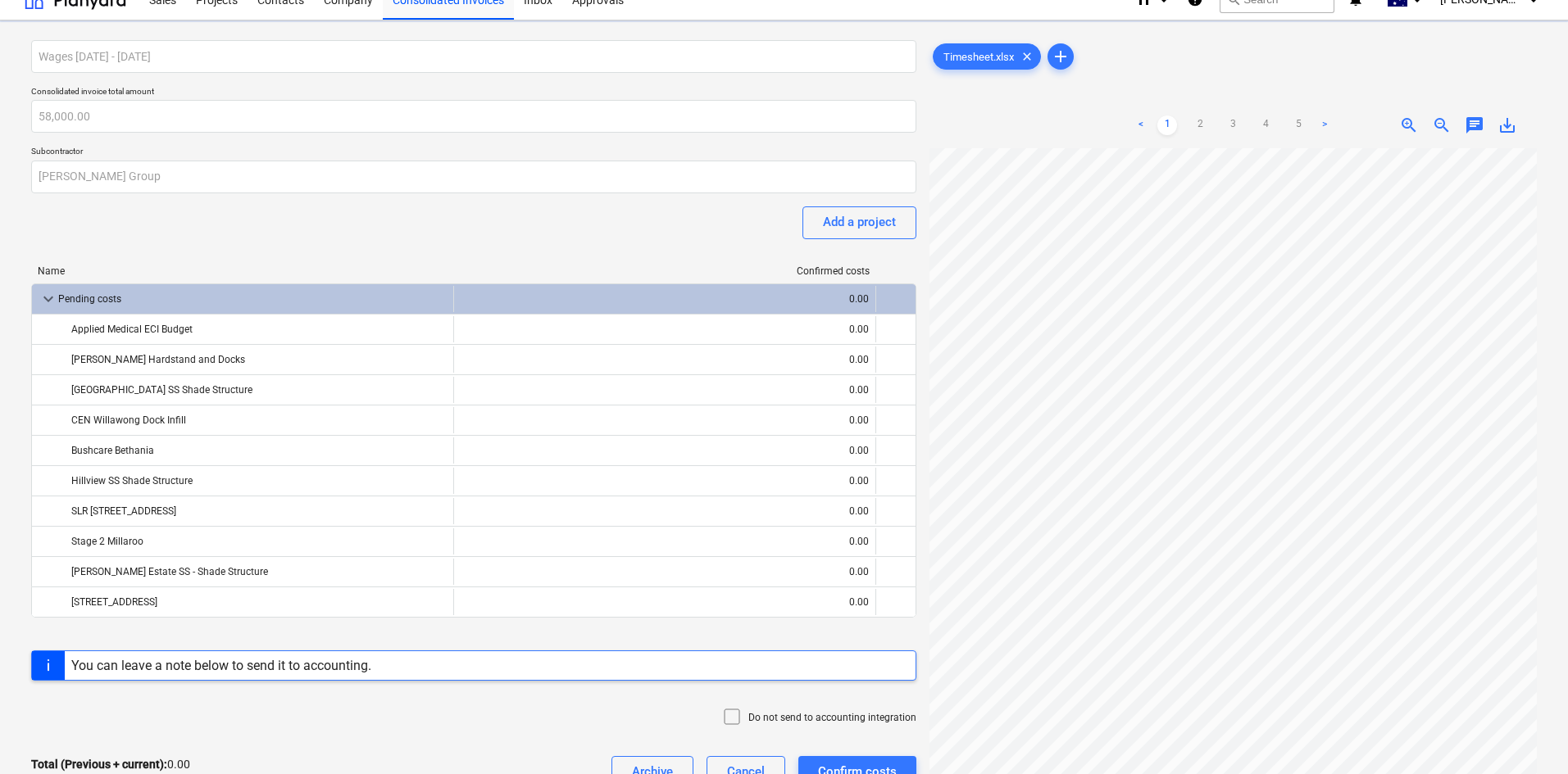
scroll to position [0, 0]
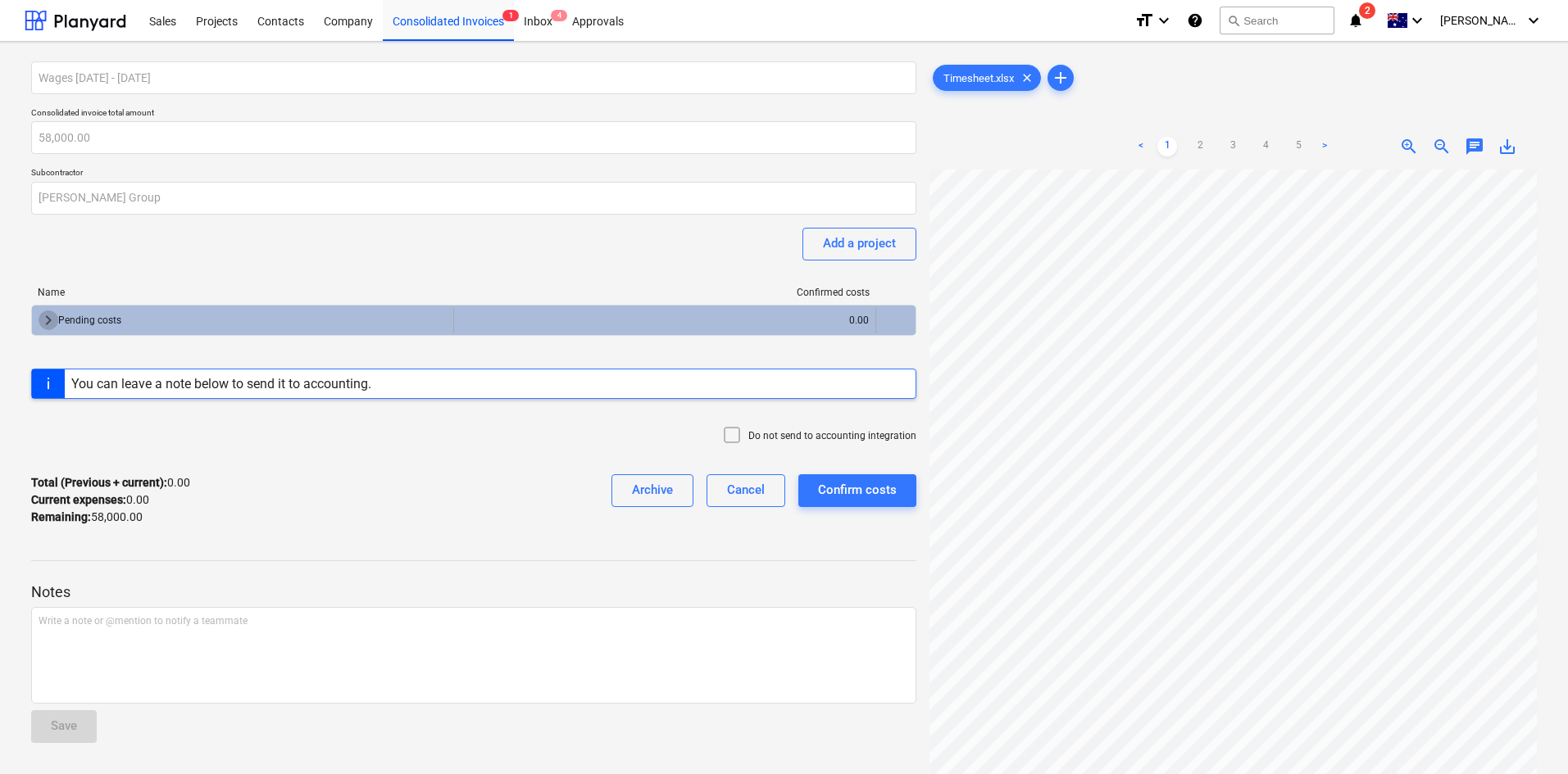
click at [56, 317] on span "keyboard_arrow_right" at bounding box center [48, 320] width 19 height 19
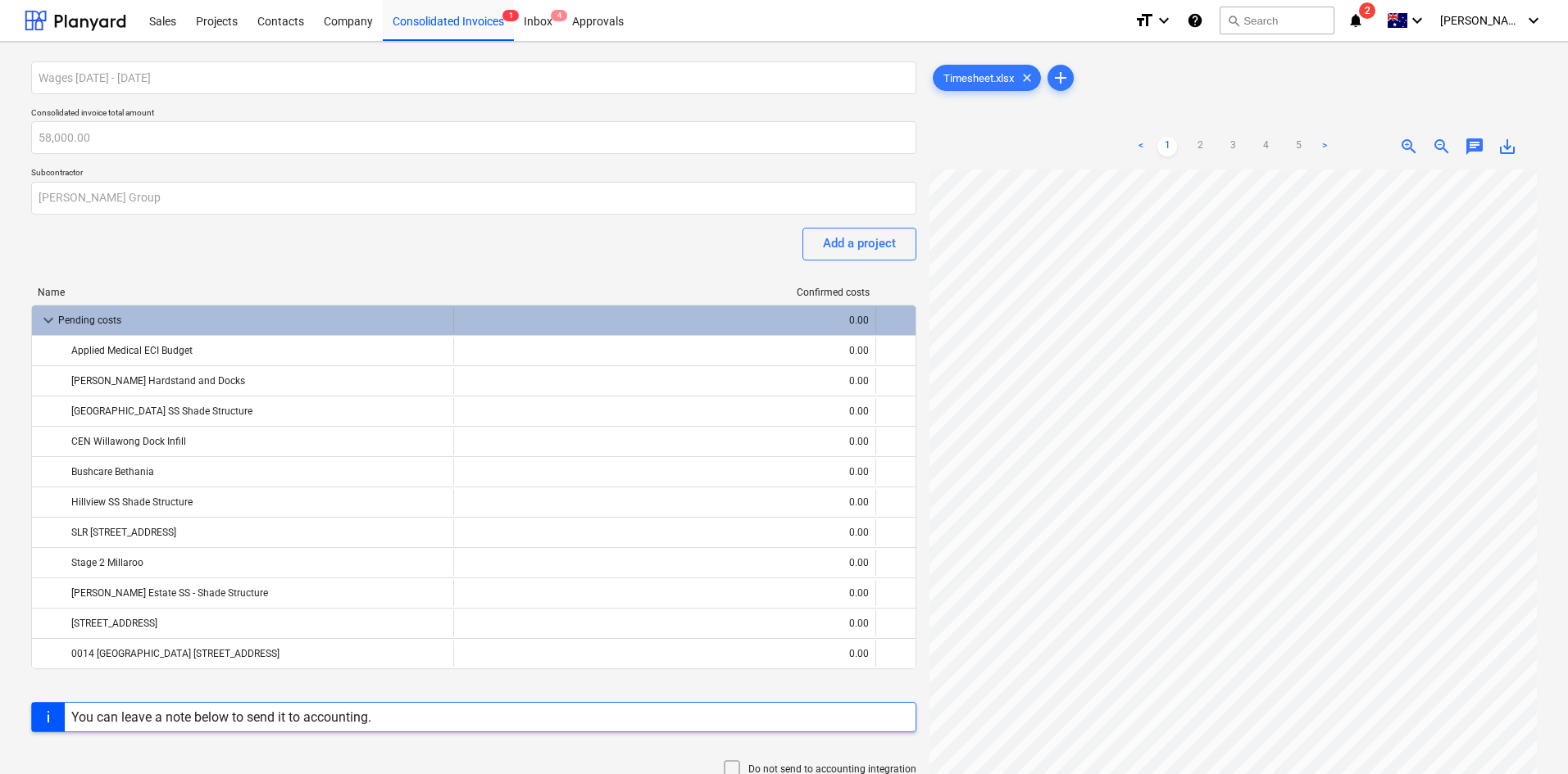
click at [57, 318] on span "keyboard_arrow_down" at bounding box center [48, 320] width 19 height 19
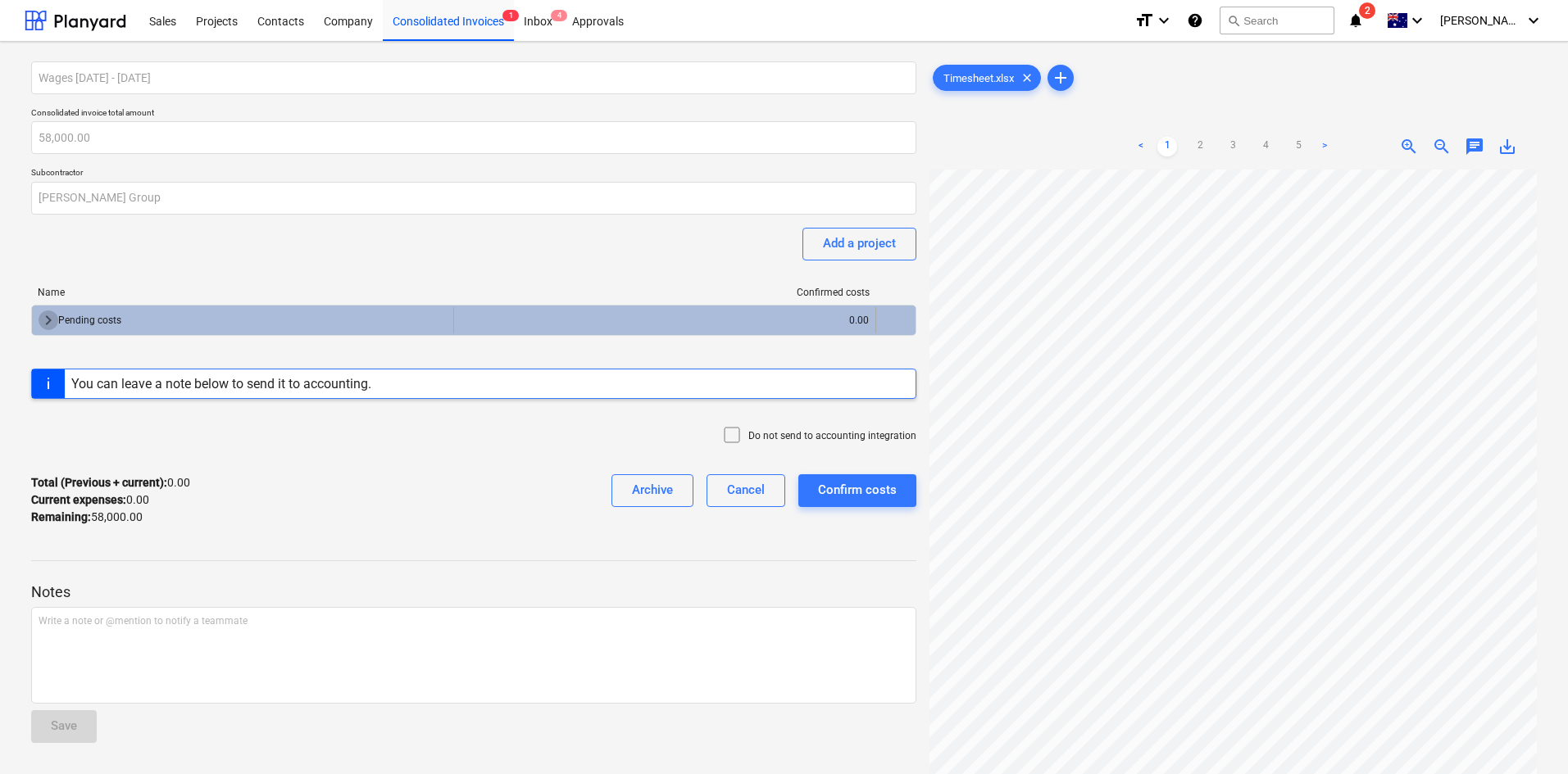
click at [43, 327] on span "keyboard_arrow_right" at bounding box center [48, 320] width 19 height 19
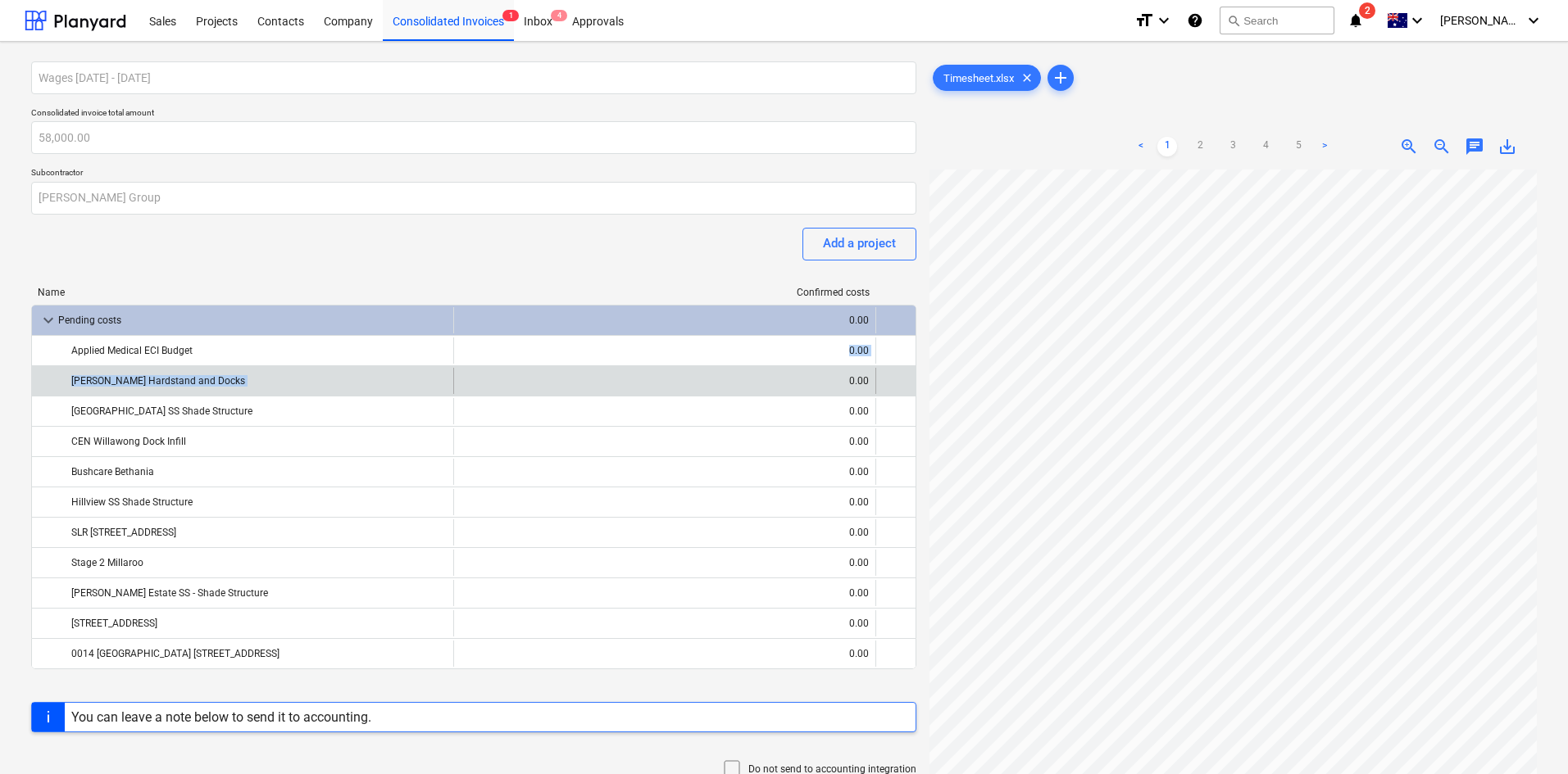
drag, startPoint x: 562, startPoint y: 358, endPoint x: 586, endPoint y: 378, distance: 31.2
click at [583, 378] on div "keyboard_arrow_down Pending costs 0.00 Applied Medical ECI Budget 0.00 [PERSON_…" at bounding box center [474, 487] width 886 height 364
drag, startPoint x: 593, startPoint y: 376, endPoint x: 631, endPoint y: 383, distance: 38.6
click at [595, 376] on div "0.00" at bounding box center [665, 381] width 408 height 26
drag, startPoint x: 704, startPoint y: 426, endPoint x: 673, endPoint y: 391, distance: 46.8
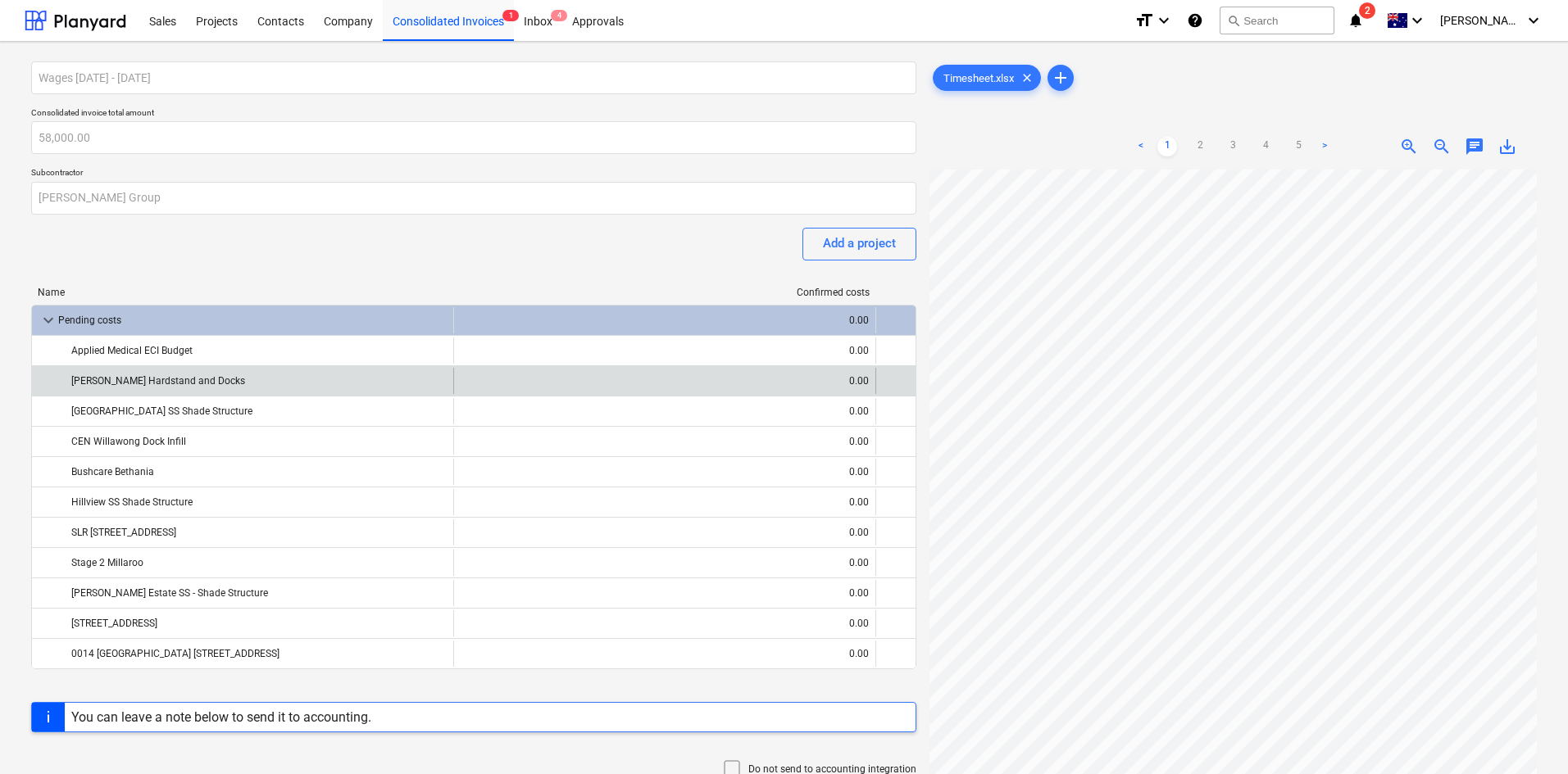
click at [705, 426] on div "CEN Willawong Dock Infill 0.00" at bounding box center [473, 441] width 884 height 30
click at [653, 369] on div "0.00" at bounding box center [665, 381] width 408 height 26
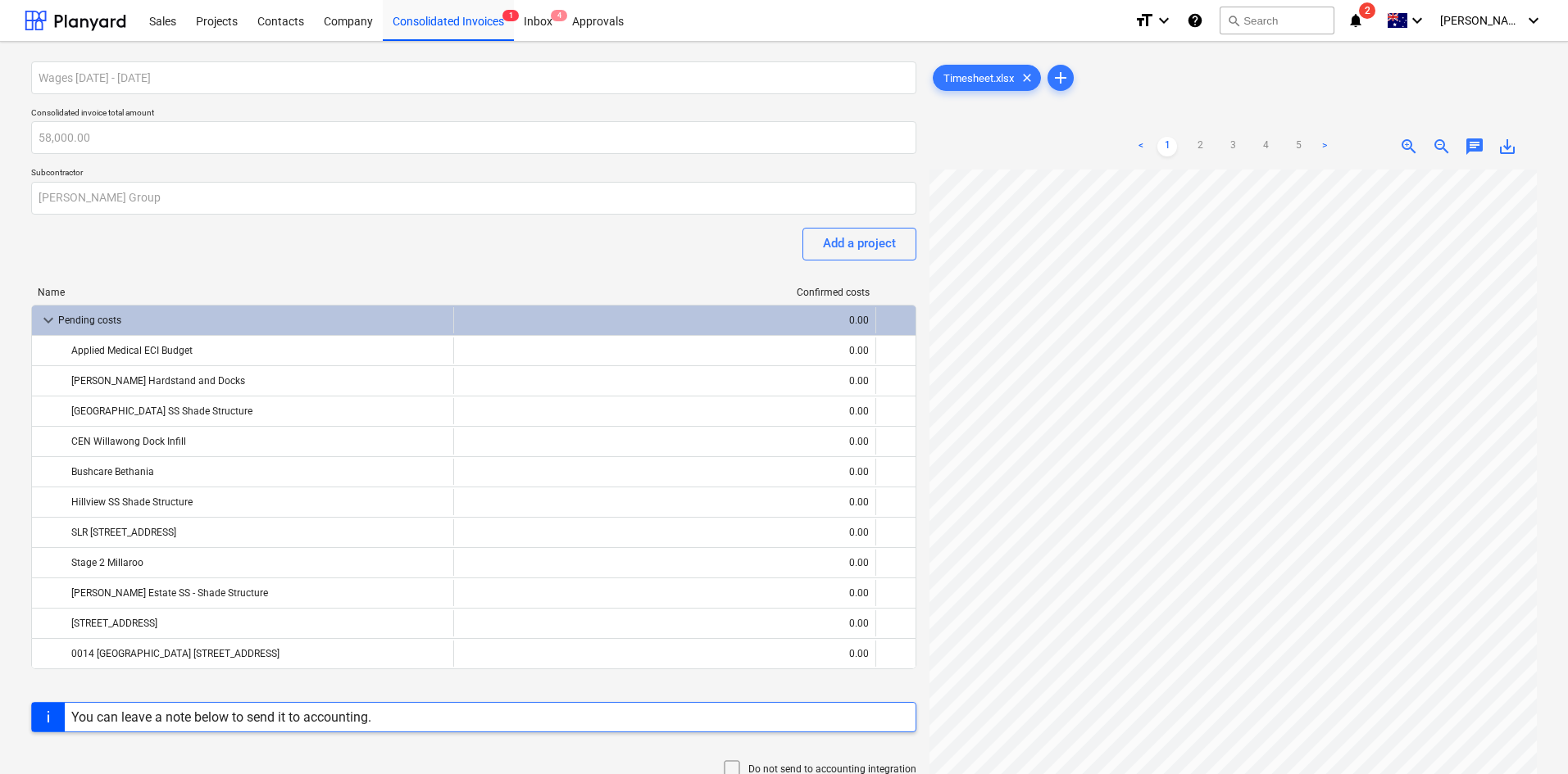
click at [509, 259] on div "Wages [DATE] - [DATE] Consolidated invoice total amount 58,000.00 Subcontractor…" at bounding box center [474, 467] width 886 height 811
click at [53, 318] on span "keyboard_arrow_down" at bounding box center [48, 320] width 19 height 19
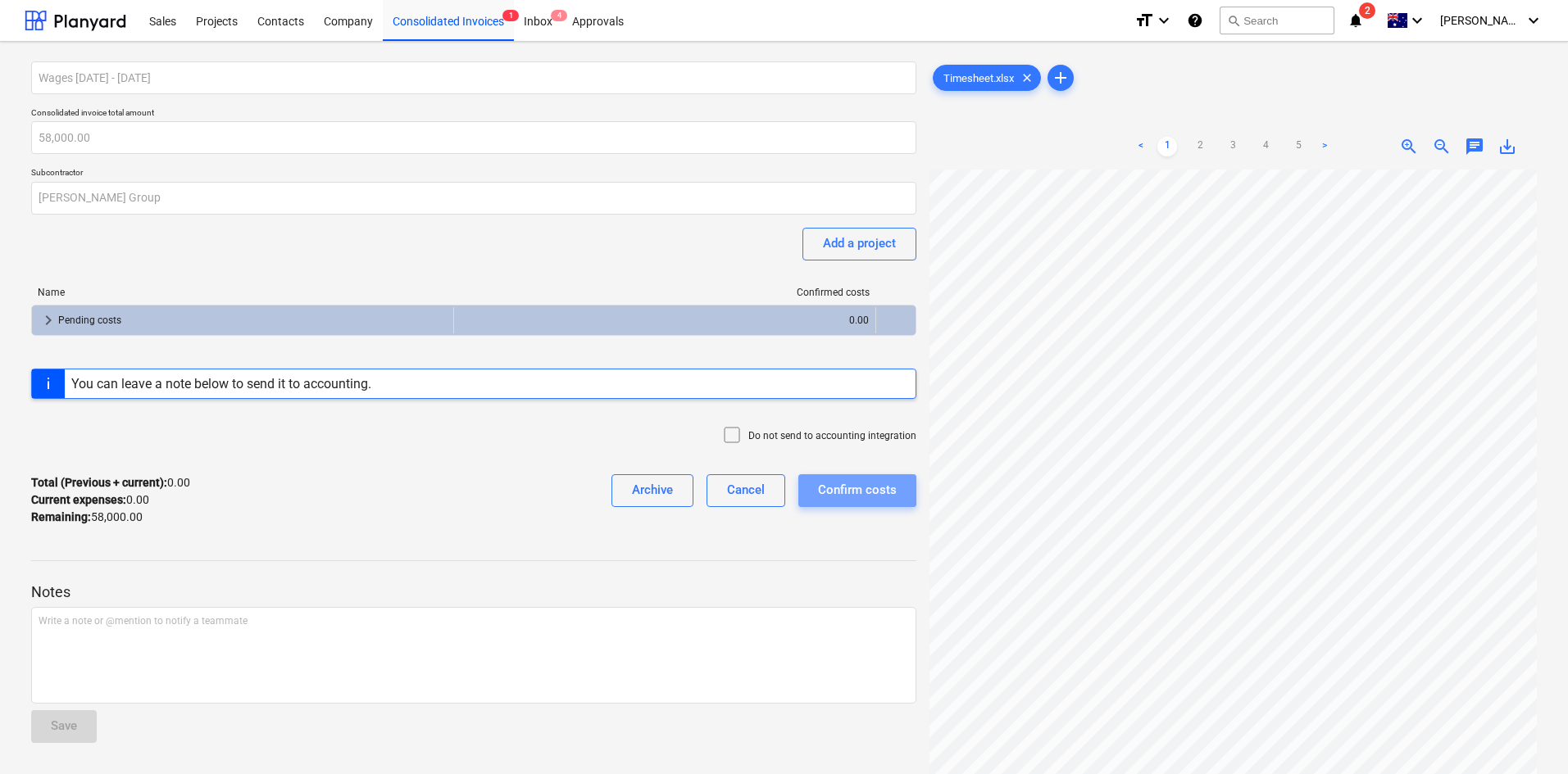
drag, startPoint x: 848, startPoint y: 503, endPoint x: 859, endPoint y: 508, distance: 12.1
click at [835, 503] on button "Confirm costs" at bounding box center [857, 490] width 118 height 32
click at [835, 499] on div "Confirm costs" at bounding box center [857, 500] width 118 height 52
click at [835, 145] on link "2" at bounding box center [1200, 146] width 19 height 19
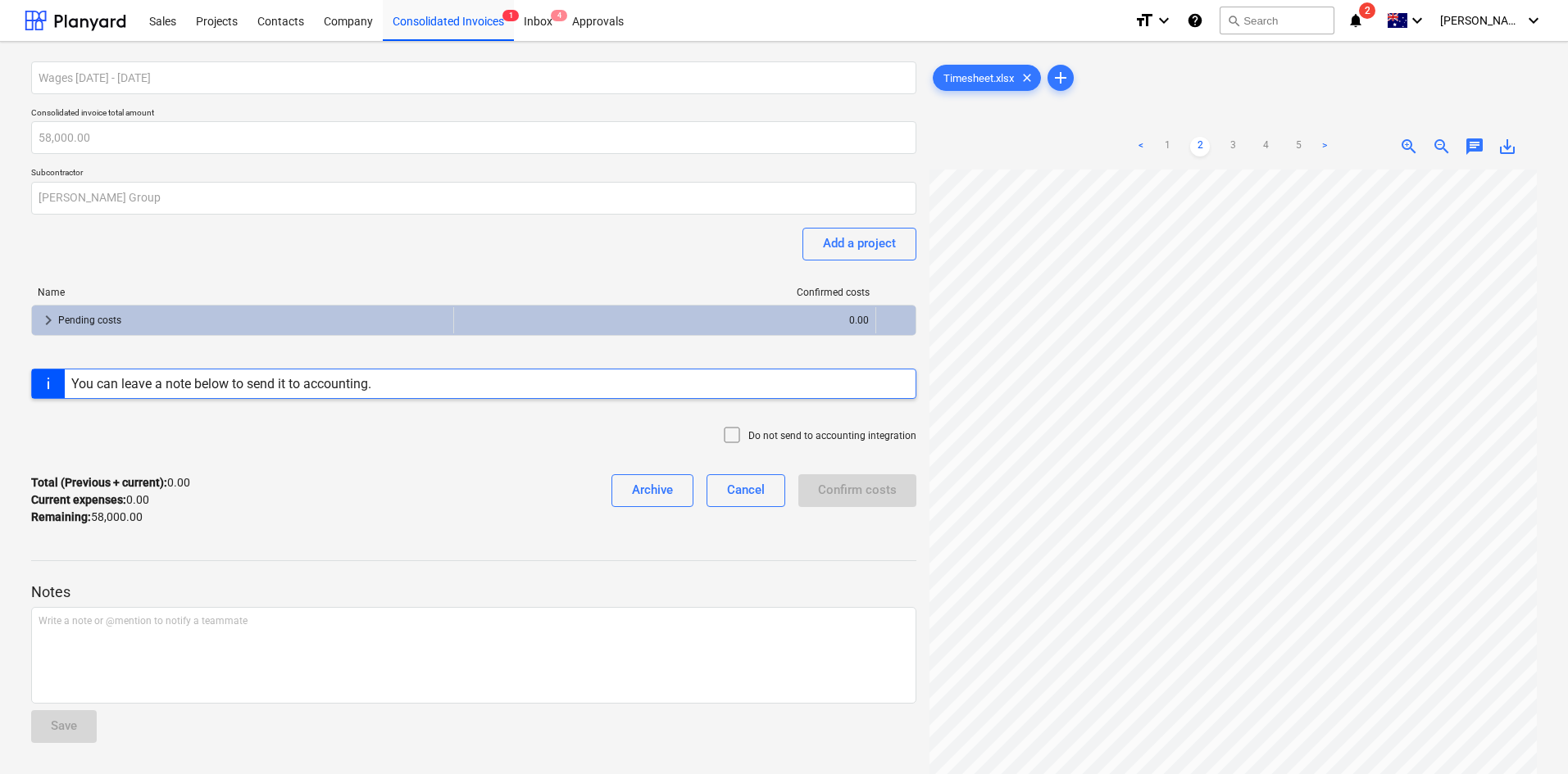
drag, startPoint x: 1225, startPoint y: 144, endPoint x: 1255, endPoint y: 147, distance: 30.1
click at [835, 144] on link "3" at bounding box center [1233, 146] width 19 height 19
drag, startPoint x: 1259, startPoint y: 147, endPoint x: 1316, endPoint y: 162, distance: 58.9
click at [835, 150] on link "4" at bounding box center [1265, 146] width 19 height 19
click at [835, 146] on link "5" at bounding box center [1298, 146] width 19 height 19
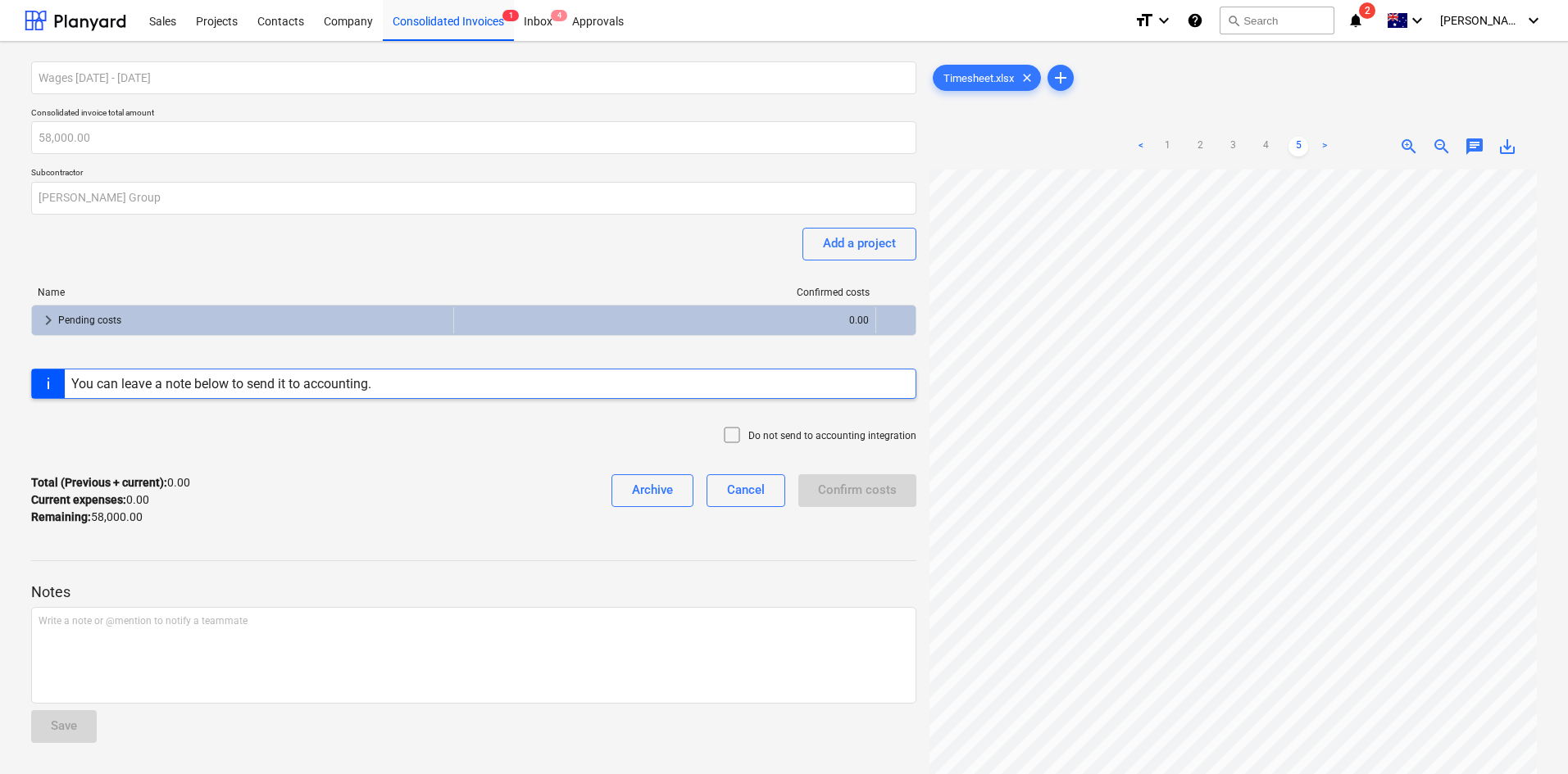
click at [153, 341] on div "Name Confirmed costs keyboard_arrow_right Pending costs 0.00" at bounding box center [474, 315] width 886 height 82
click at [141, 390] on div "You can leave a note below to send it to accounting." at bounding box center [221, 383] width 300 height 16
click at [102, 332] on div "Pending costs" at bounding box center [252, 320] width 389 height 26
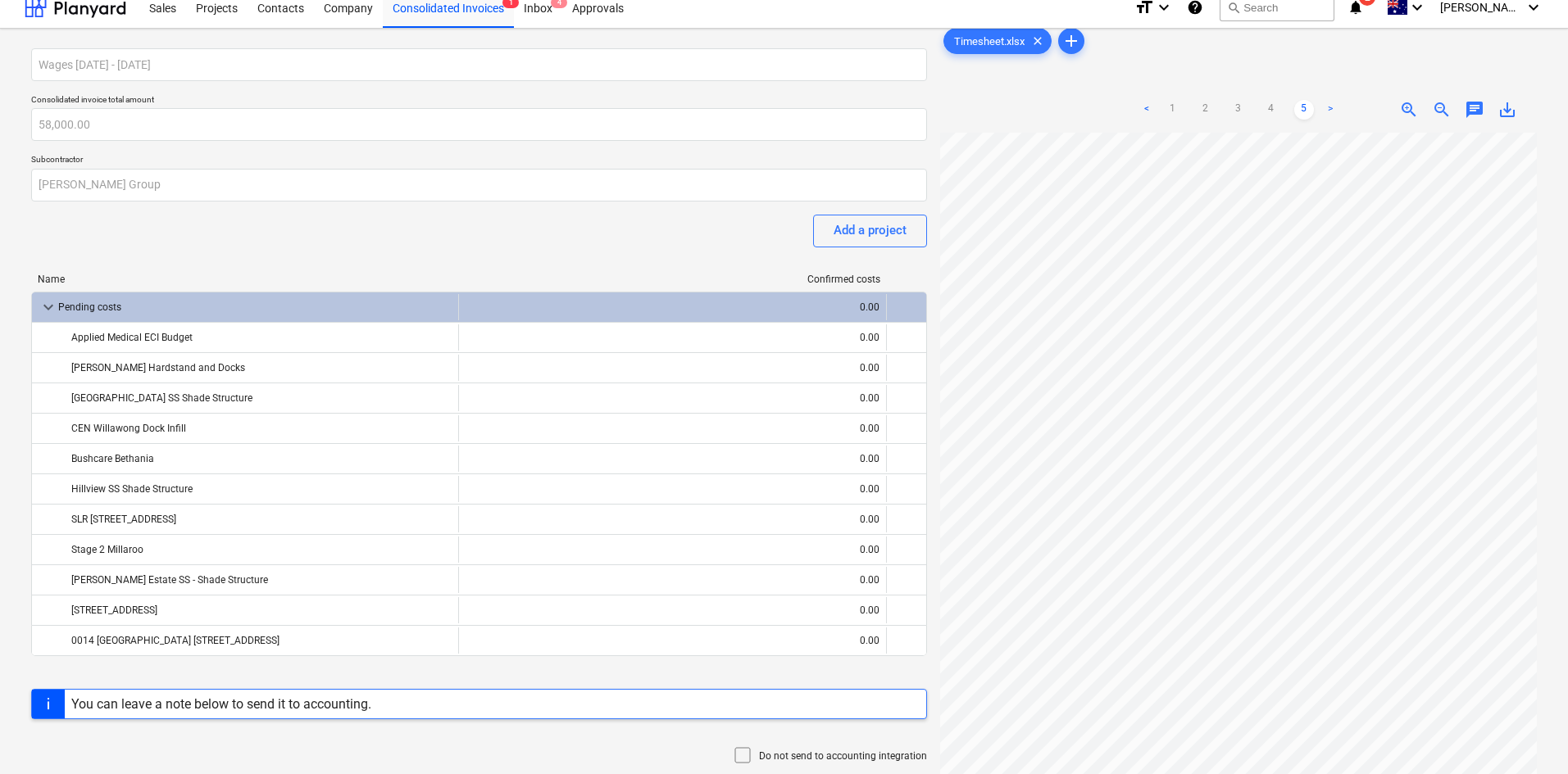
scroll to position [7, 0]
